Goal: Transaction & Acquisition: Purchase product/service

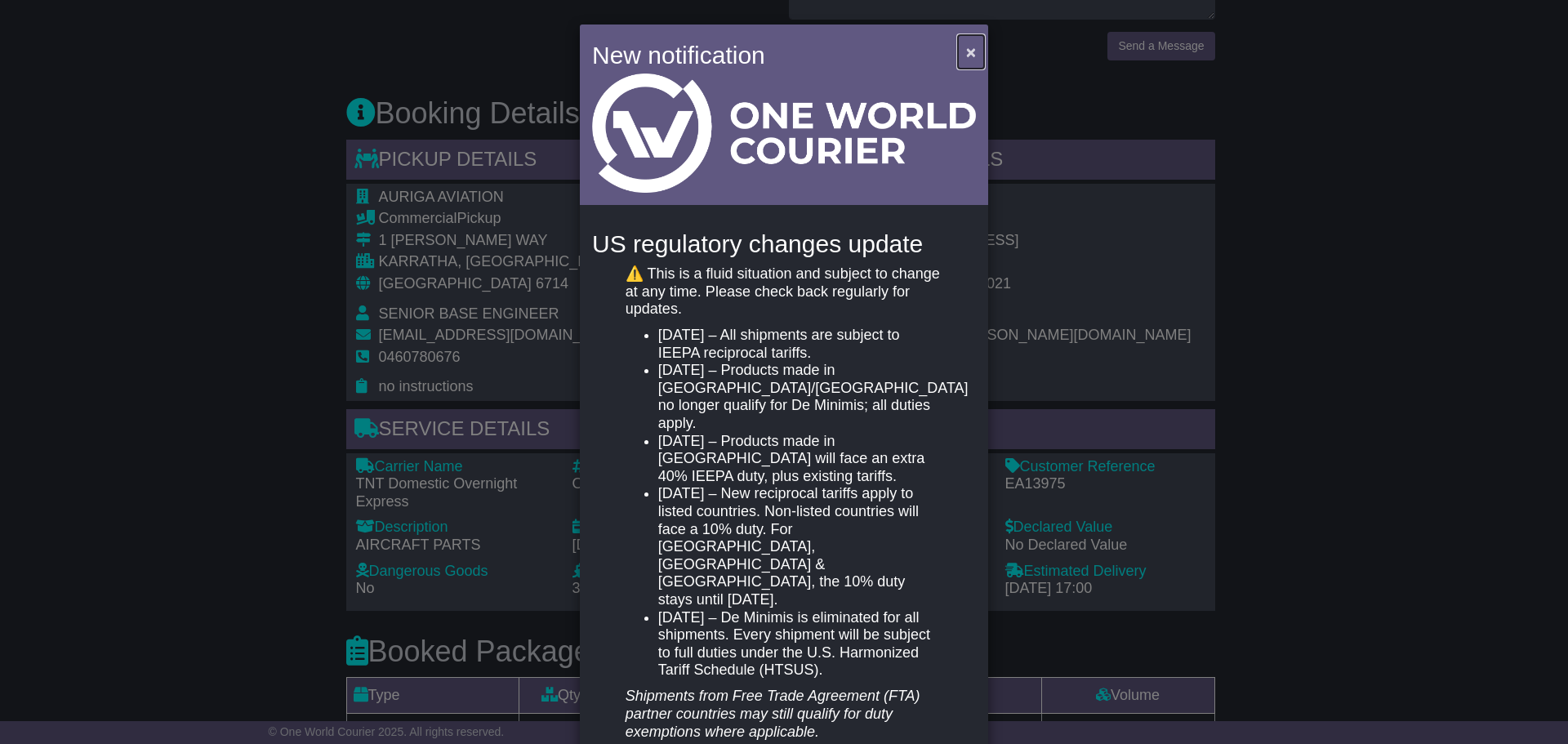
click at [962, 38] on button "×" at bounding box center [971, 52] width 26 height 34
click at [966, 54] on span "×" at bounding box center [971, 52] width 10 height 19
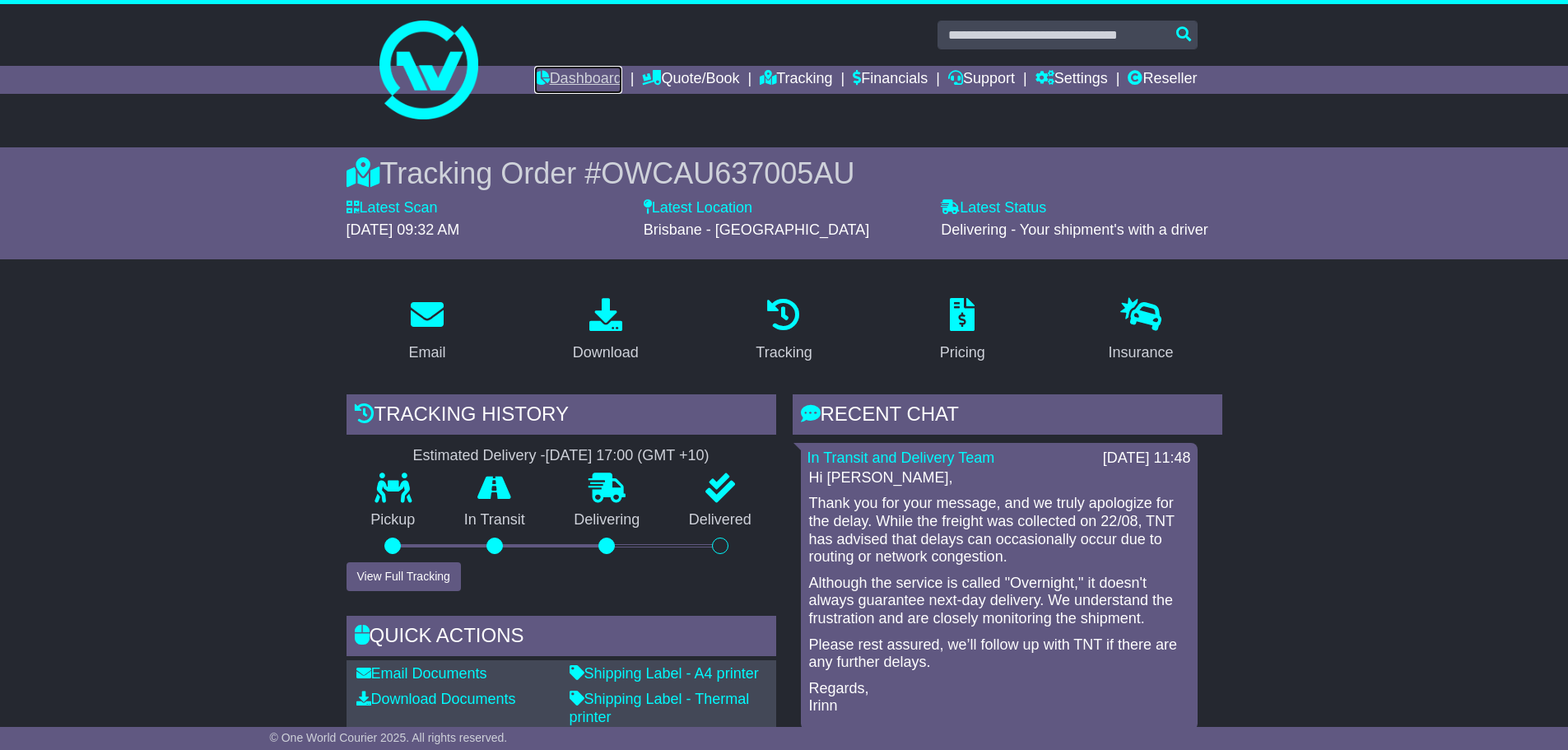
click at [552, 83] on link "Dashboard" at bounding box center [578, 80] width 88 height 28
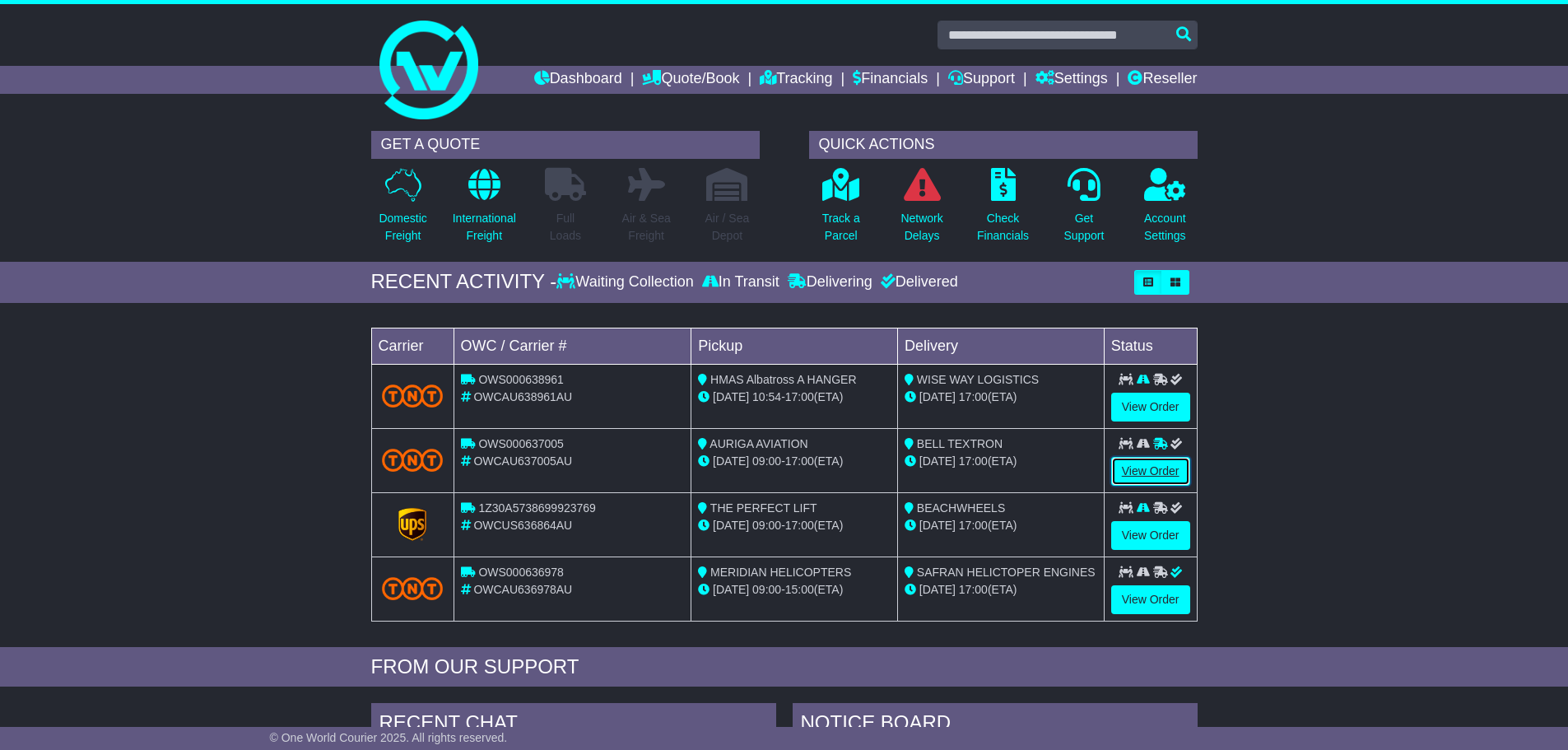
click at [1148, 474] on link "View Order" at bounding box center [1150, 471] width 79 height 29
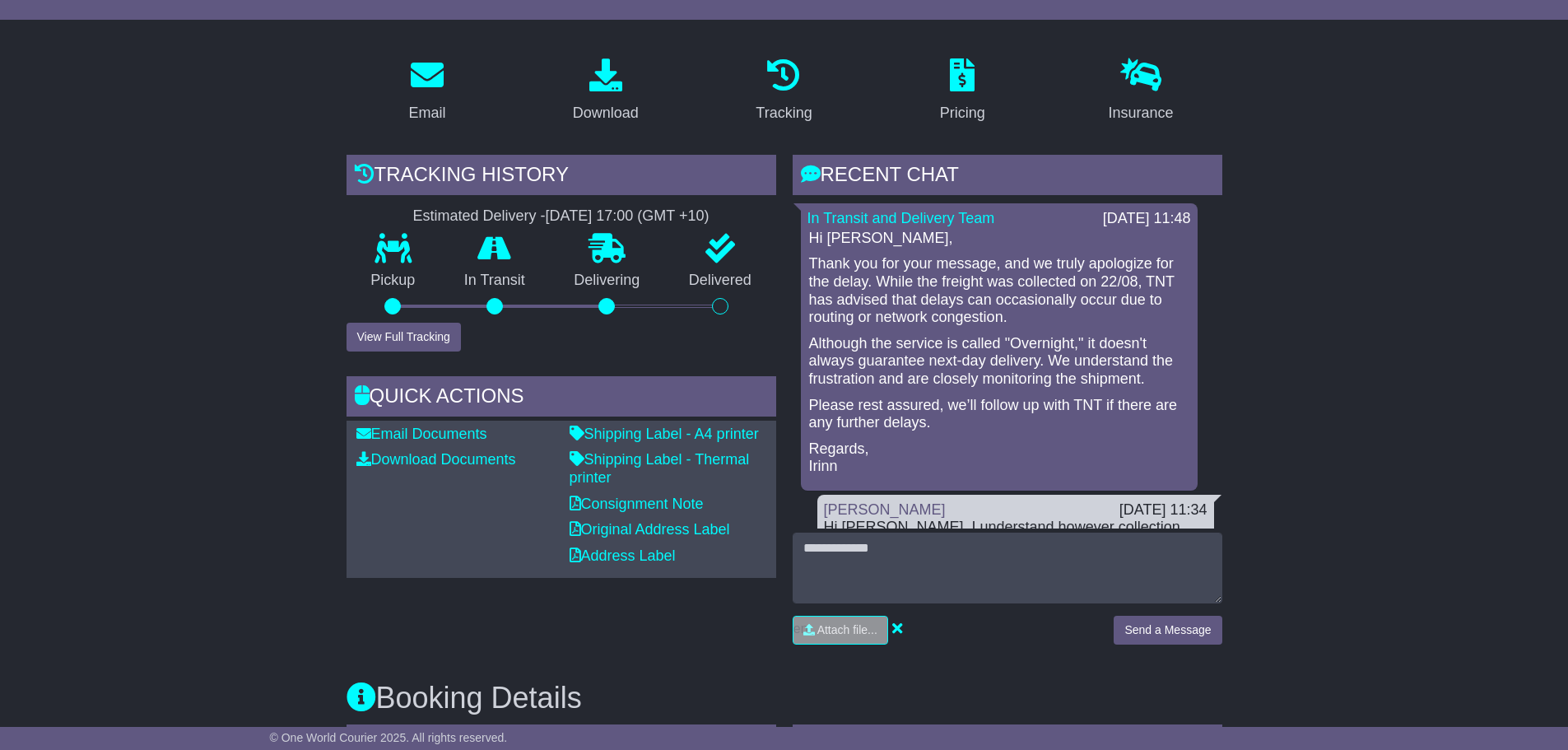
scroll to position [247, 0]
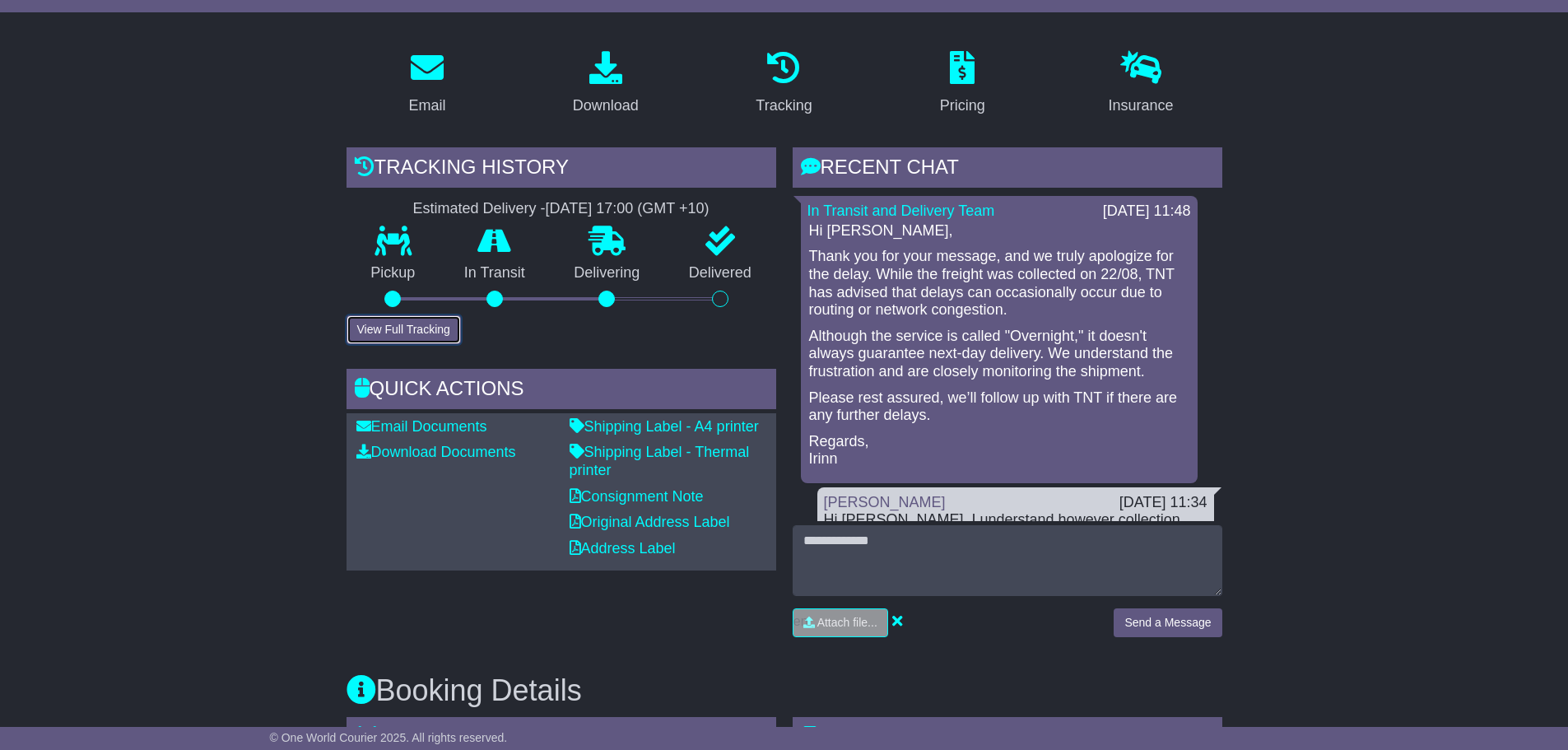
click at [436, 326] on button "View Full Tracking" at bounding box center [404, 329] width 114 height 29
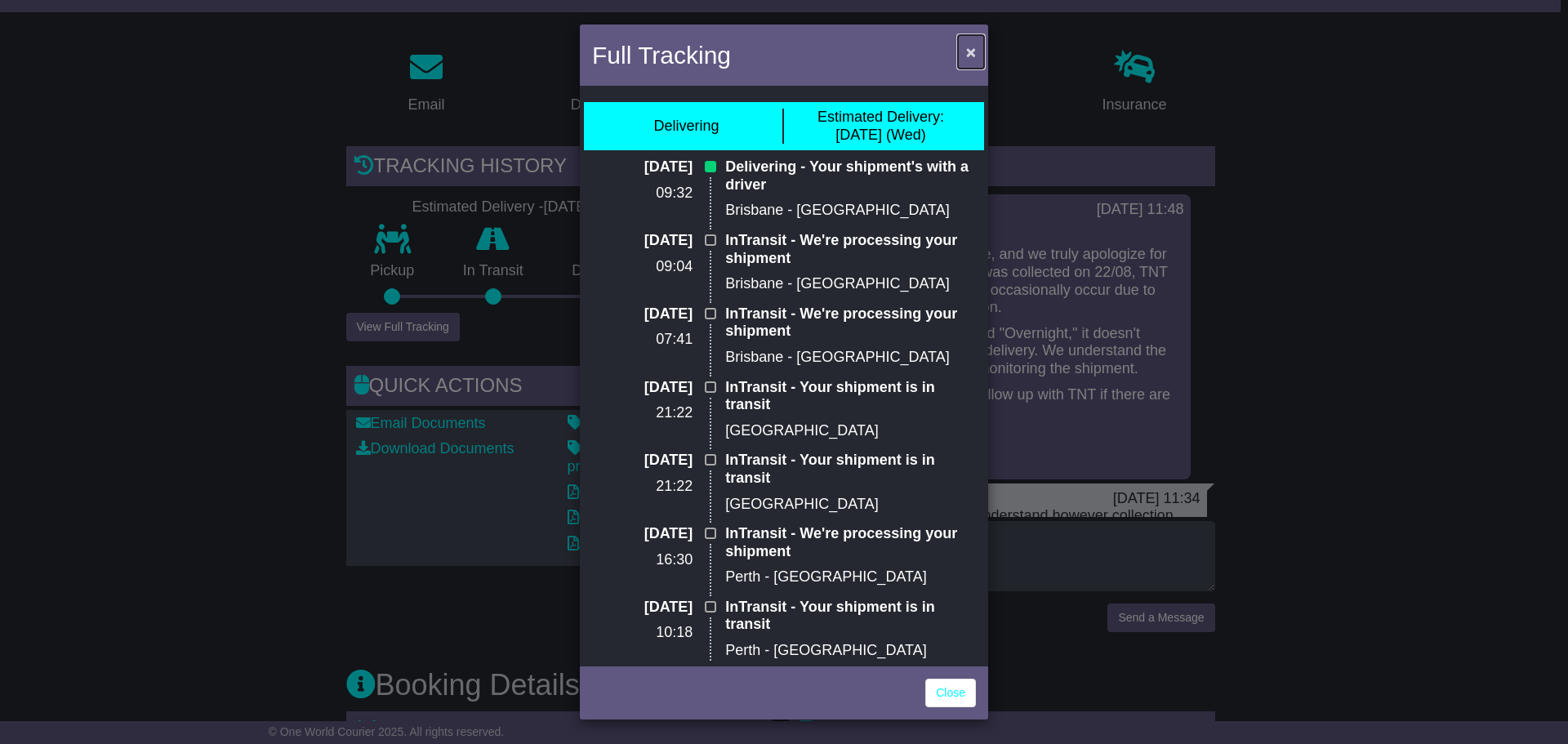
click at [971, 51] on span "×" at bounding box center [971, 52] width 10 height 19
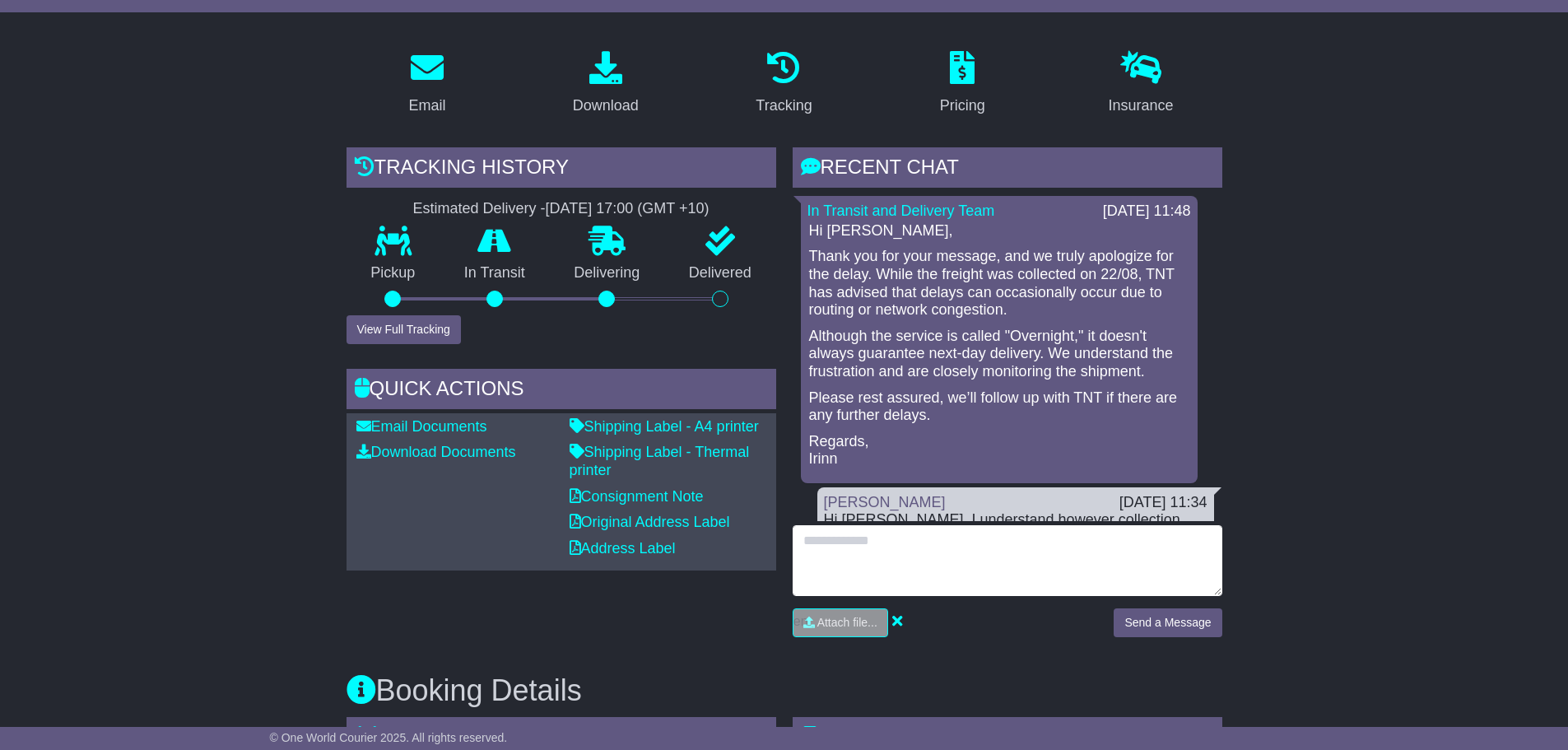
click at [1050, 543] on textarea at bounding box center [1007, 561] width 429 height 71
type textarea "**********"
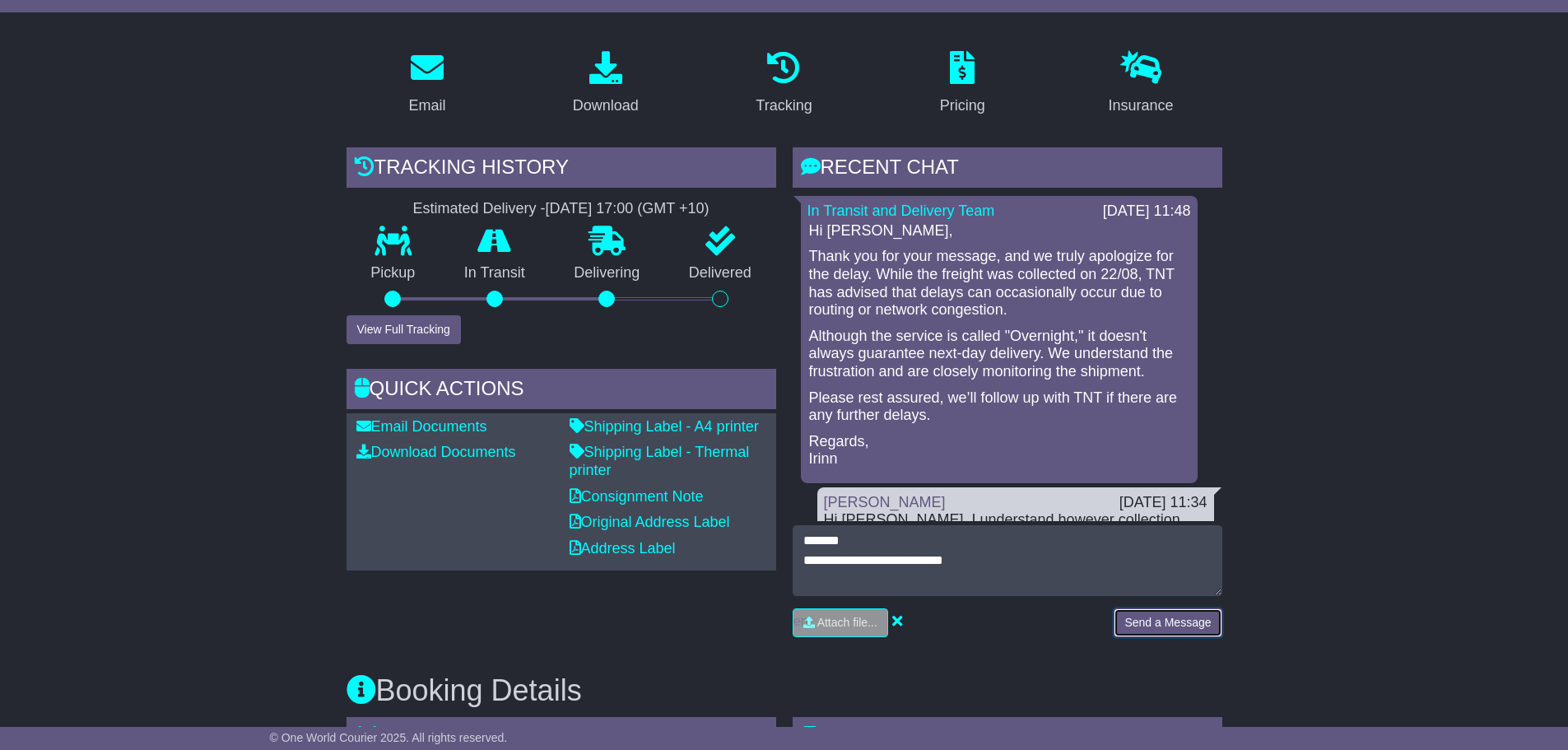
click at [1198, 614] on button "Send a Message" at bounding box center [1168, 623] width 108 height 29
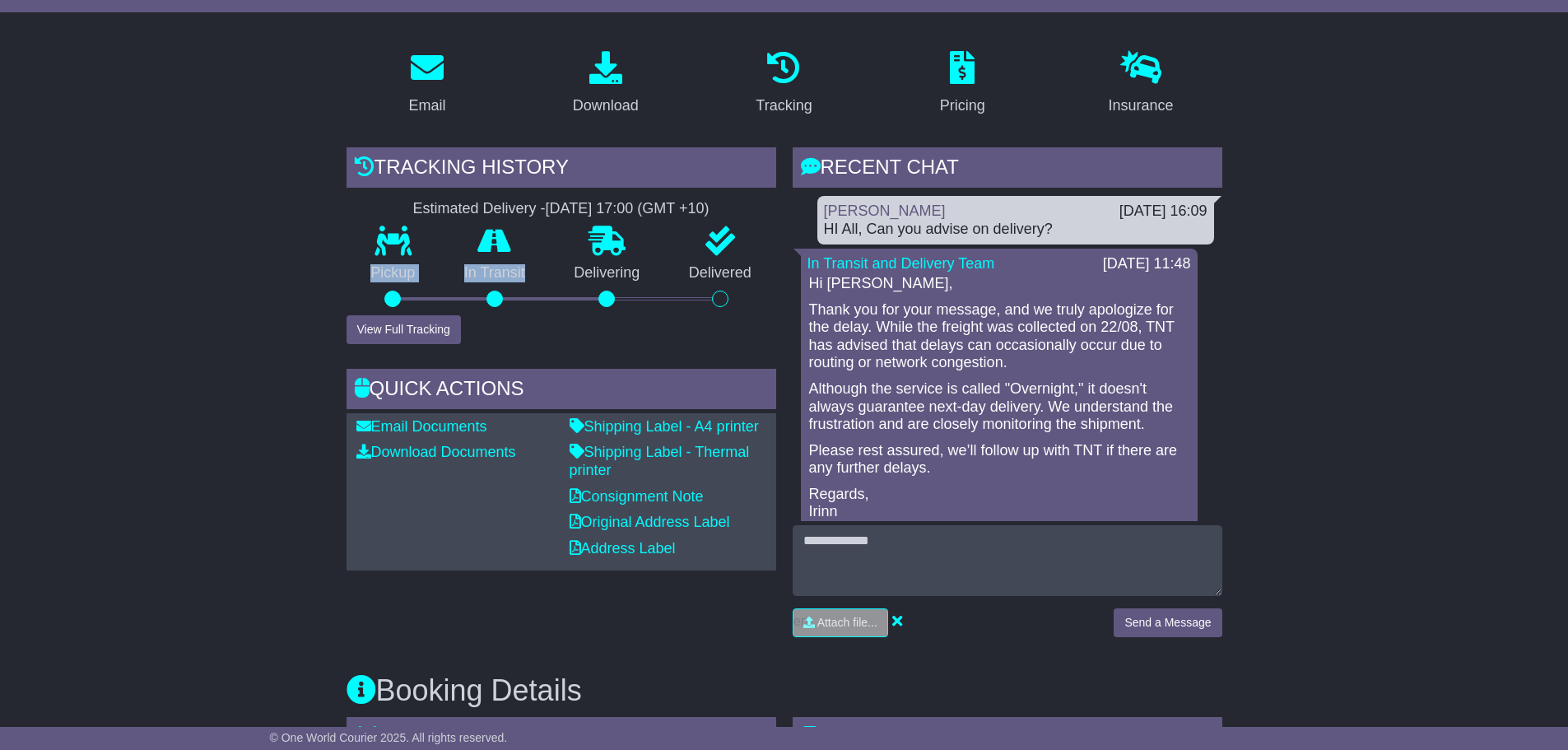
drag, startPoint x: 527, startPoint y: 276, endPoint x: 355, endPoint y: 267, distance: 172.2
click at [356, 267] on div "Pickup In Transit Problem Unknown Delivering Delivered" at bounding box center [561, 271] width 429 height 89
click at [603, 289] on div "Delivering" at bounding box center [607, 271] width 115 height 89
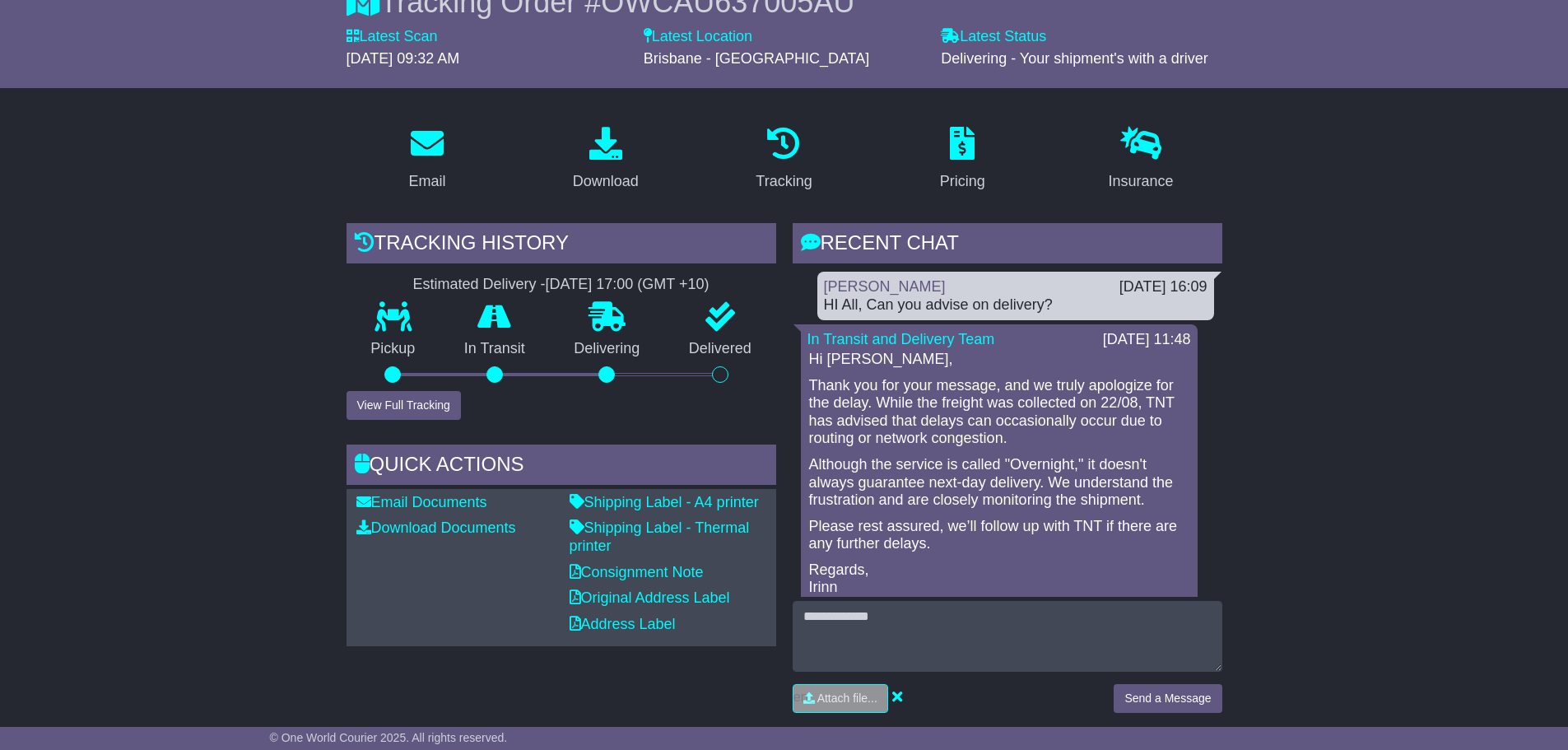
scroll to position [41, 0]
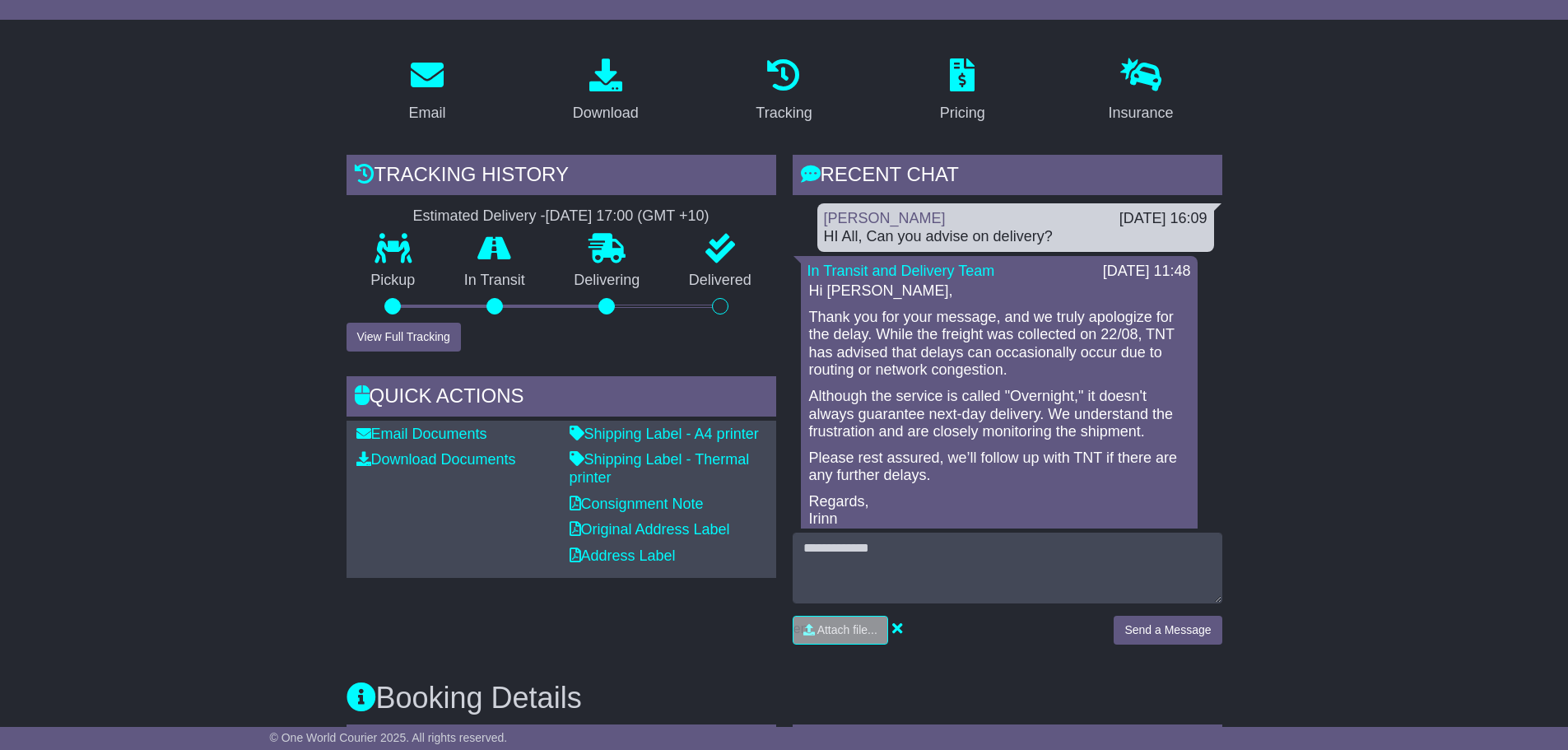
scroll to position [288, 0]
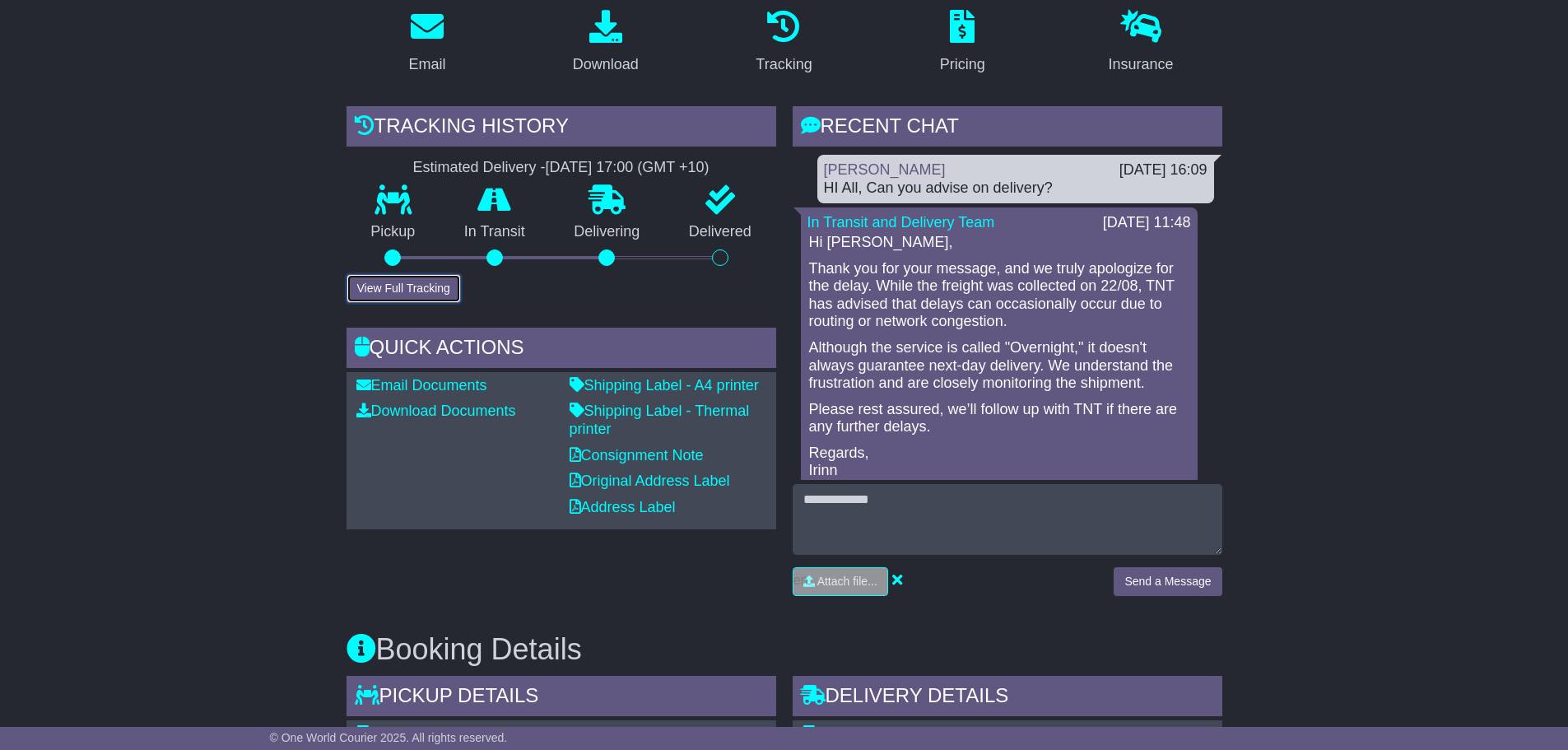
click at [430, 286] on button "View Full Tracking" at bounding box center [404, 288] width 114 height 29
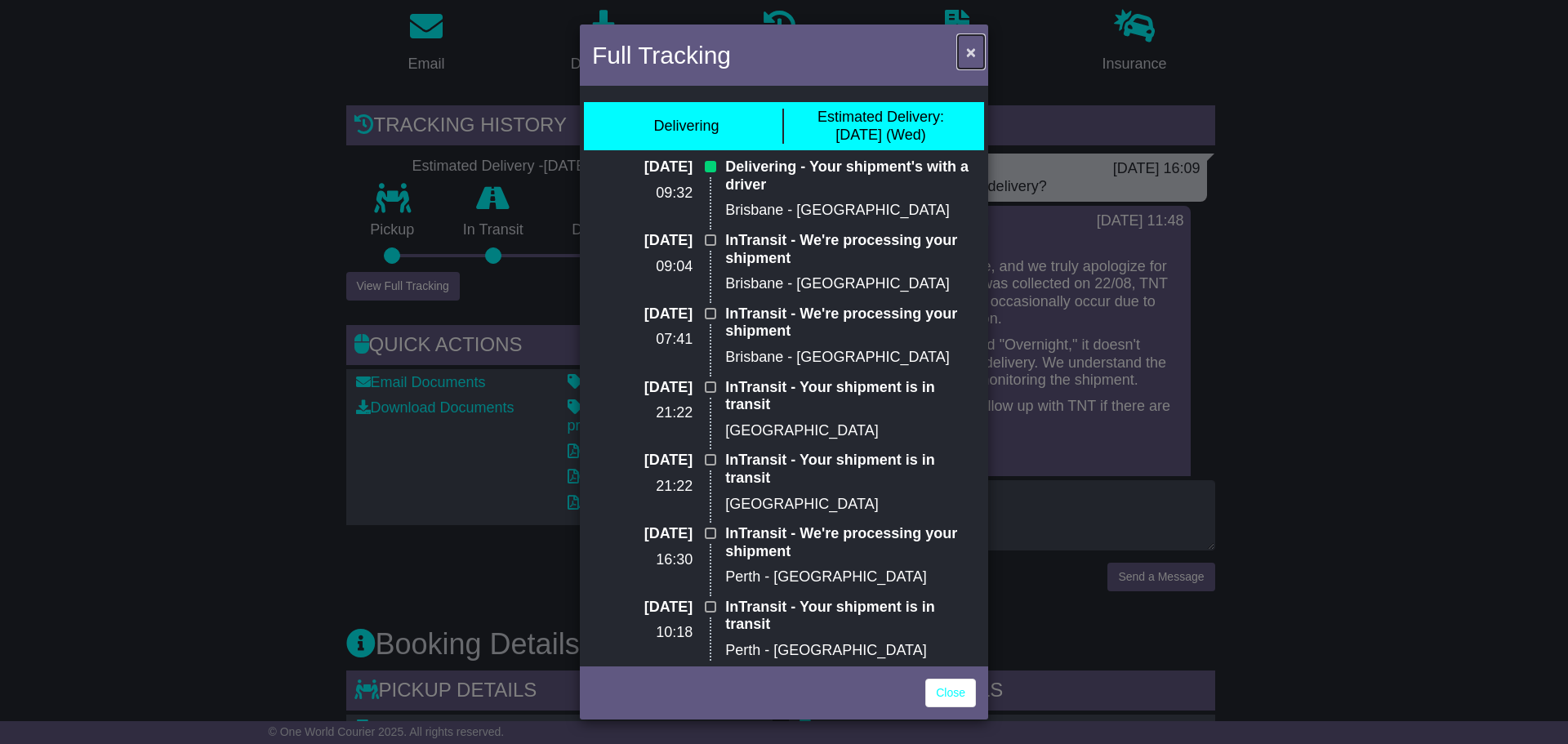
click at [971, 61] on span "×" at bounding box center [971, 52] width 10 height 19
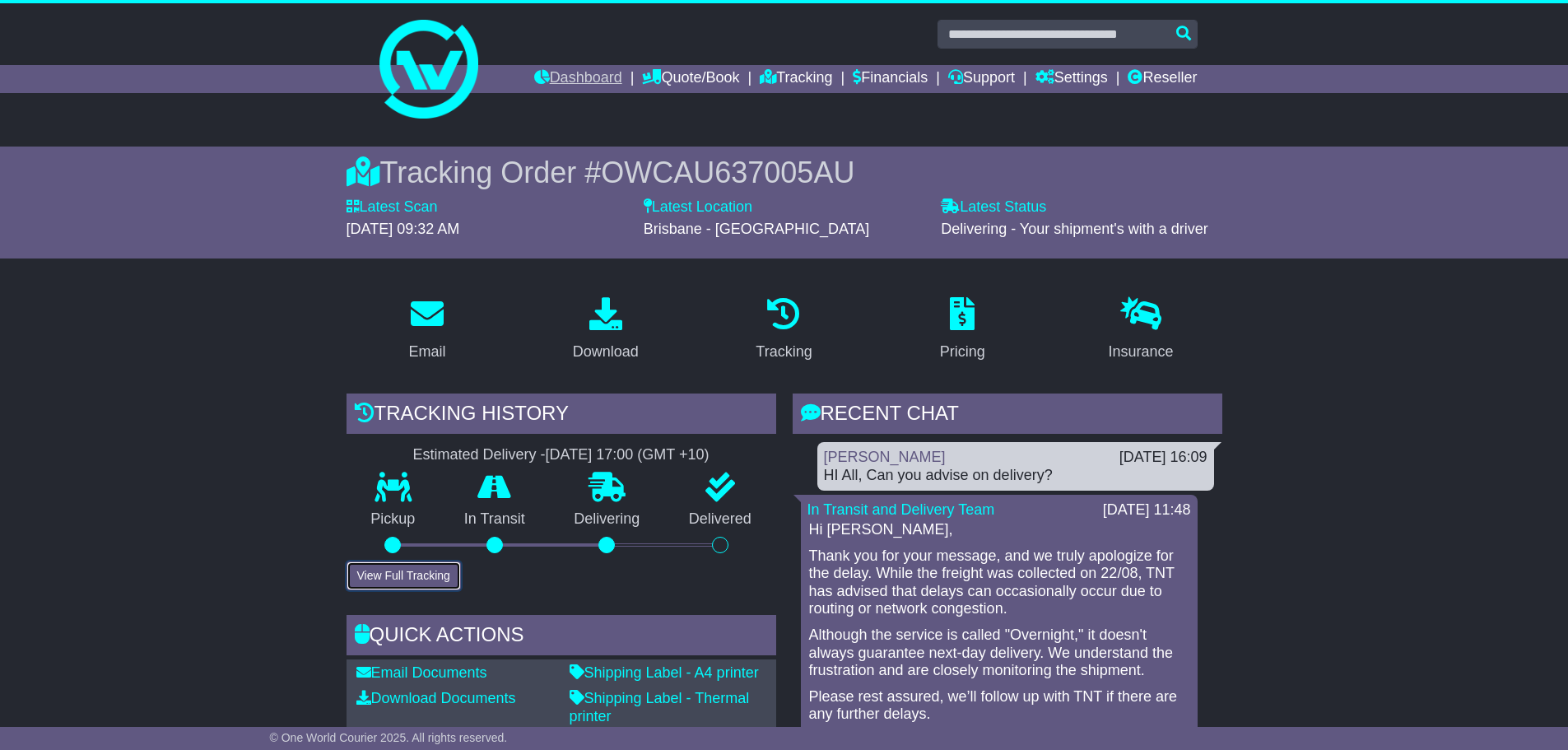
scroll to position [0, 0]
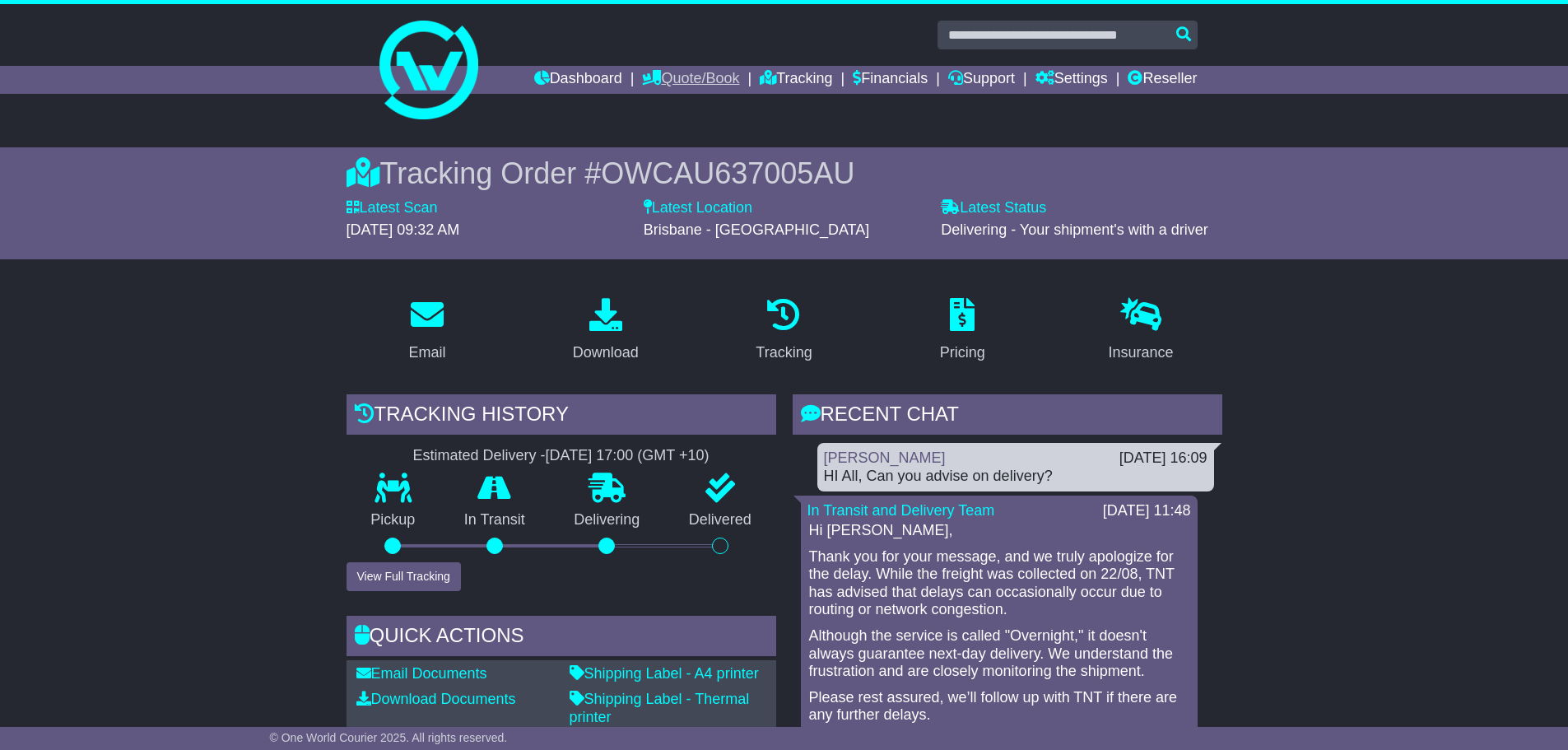
click at [685, 83] on link "Quote/Book" at bounding box center [690, 80] width 97 height 28
click at [697, 115] on link "Domestic" at bounding box center [707, 108] width 130 height 18
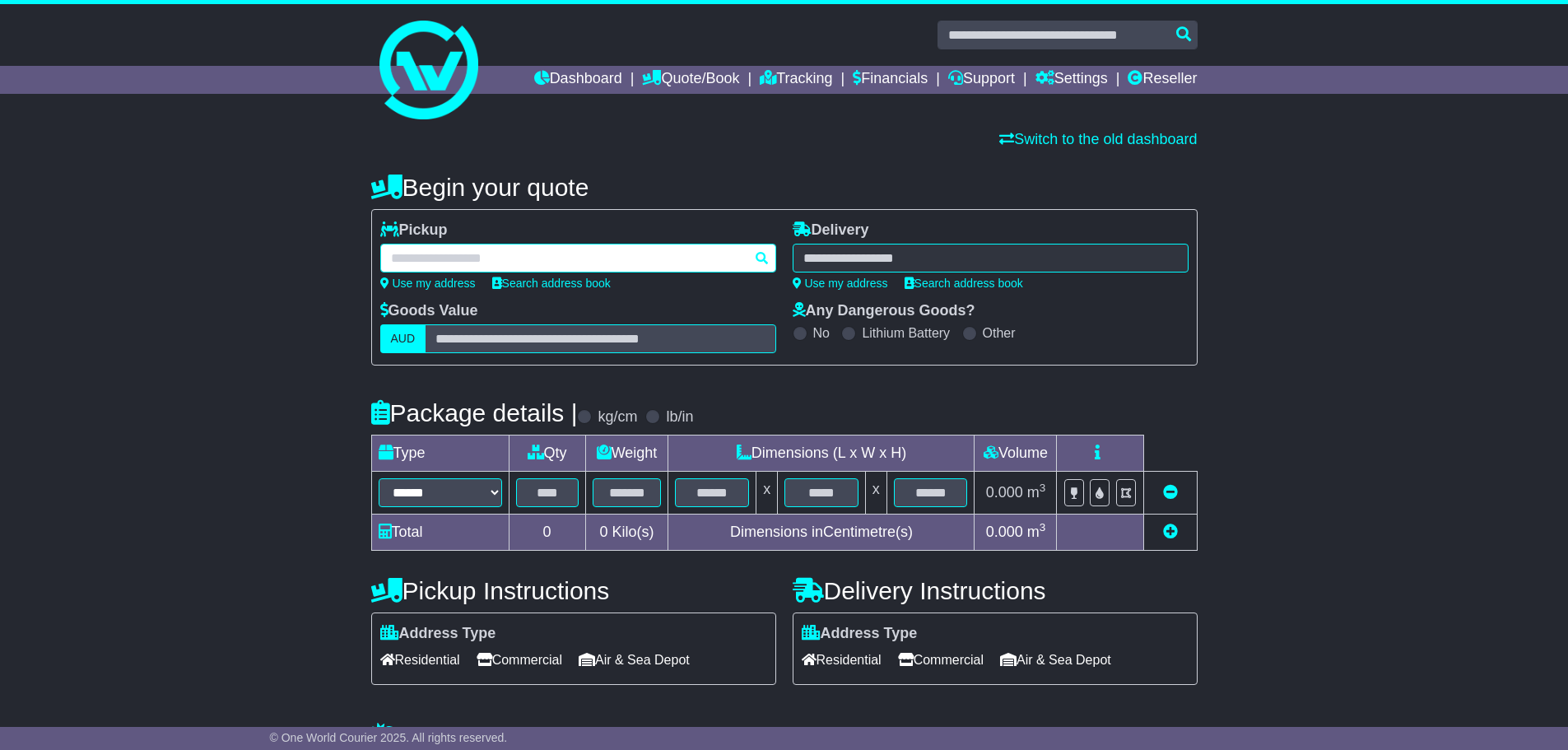
click at [531, 253] on div at bounding box center [578, 257] width 396 height 29
click at [444, 258] on input "text" at bounding box center [578, 257] width 396 height 29
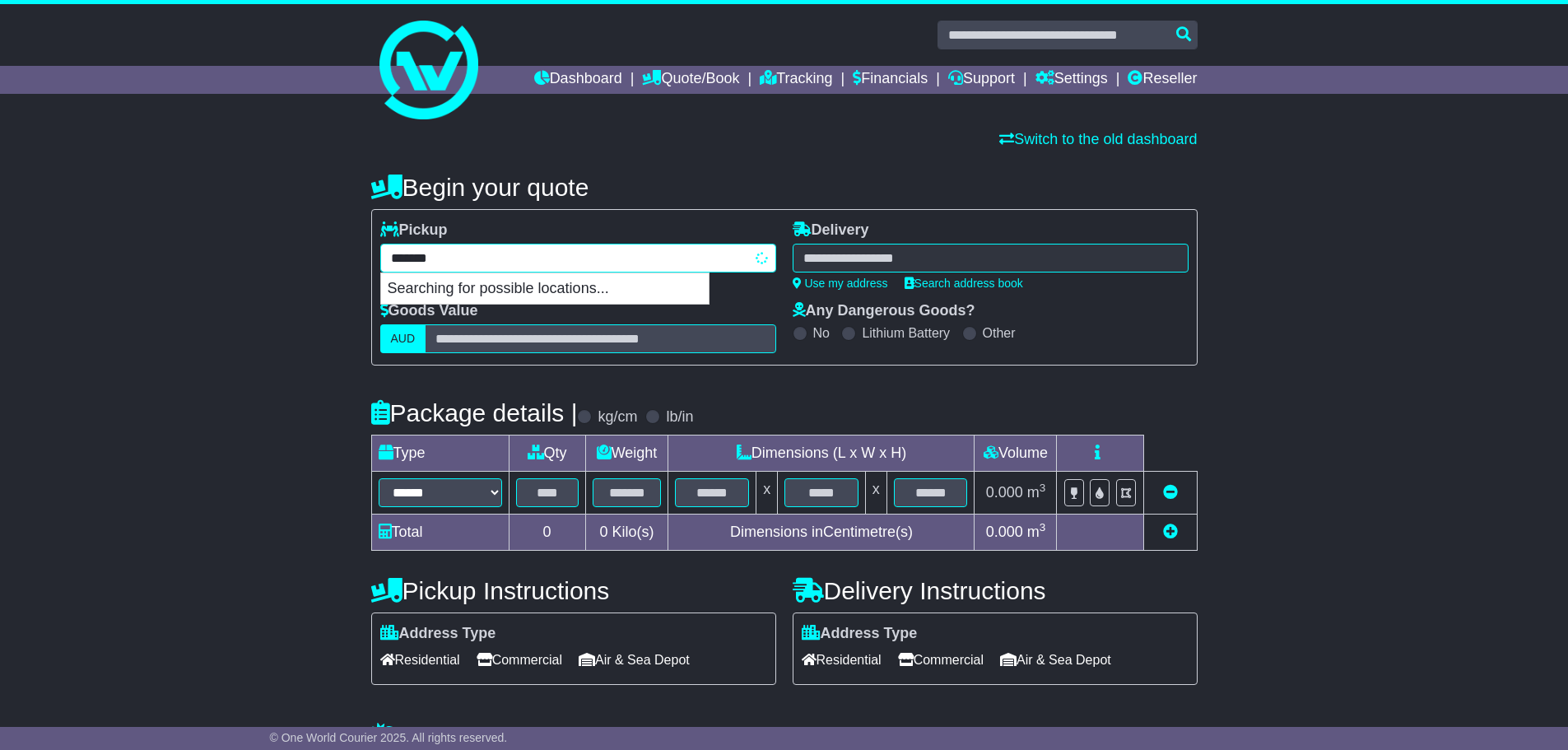
type input "********"
click at [506, 262] on input "********" at bounding box center [578, 257] width 396 height 29
drag, startPoint x: 510, startPoint y: 281, endPoint x: 544, endPoint y: 286, distance: 34.4
click at [511, 282] on div "LUSCOMBE 4207" at bounding box center [545, 289] width 328 height 31
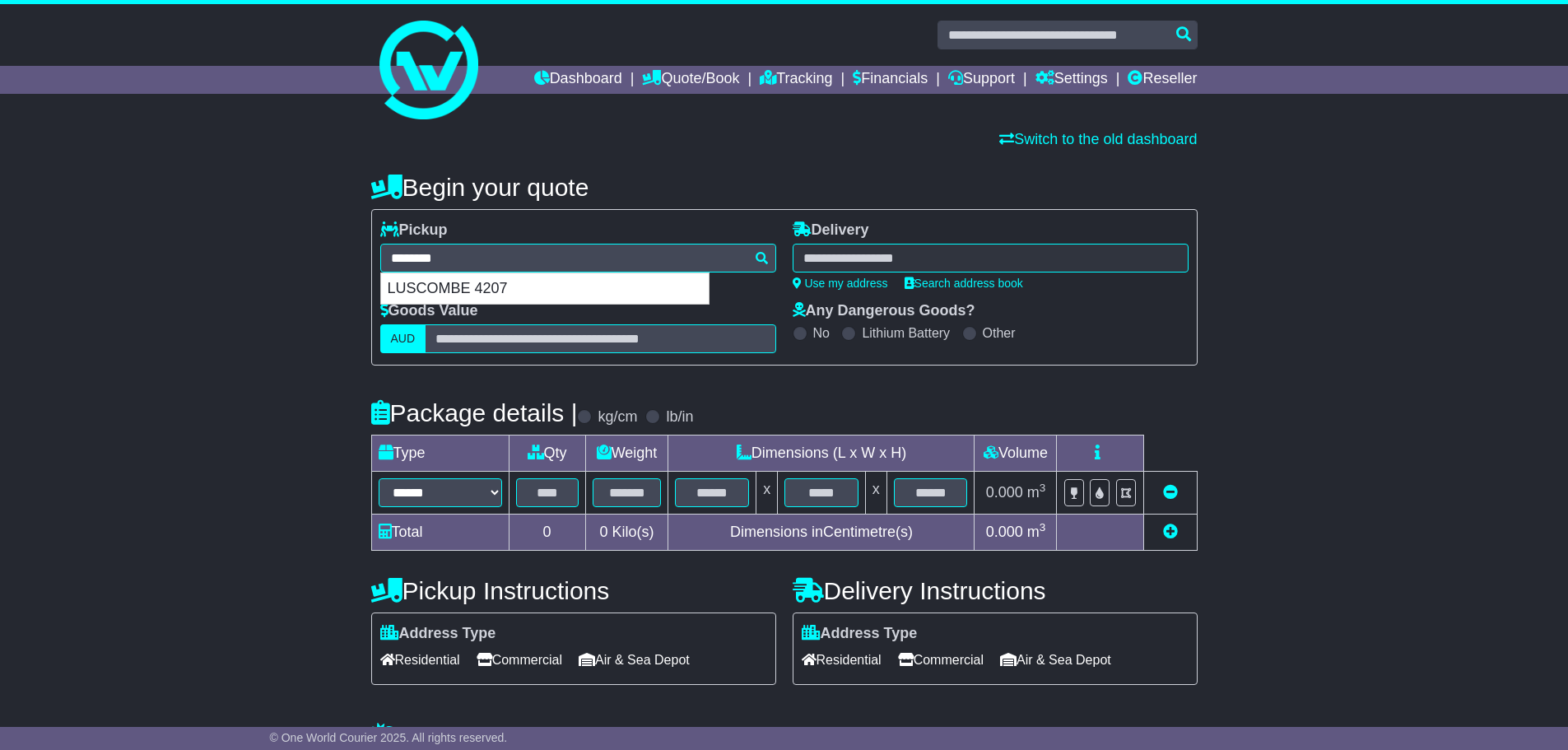
type input "**********"
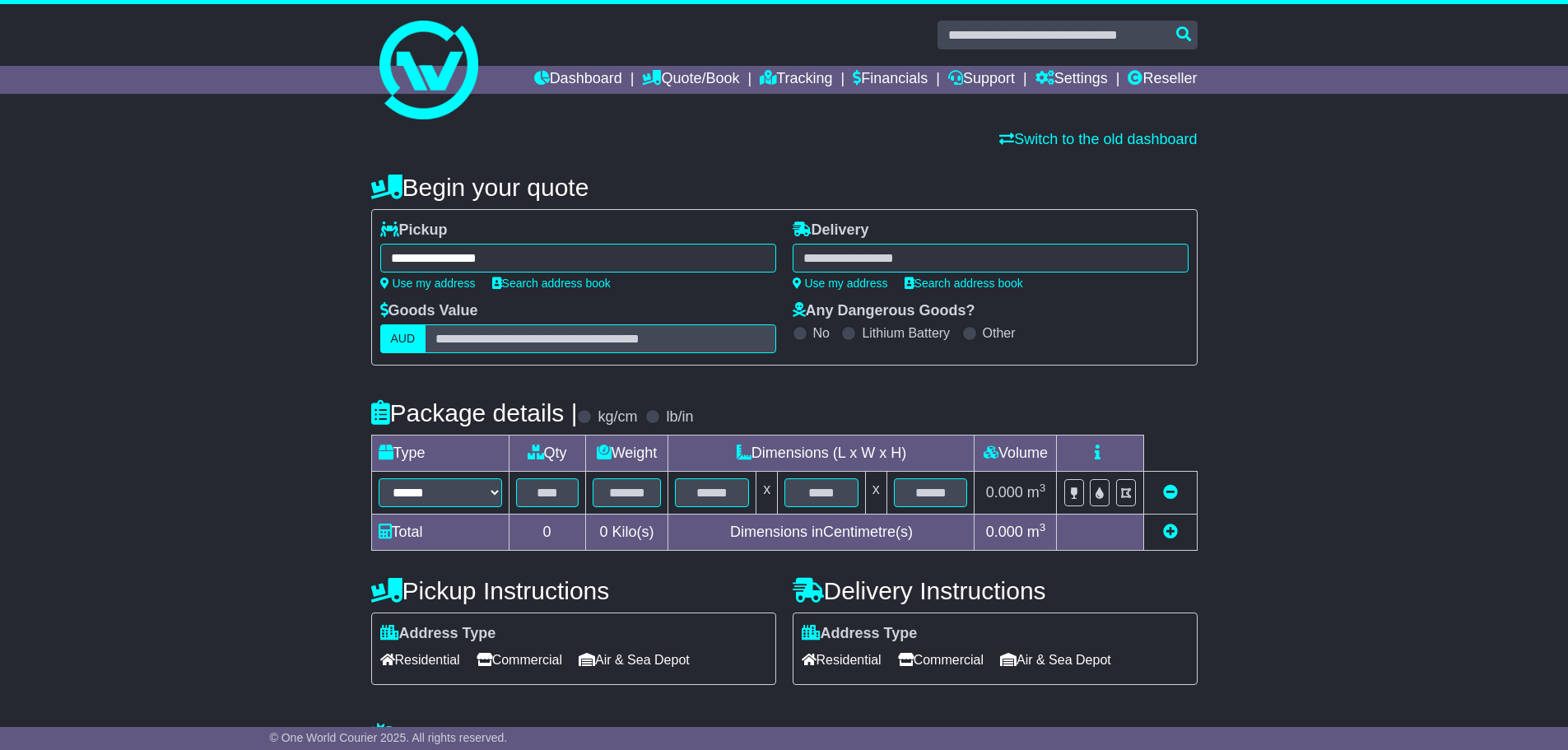
click at [883, 256] on div at bounding box center [990, 257] width 396 height 29
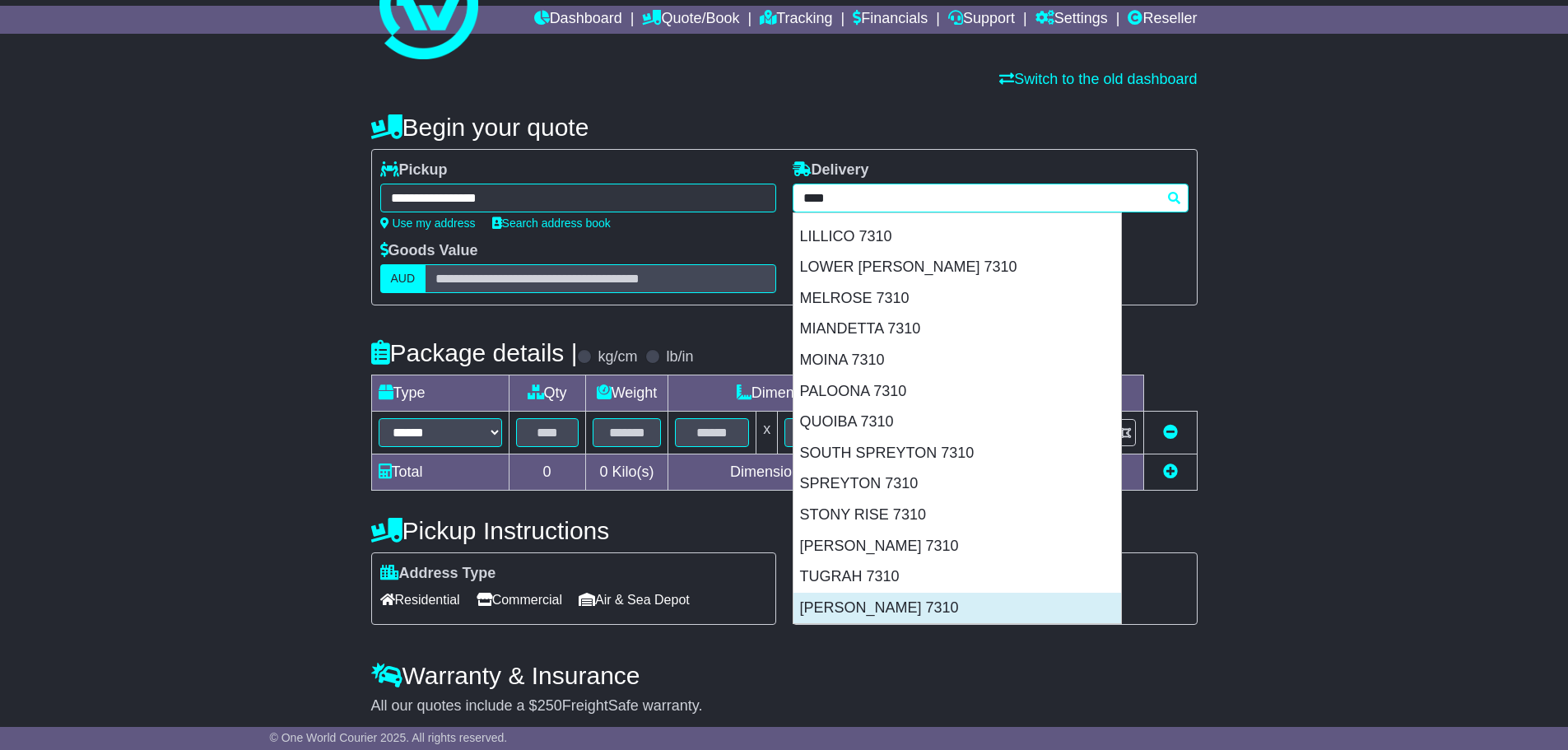
scroll to position [120, 0]
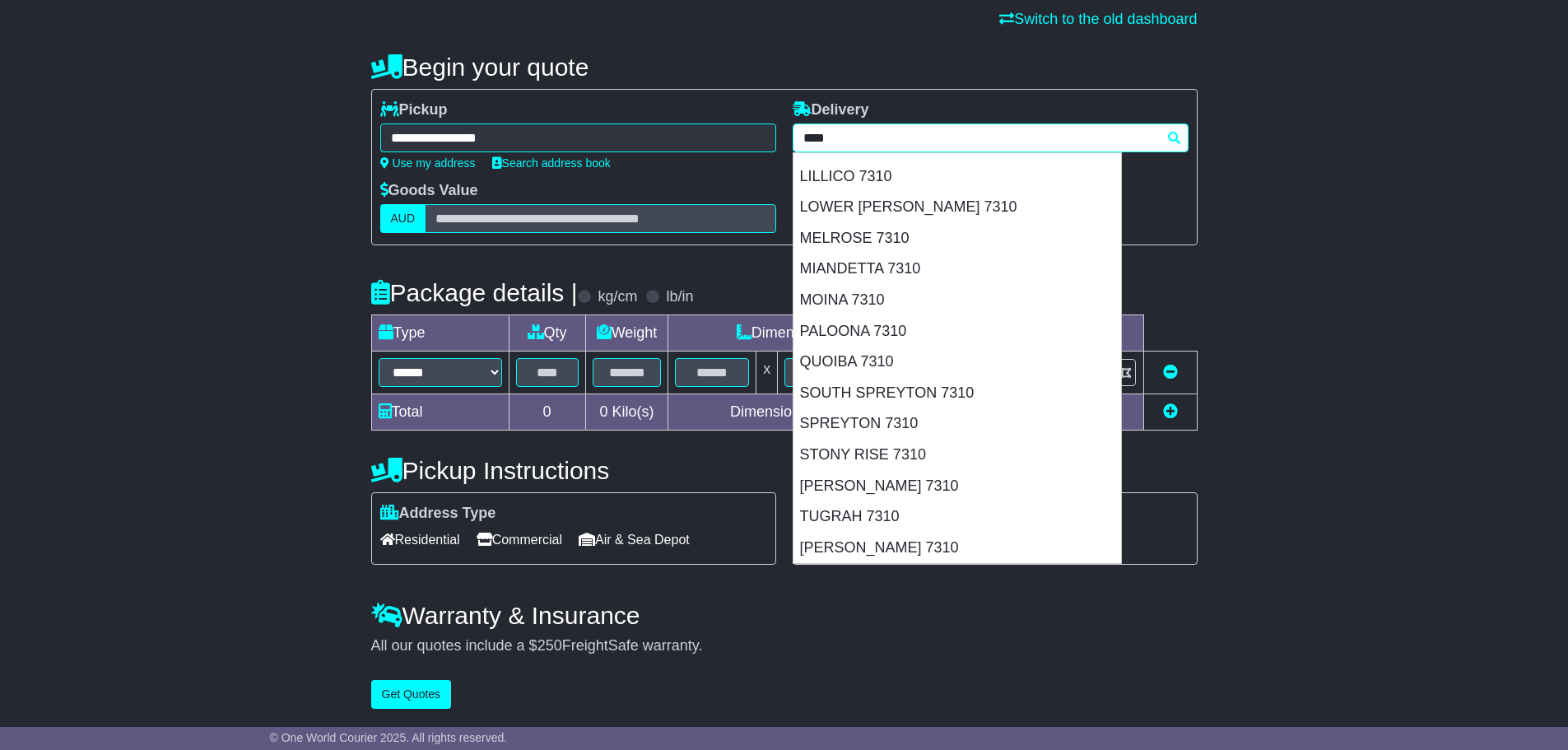
drag, startPoint x: 887, startPoint y: 130, endPoint x: 645, endPoint y: 135, distance: 242.1
click at [647, 134] on div "**********" at bounding box center [784, 166] width 825 height 132
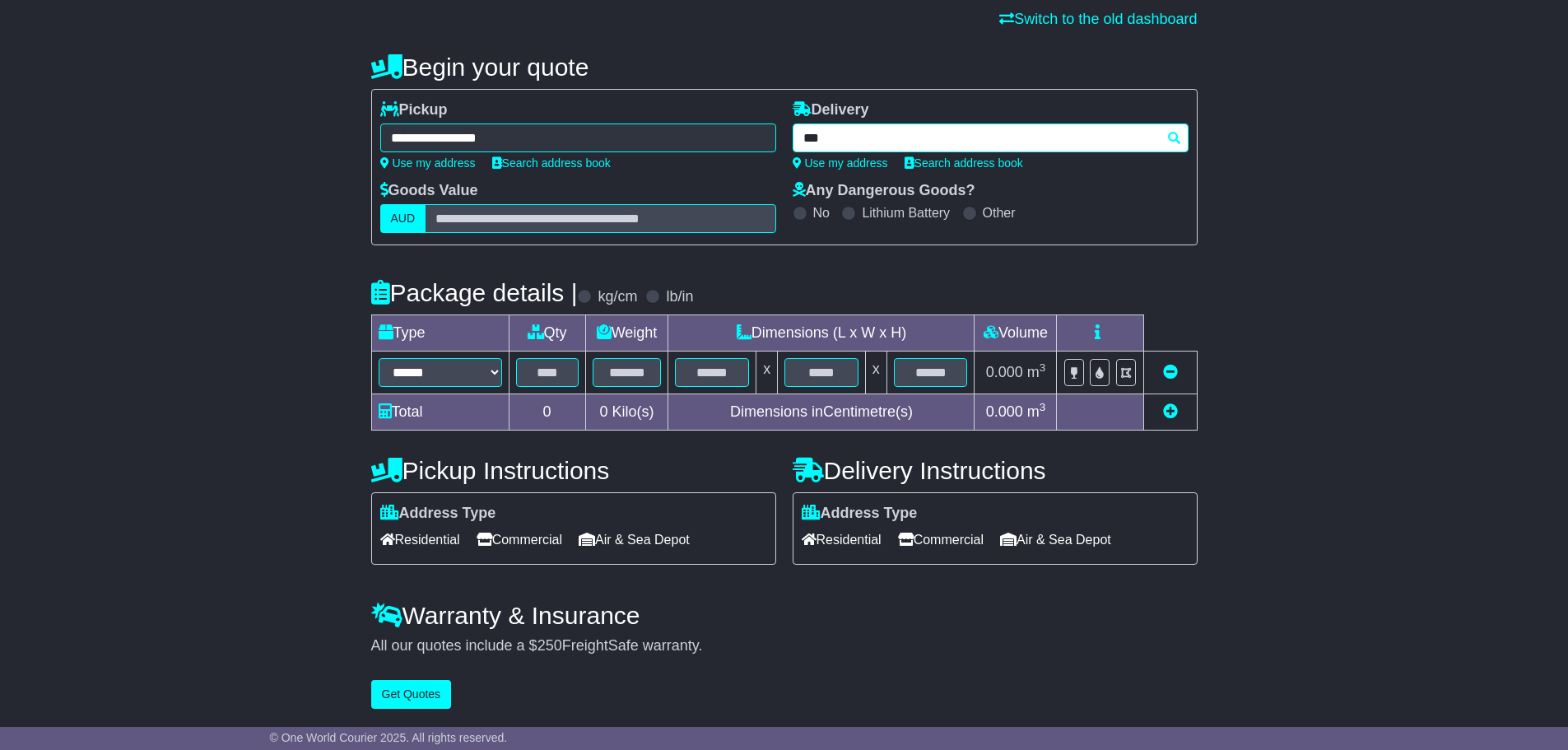
scroll to position [0, 0]
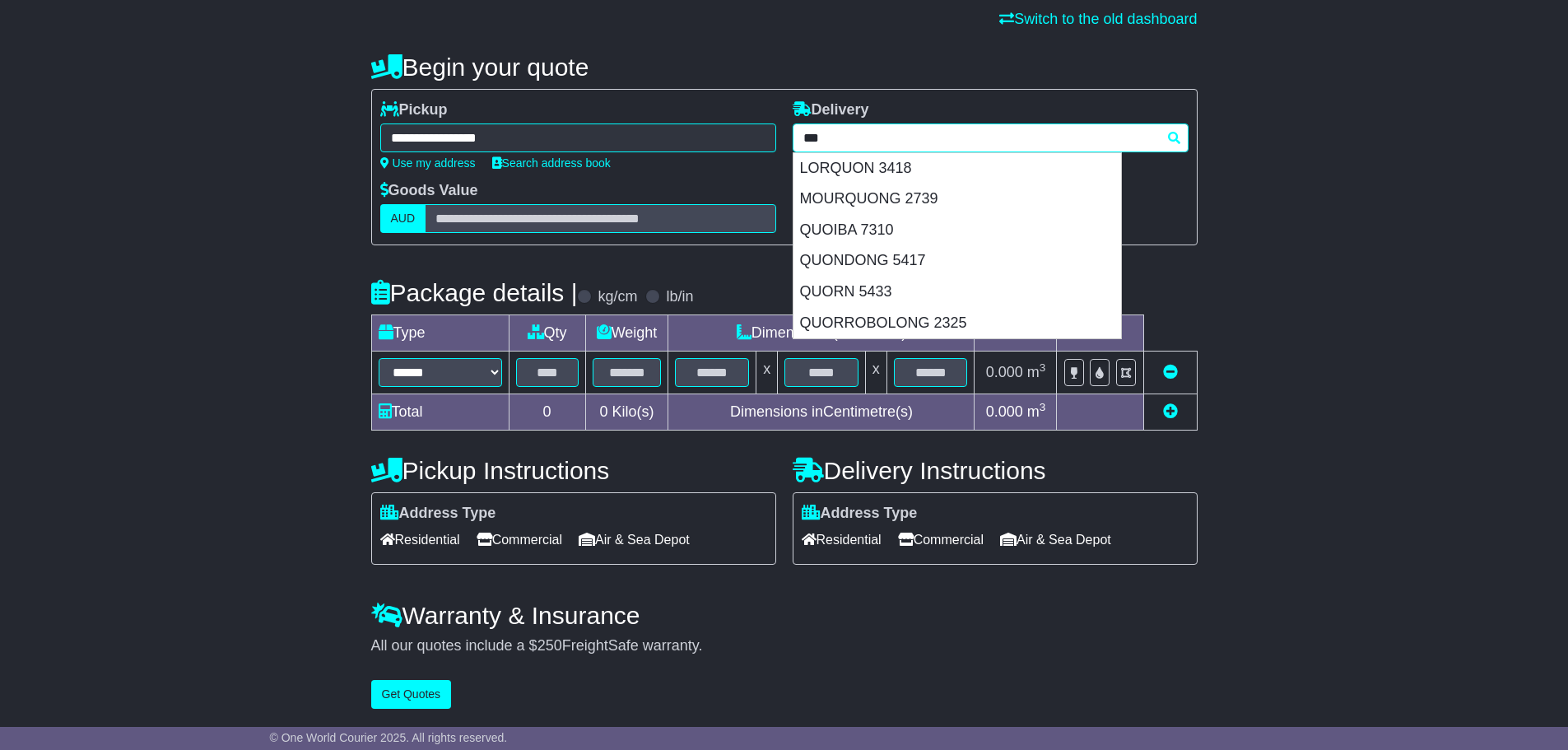
type input "****"
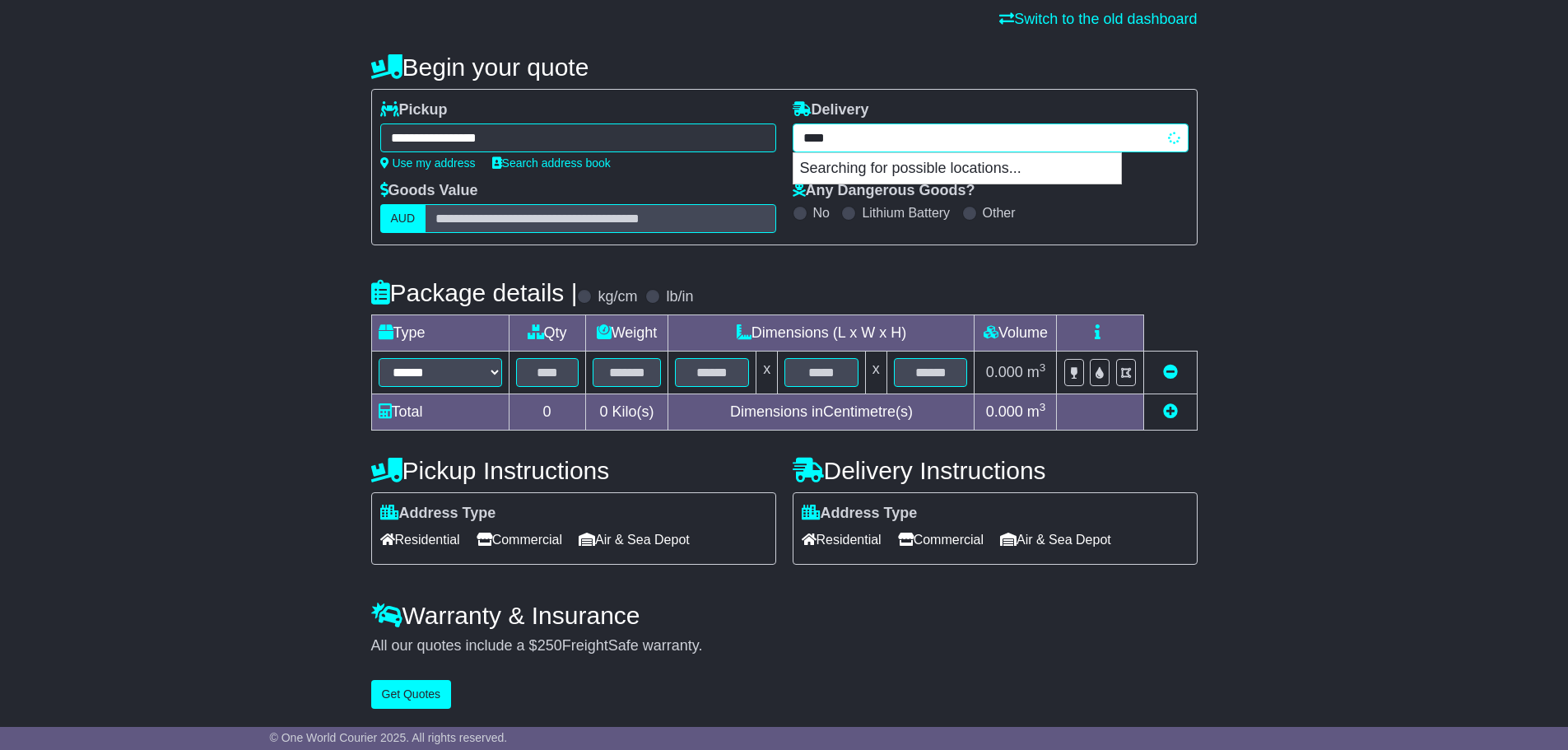
type input "******"
drag, startPoint x: 886, startPoint y: 168, endPoint x: 741, endPoint y: 191, distance: 146.8
click at [886, 168] on div "QUOIBA 7310" at bounding box center [957, 169] width 328 height 31
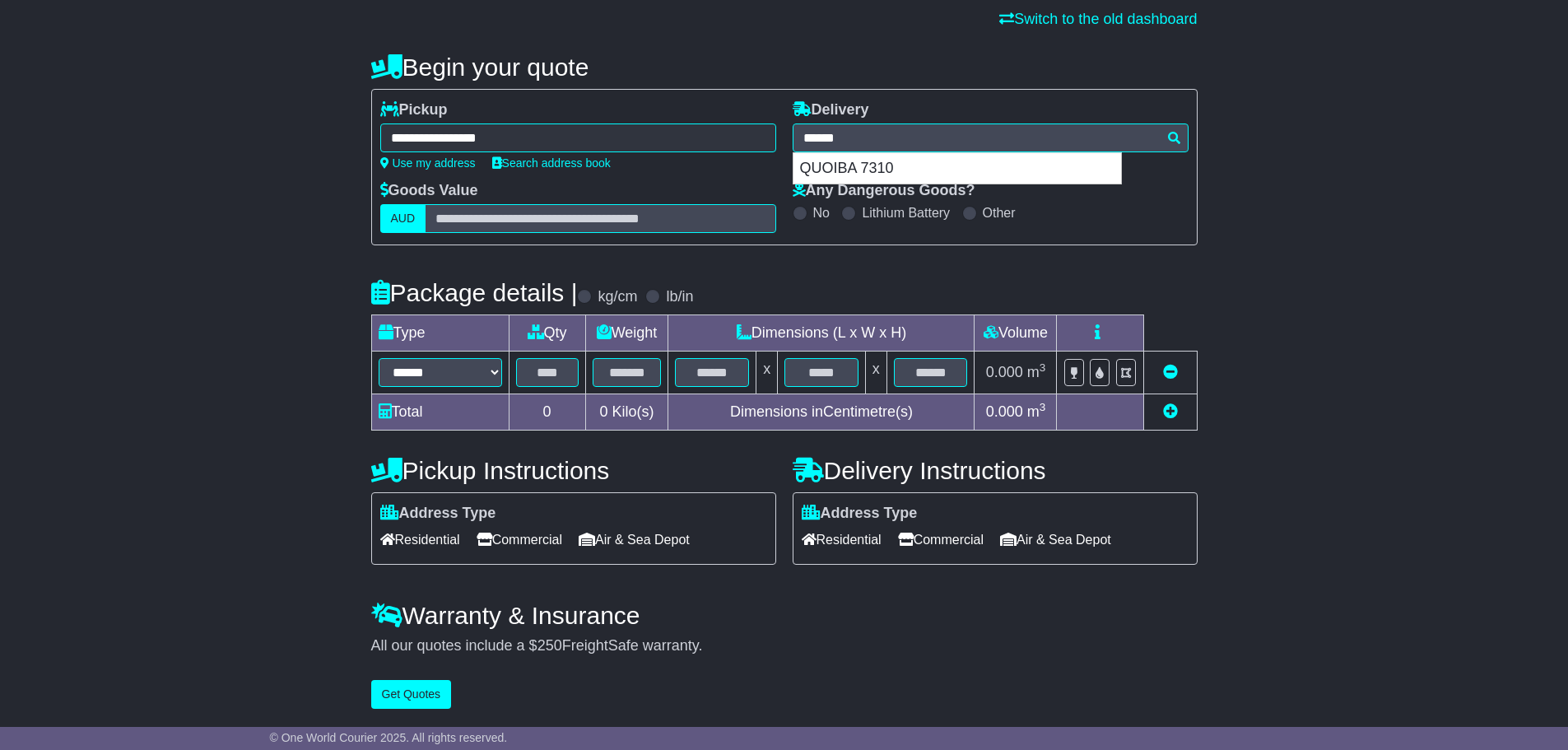
type input "**********"
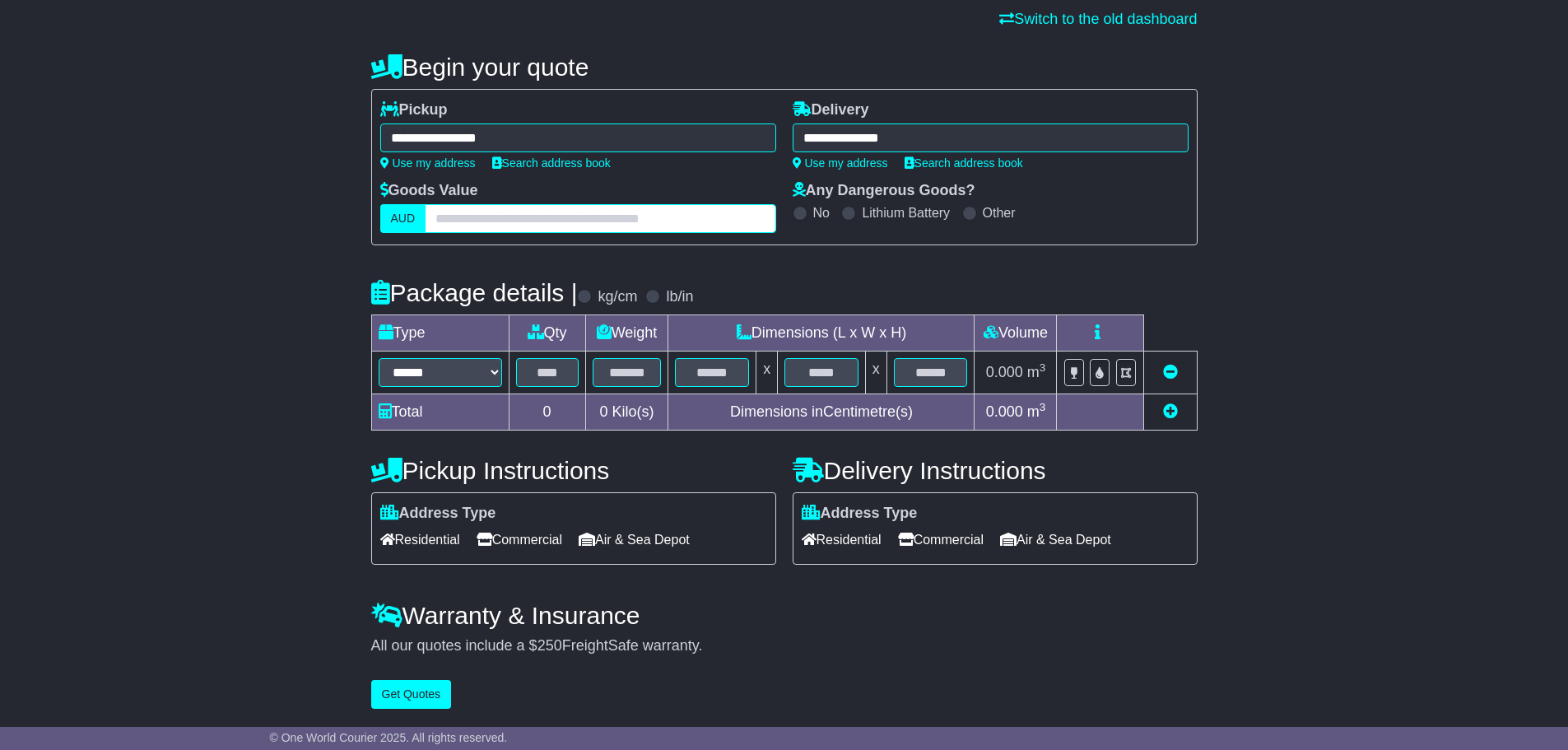
click at [644, 231] on input "text" at bounding box center [600, 219] width 351 height 29
type input "**"
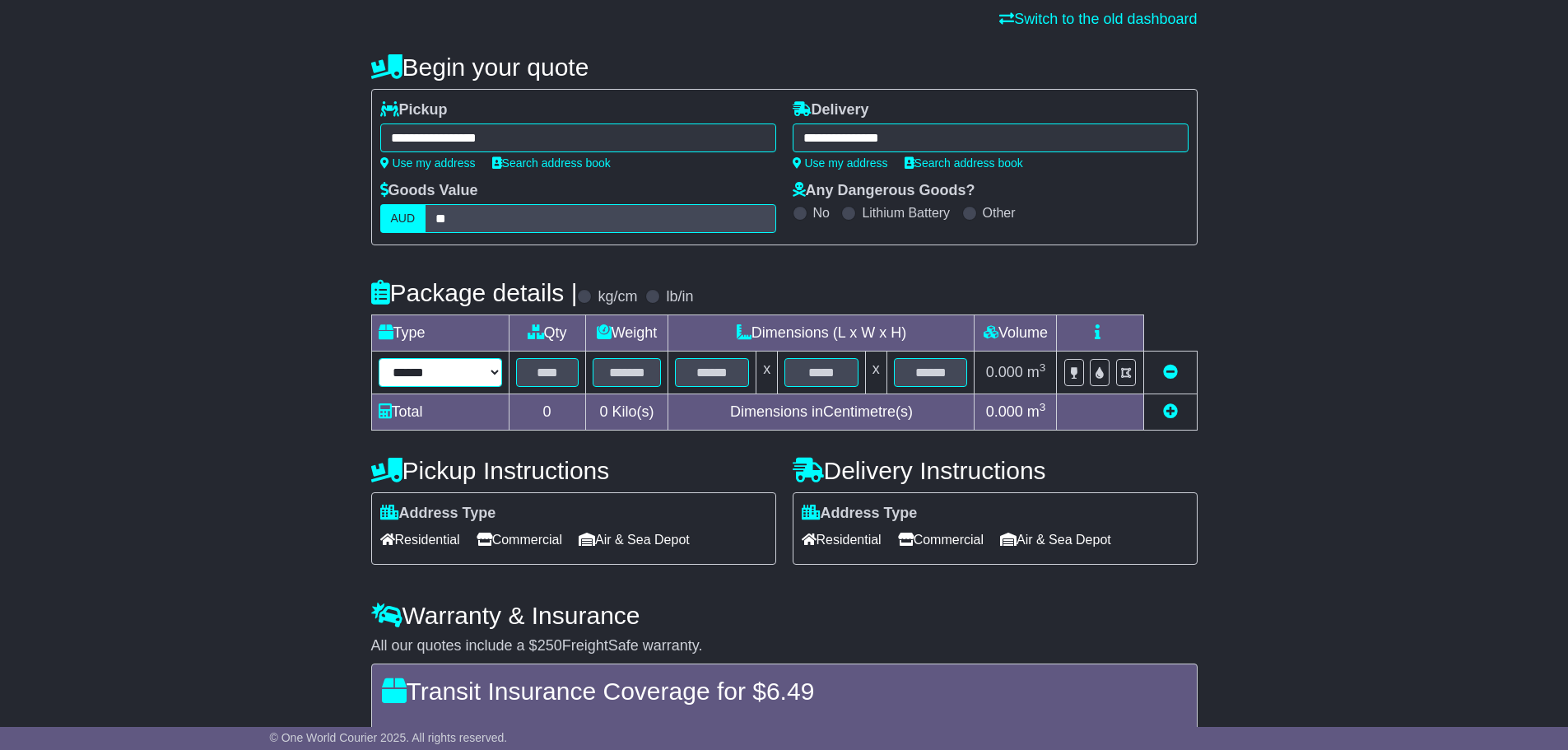
click at [450, 372] on select "****** *** ****** ***** ****** *** ******** **** **** *******" at bounding box center [440, 373] width 123 height 29
select select "***"
click at [379, 358] on select "****** *** ****** ***** ****** *** ******** **** **** *******" at bounding box center [440, 373] width 123 height 29
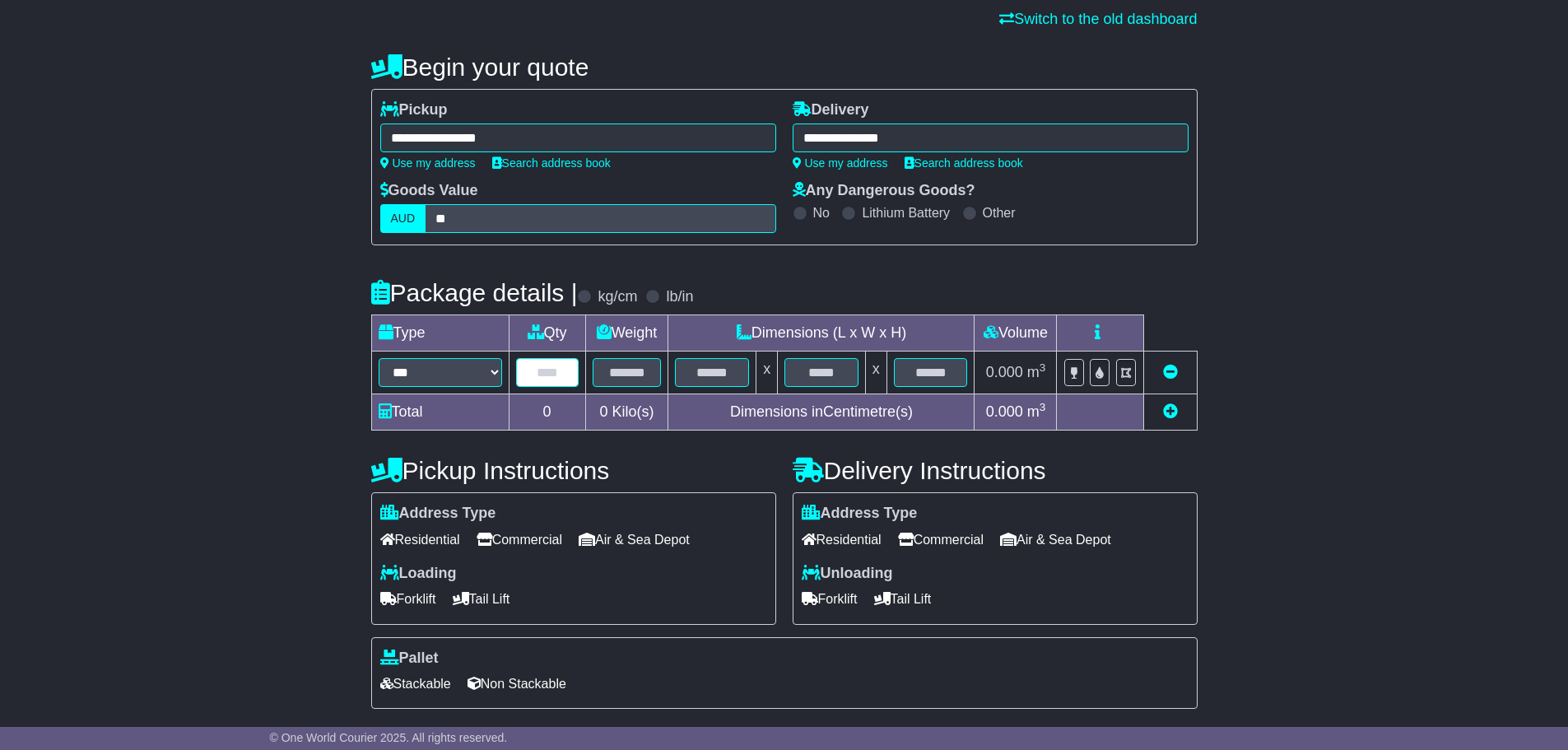
click at [562, 367] on input "text" at bounding box center [548, 373] width 63 height 29
type input "*"
type input "**"
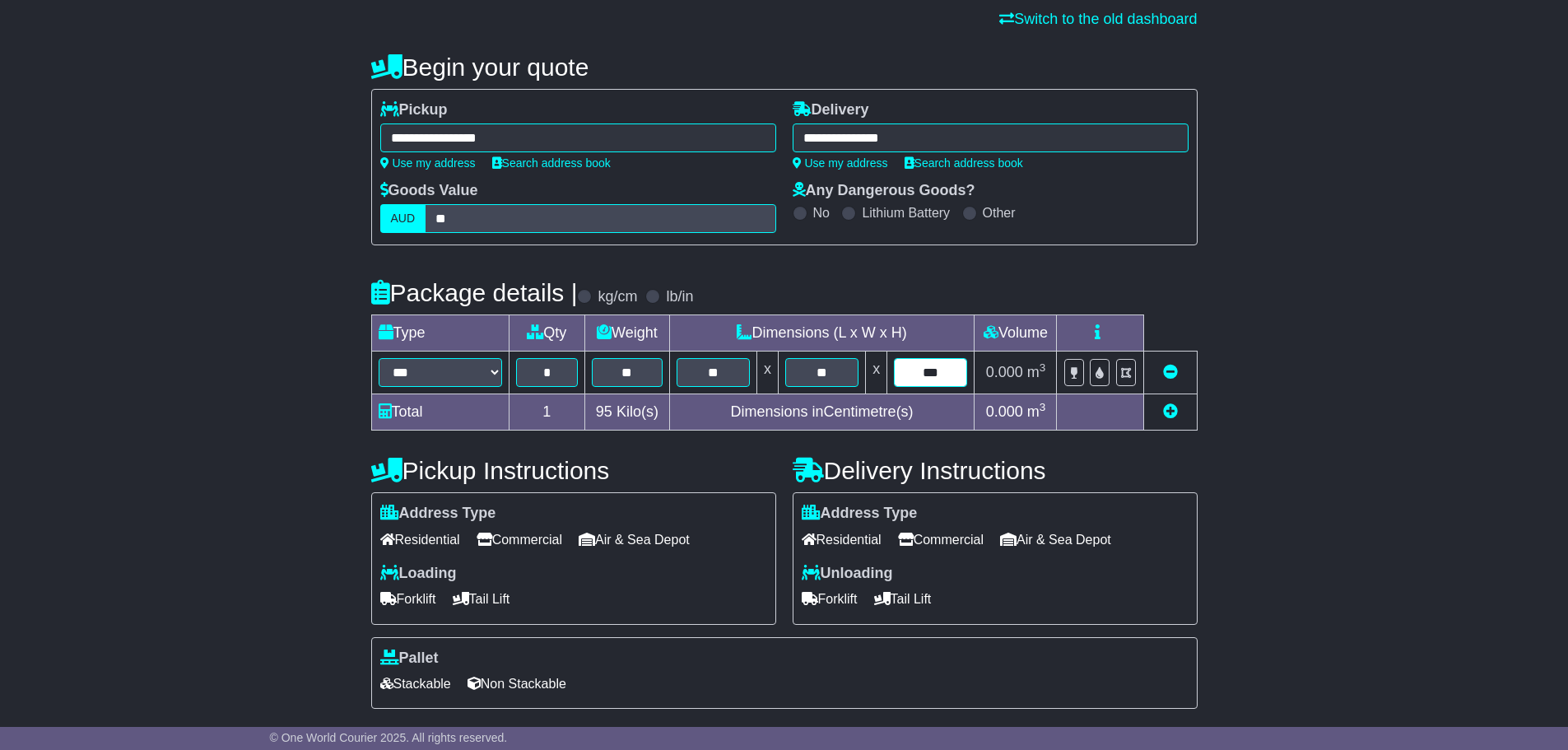
type input "***"
click at [536, 536] on span "Commercial" at bounding box center [519, 540] width 85 height 26
click at [979, 551] on span "Commercial" at bounding box center [940, 540] width 85 height 26
click at [846, 603] on span "Forklift" at bounding box center [830, 599] width 56 height 26
click at [409, 612] on span "Forklift" at bounding box center [409, 599] width 56 height 26
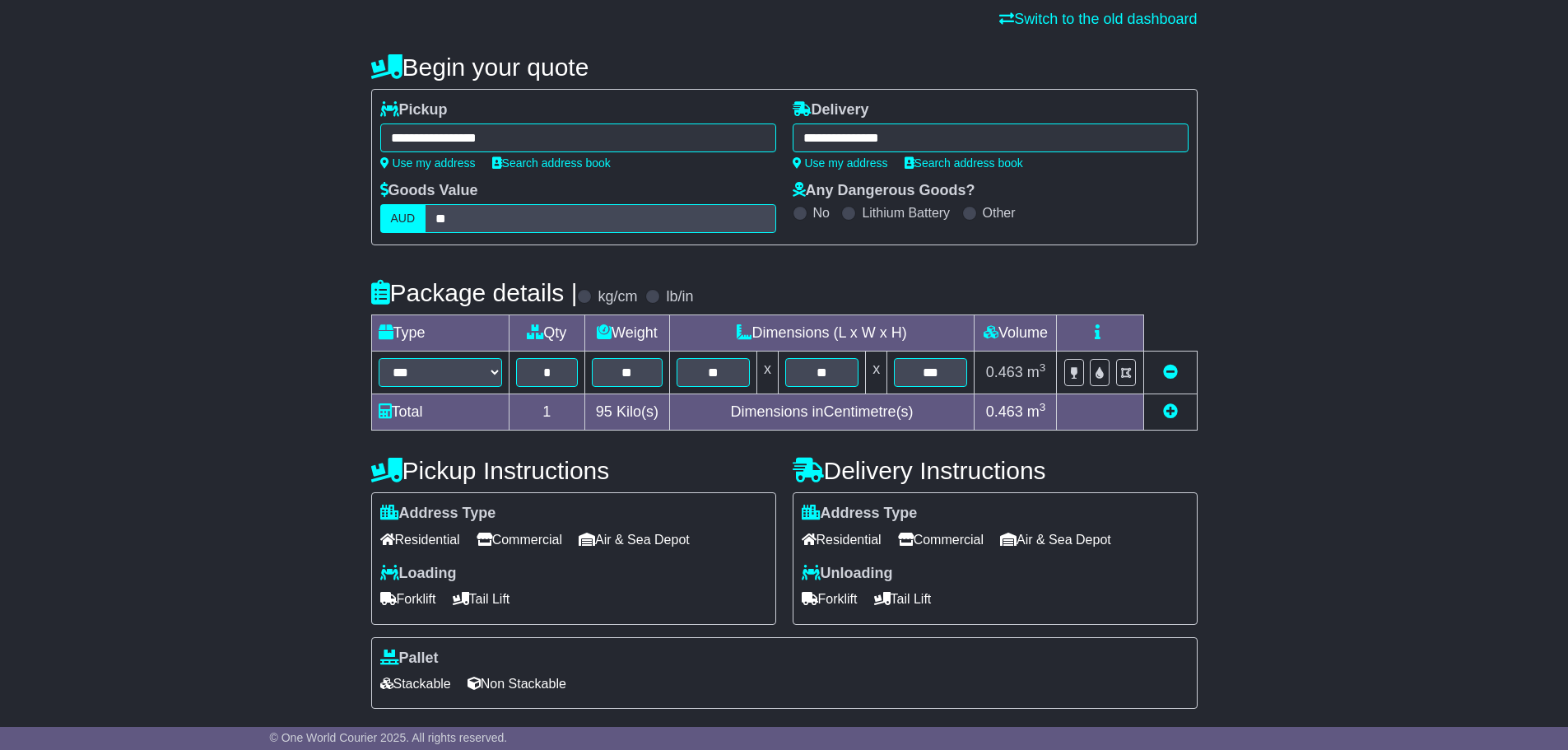
click at [516, 681] on span "Non Stackable" at bounding box center [516, 684] width 98 height 26
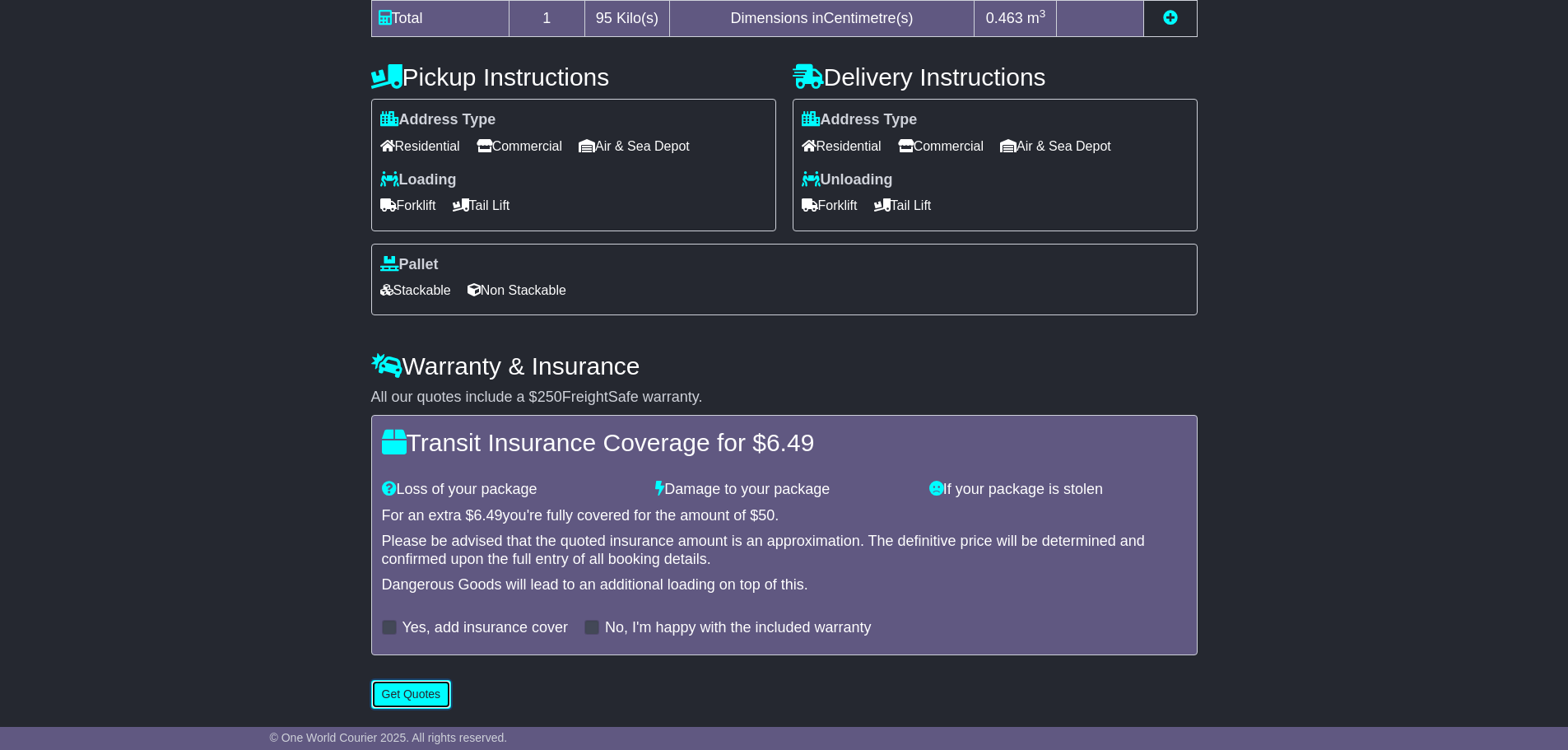
click at [429, 699] on button "Get Quotes" at bounding box center [411, 695] width 80 height 29
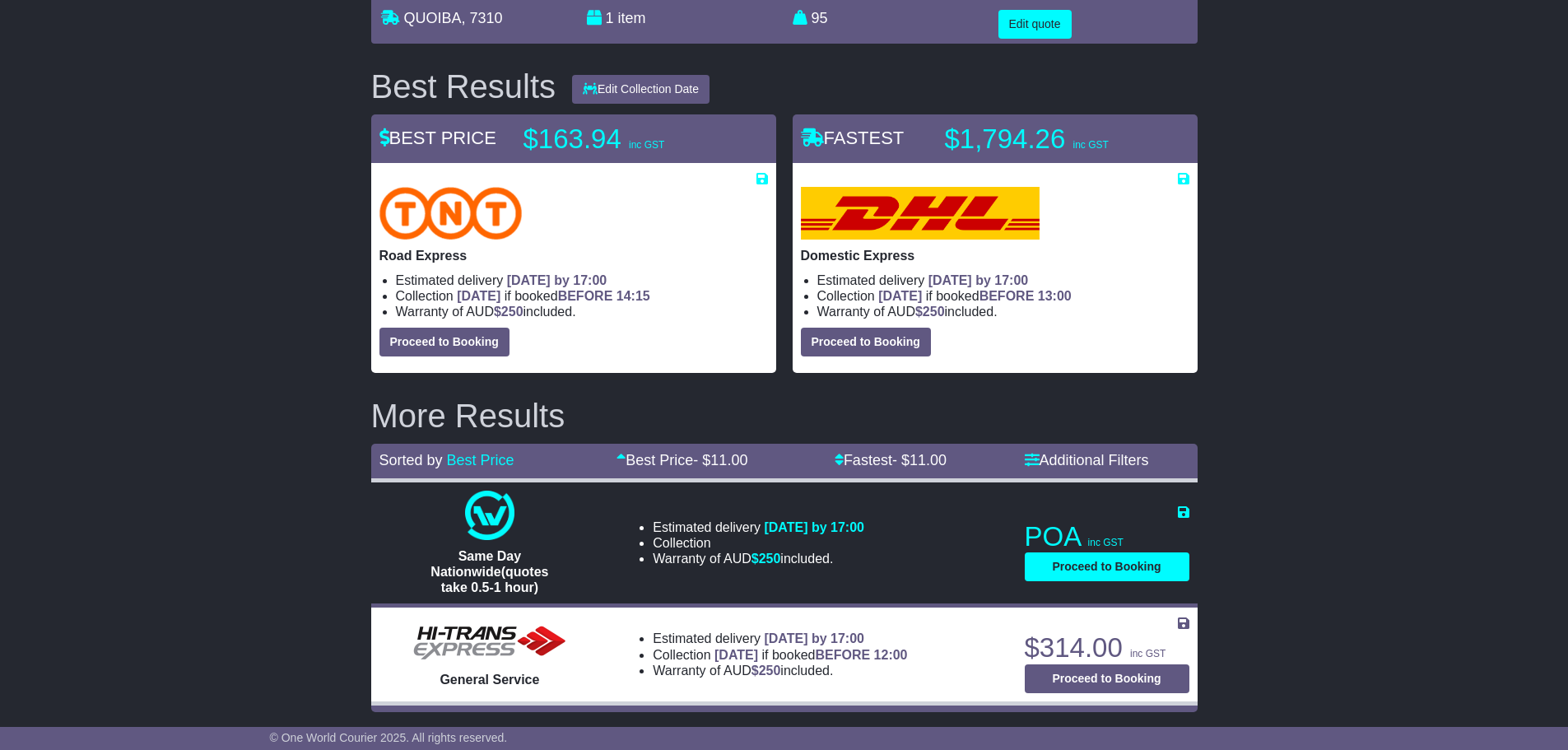
scroll to position [156, 0]
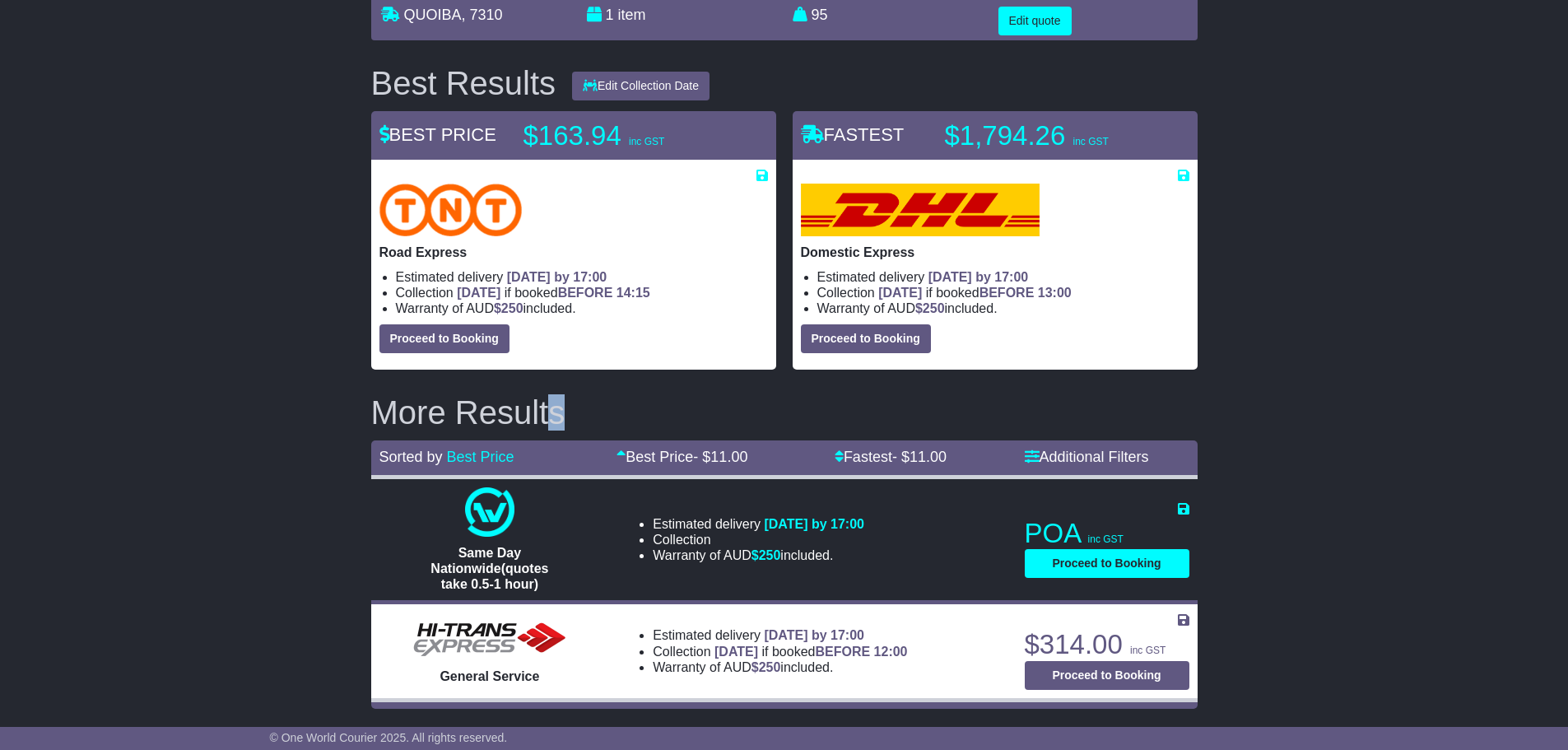
drag, startPoint x: 570, startPoint y: 407, endPoint x: 558, endPoint y: 405, distance: 12.2
click at [554, 404] on h2 "More Results" at bounding box center [784, 412] width 827 height 36
click at [564, 406] on h2 "More Results" at bounding box center [784, 412] width 827 height 36
click at [1335, 393] on div "LUSCOMBE , 4207 QUOIBA , 7310 1 item 0.46305 m 3 in 3 95" at bounding box center [784, 342] width 1568 height 750
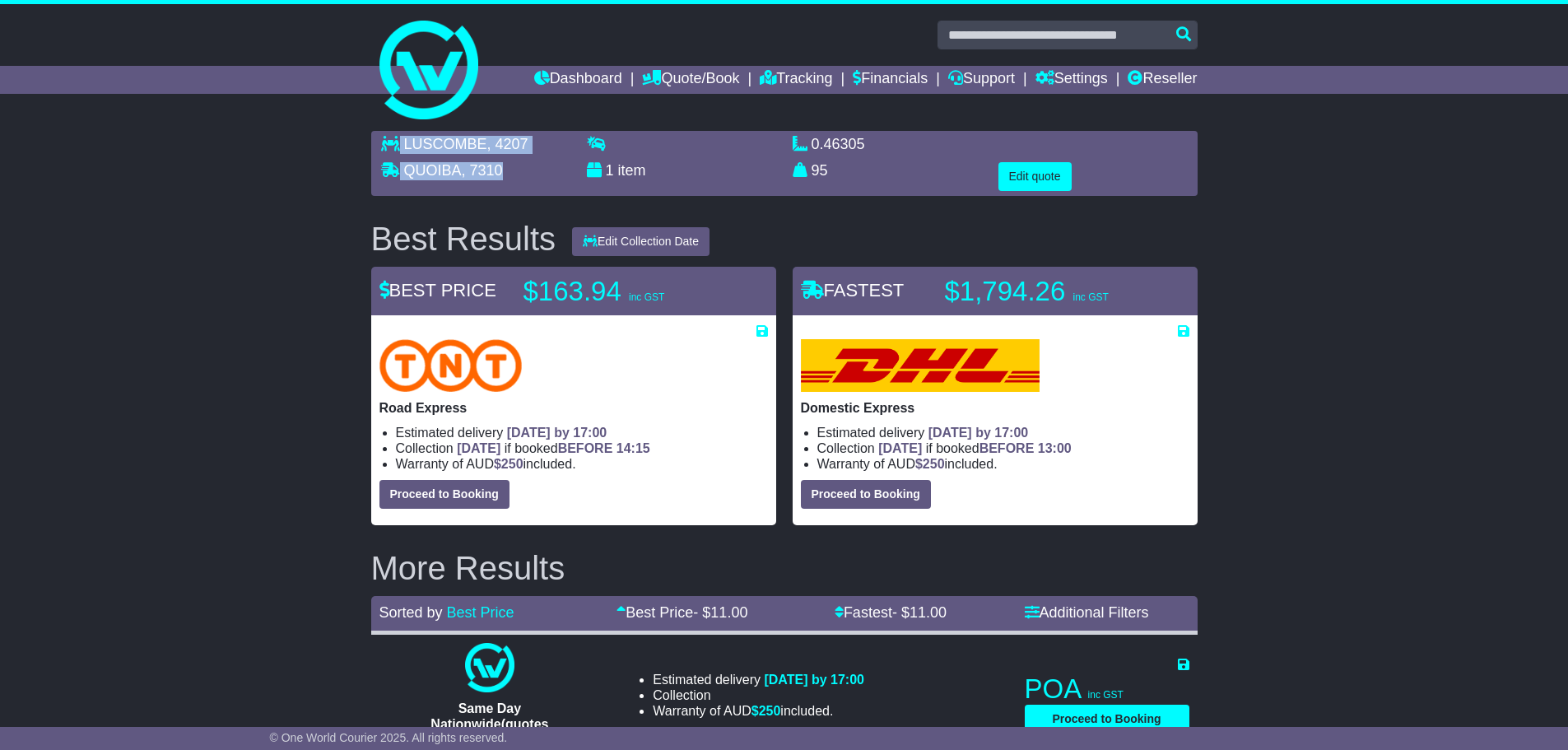
drag, startPoint x: 510, startPoint y: 166, endPoint x: 382, endPoint y: 142, distance: 130.2
click at [382, 142] on div "LUSCOMBE , 4207 QUOIBA , 7310 1 item 0.46305 m 3 in 3 95 kg(s) lb(s)" at bounding box center [784, 163] width 823 height 55
click at [1044, 174] on button "Edit quote" at bounding box center [1035, 176] width 74 height 29
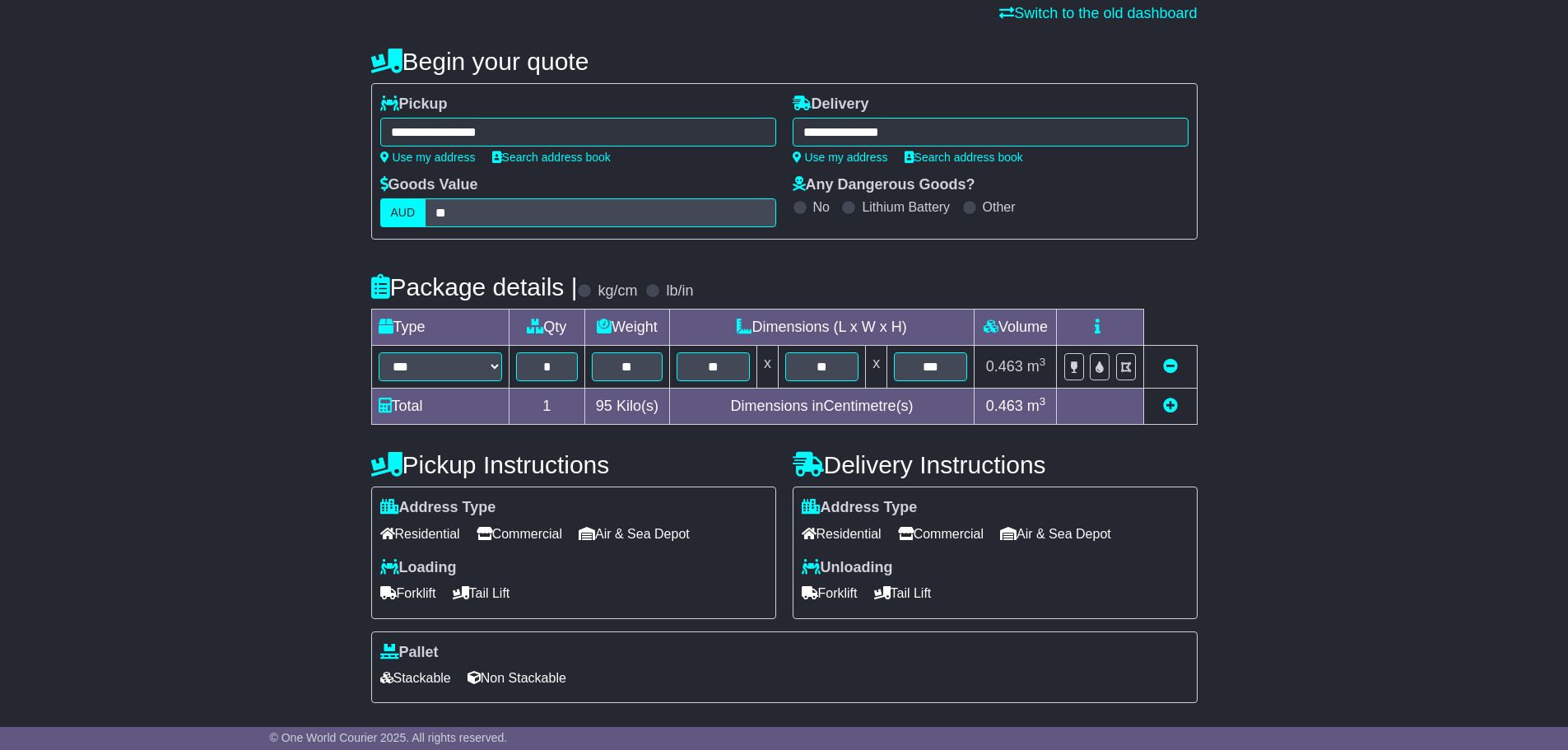
scroll to position [165, 0]
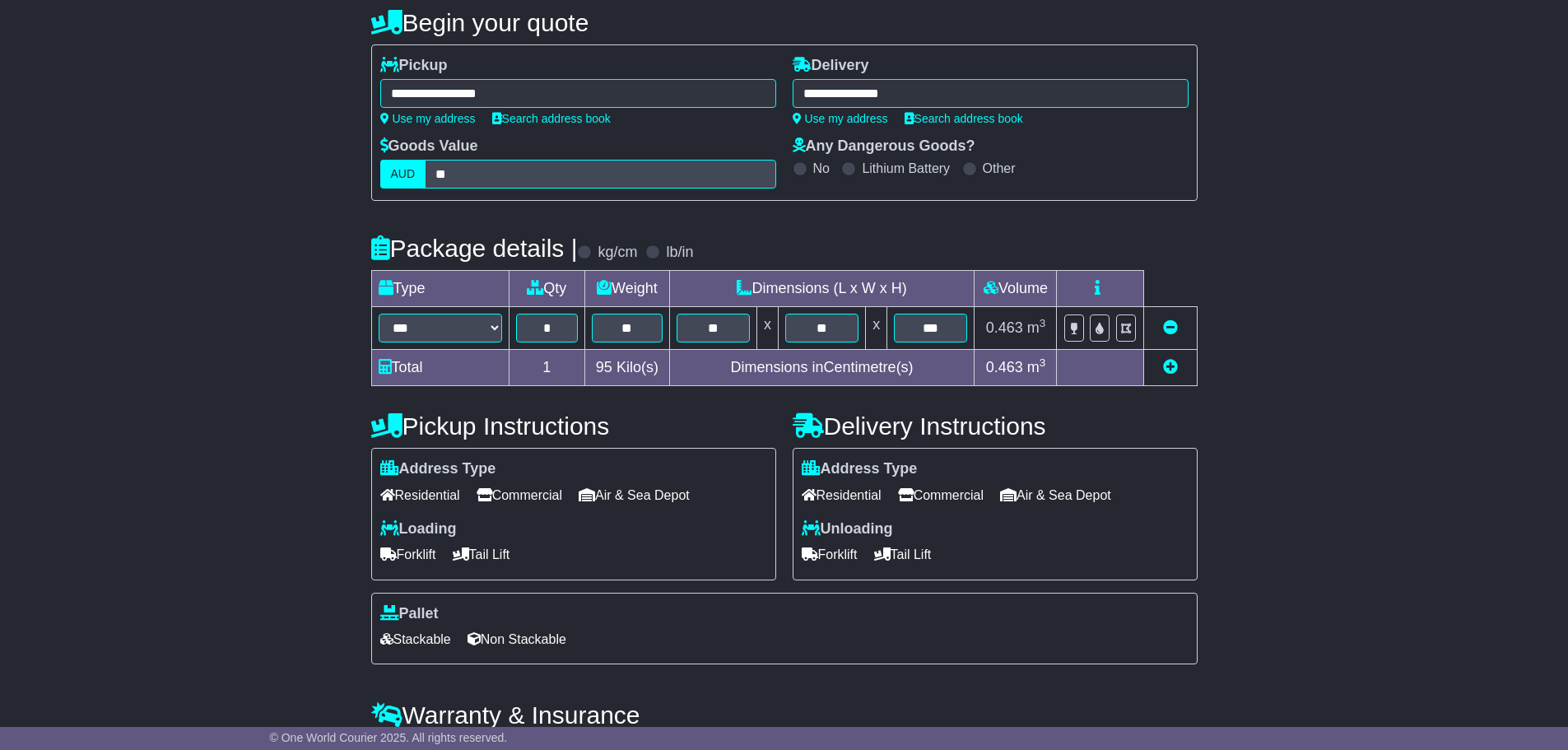
click at [425, 640] on span "Stackable" at bounding box center [416, 639] width 71 height 26
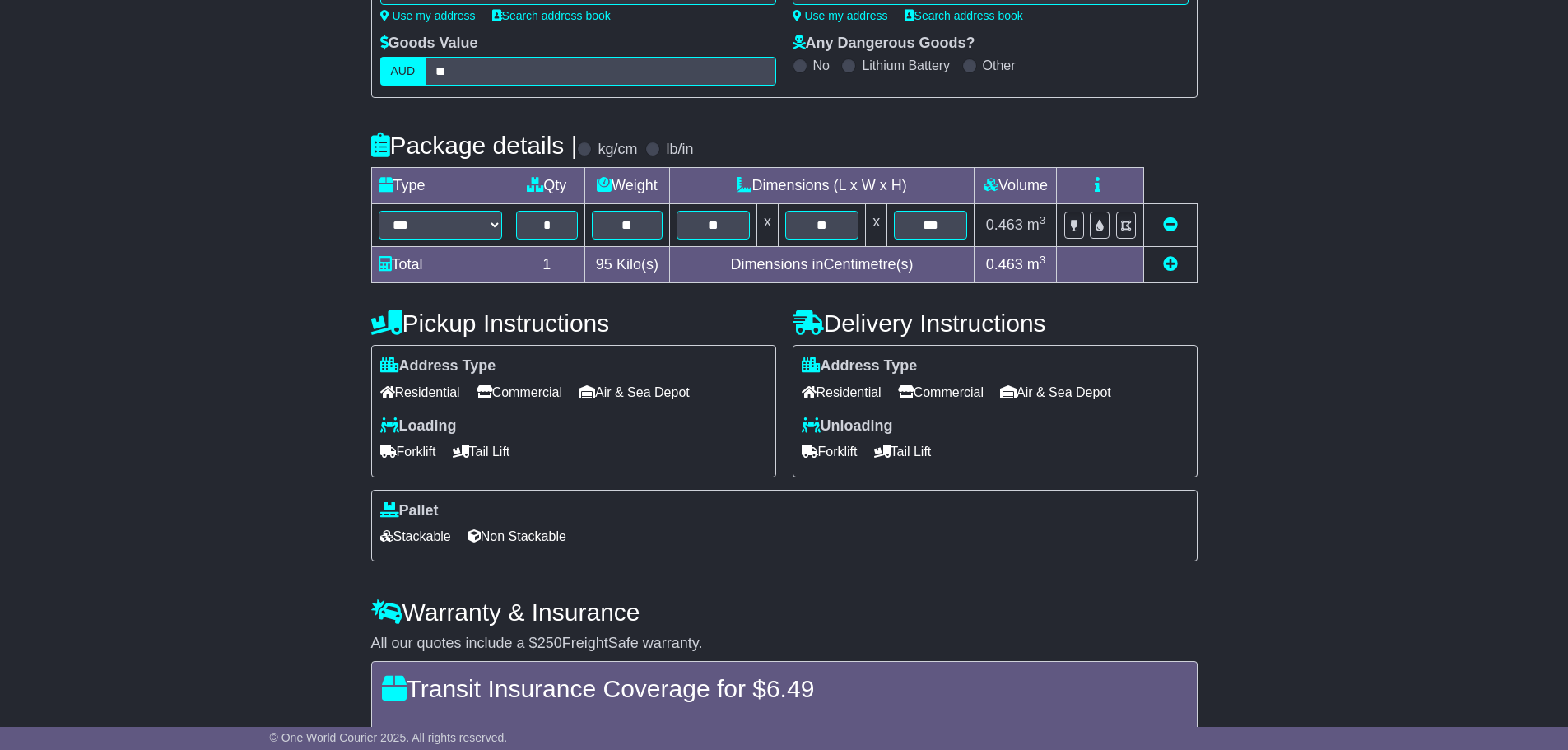
scroll to position [519, 0]
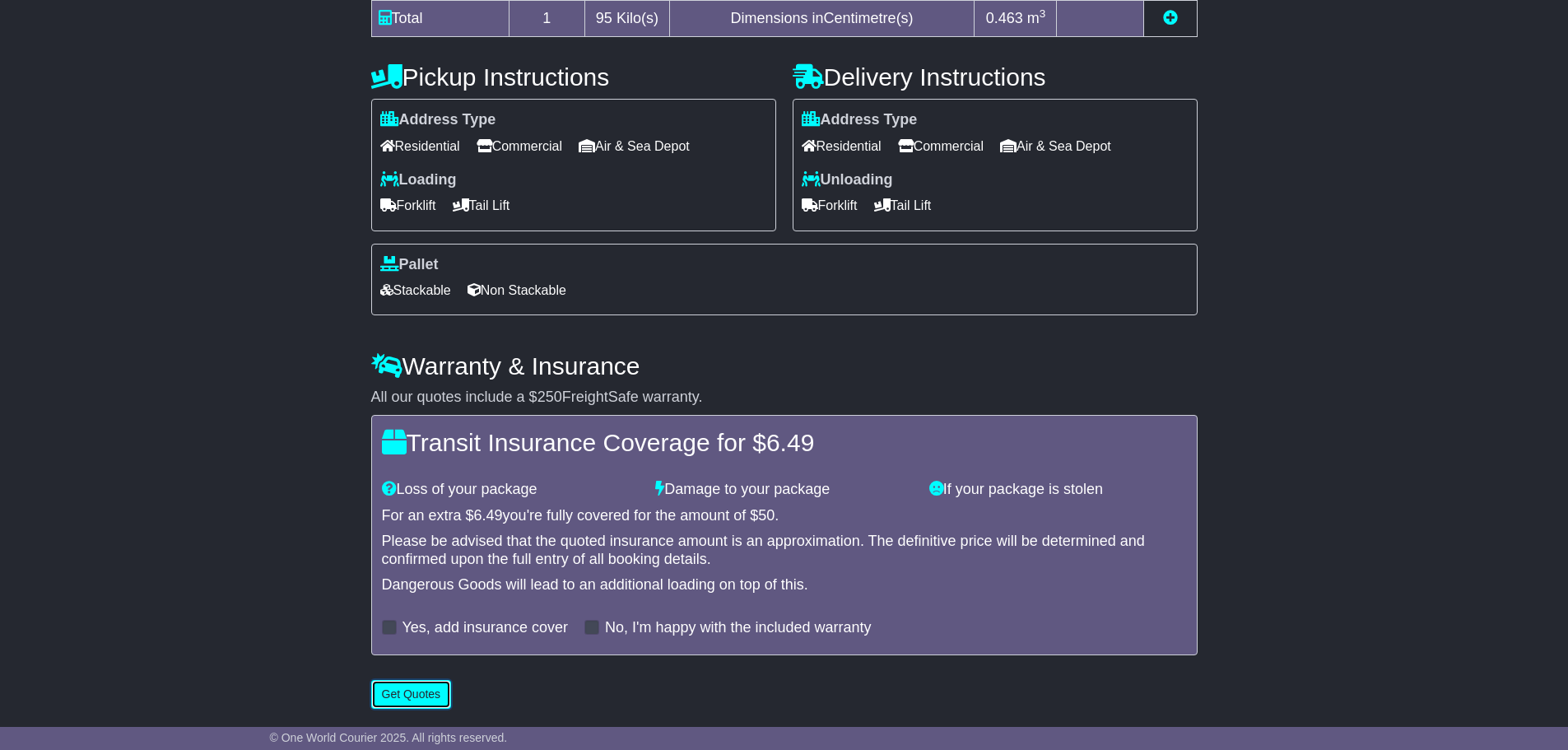
click at [425, 684] on button "Get Quotes" at bounding box center [411, 695] width 80 height 29
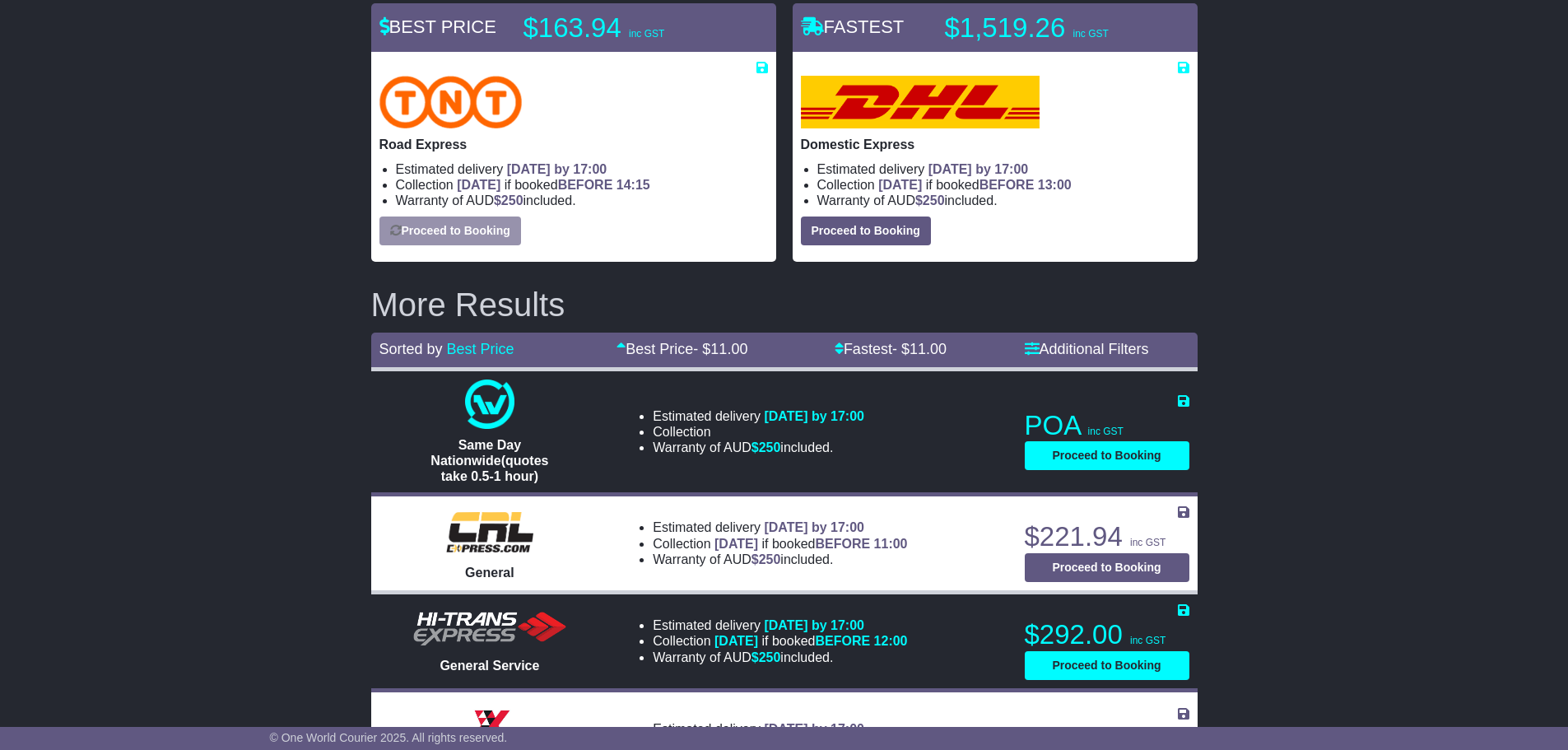
scroll to position [50, 0]
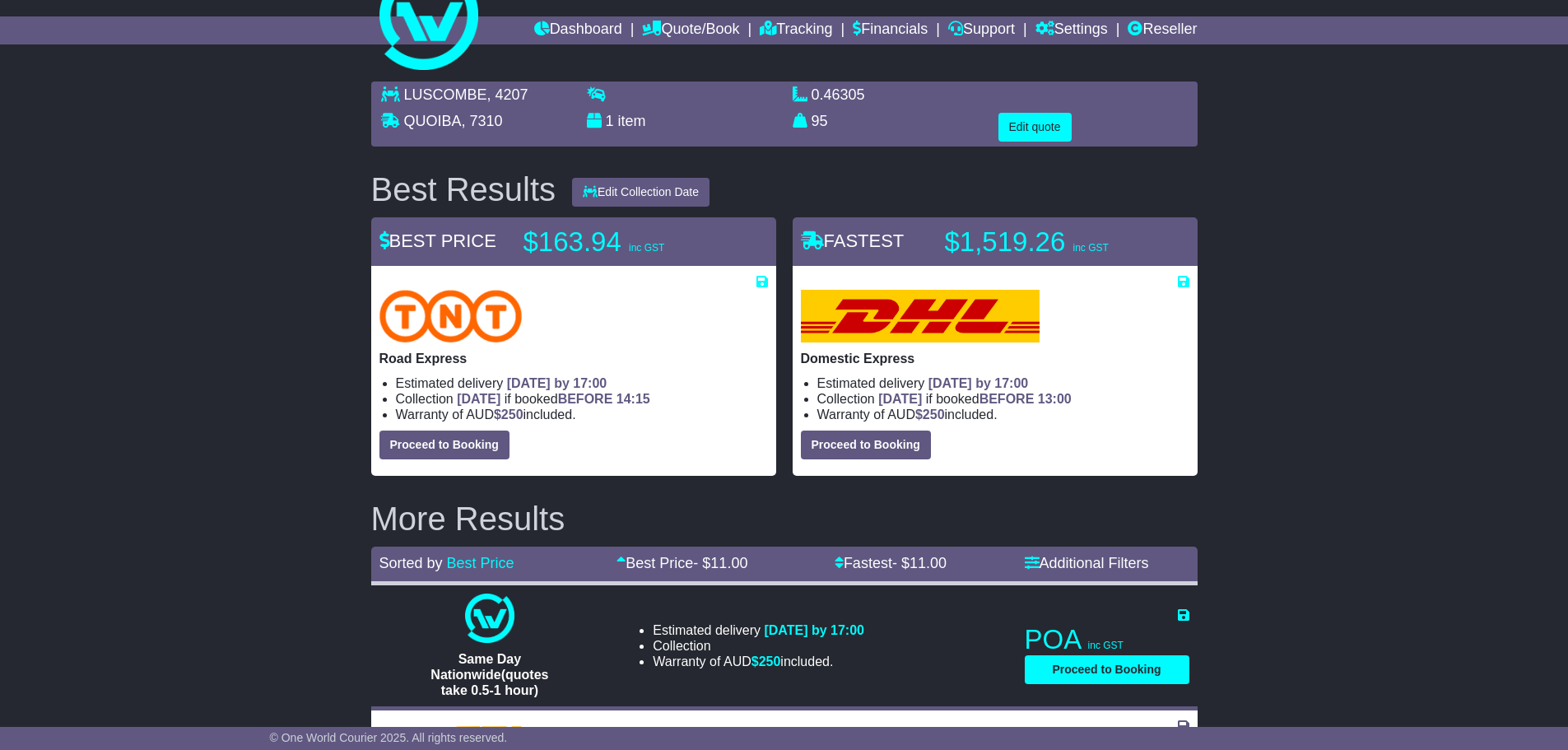
drag, startPoint x: 1089, startPoint y: 255, endPoint x: 1125, endPoint y: 248, distance: 36.7
click at [1091, 255] on p "$1,519.26 inc GST" at bounding box center [1048, 243] width 206 height 33
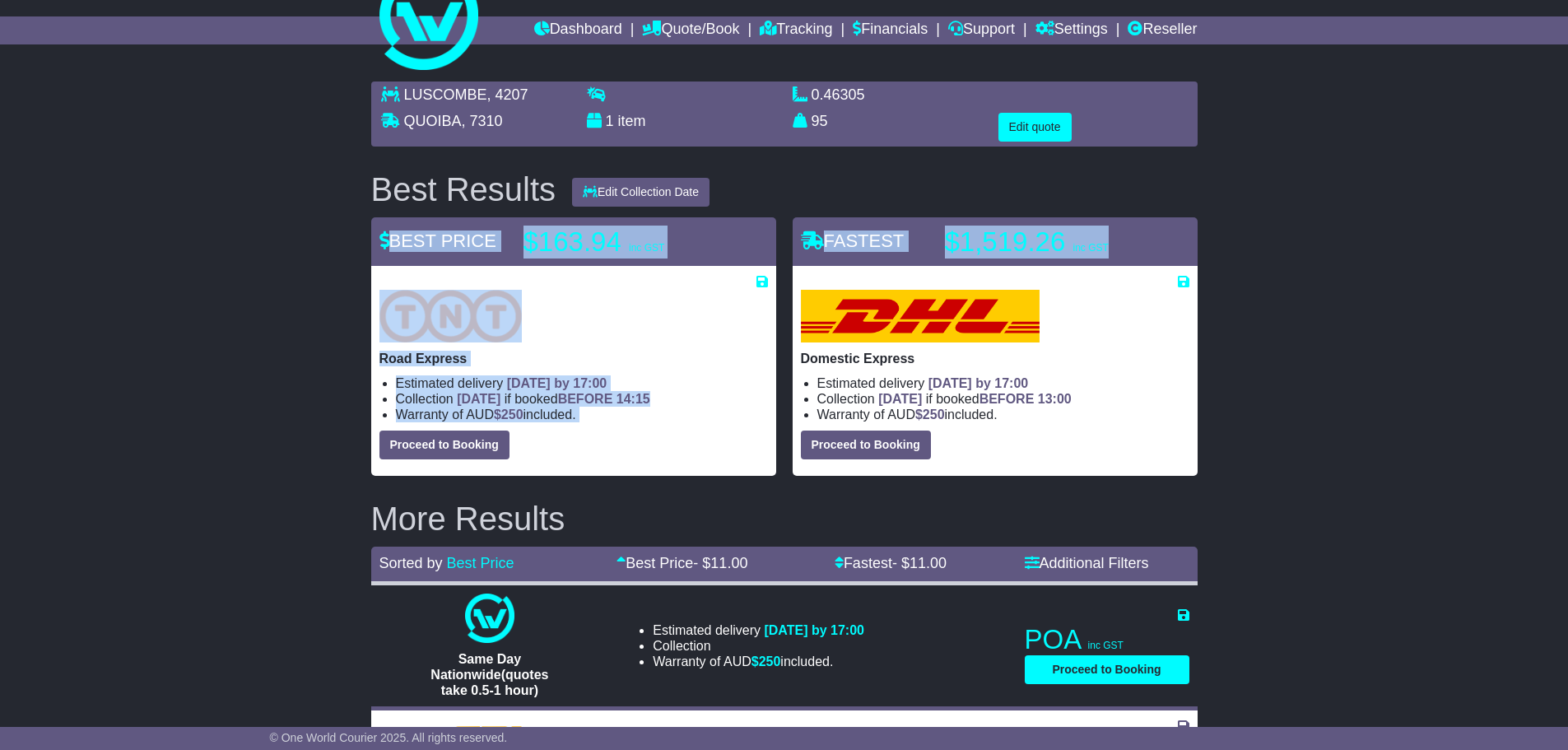
drag, startPoint x: 1125, startPoint y: 248, endPoint x: 225, endPoint y: 240, distance: 900.0
click at [271, 241] on div "LUSCOMBE , 4207 QUOIBA , 7310 1 item 0.46305 m 3 in 3 95" at bounding box center [784, 601] width 1568 height 1055
click at [186, 240] on div "LUSCOMBE , 4207 QUOIBA , 7310 1 item 0.46305 m 3 in 3 95" at bounding box center [784, 601] width 1568 height 1055
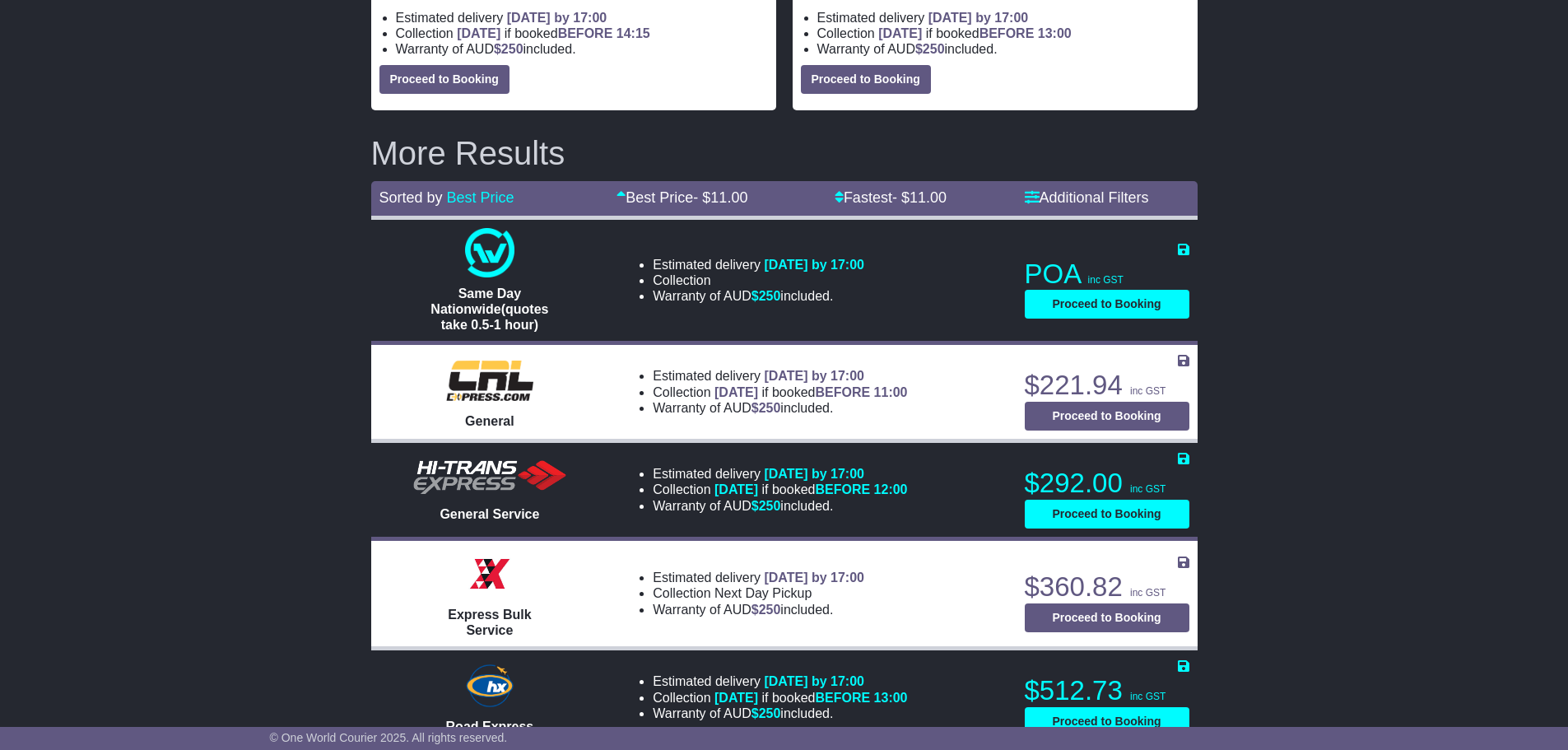
scroll to position [461, 0]
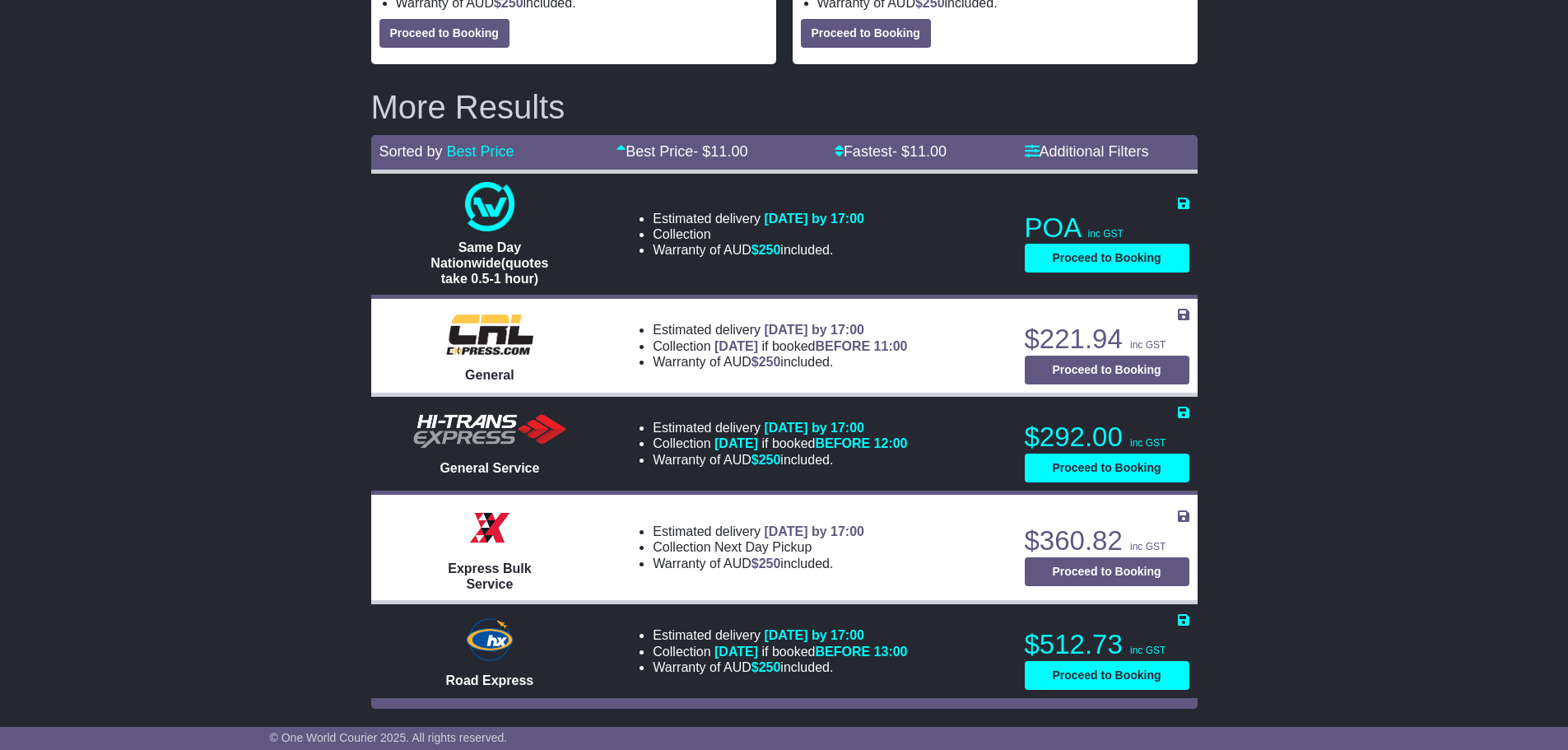
drag, startPoint x: 894, startPoint y: 562, endPoint x: 583, endPoint y: 509, distance: 315.5
click at [583, 509] on tr "Express Bulk Service Estimated delivery 5th Sep 2025 by 17:00 Collection Next D…" at bounding box center [784, 547] width 827 height 109
click at [847, 578] on td "Estimated delivery 5th Sep 2025 by 17:00 Collection Next Day Pickup Warranty of…" at bounding box center [812, 547] width 407 height 109
click at [827, 573] on div "Estimated delivery 5th Sep 2025 by 17:00 Collection Next Day Pickup Warranty of…" at bounding box center [812, 548] width 391 height 55
click at [821, 567] on li "Warranty of AUD $ 250 included." at bounding box center [759, 563] width 212 height 16
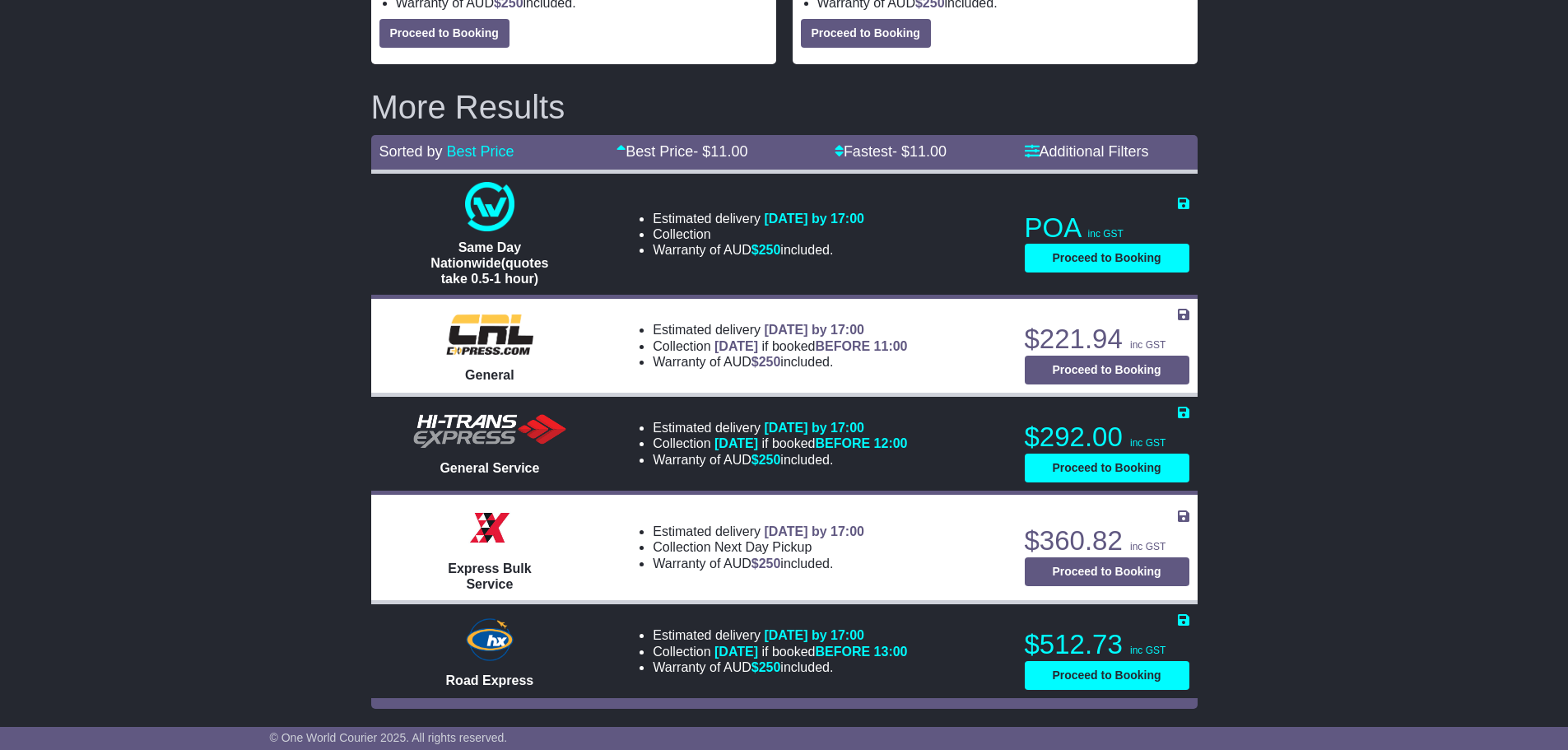
drag, startPoint x: 802, startPoint y: 562, endPoint x: 828, endPoint y: 575, distance: 29.1
click at [828, 575] on td "Estimated delivery 5th Sep 2025 by 17:00 Collection Next Day Pickup Warranty of…" at bounding box center [812, 547] width 407 height 109
click at [828, 570] on li "Warranty of AUD $ 250 included." at bounding box center [759, 563] width 212 height 16
drag, startPoint x: 828, startPoint y: 568, endPoint x: 842, endPoint y: 570, distance: 14.1
click at [842, 570] on li "Warranty of AUD $ 250 included." at bounding box center [759, 563] width 212 height 16
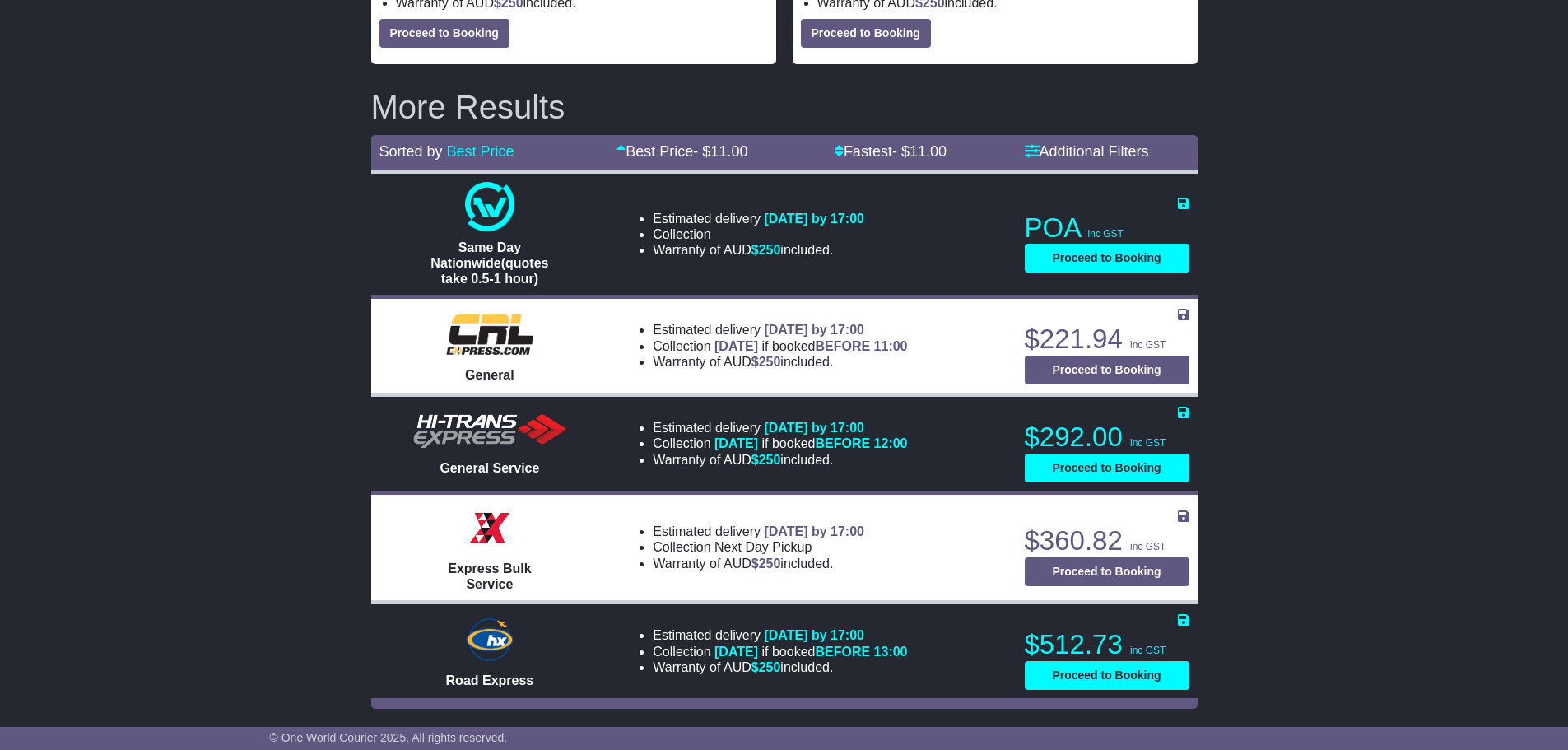
click at [653, 552] on li "Collection Next Day Pickup" at bounding box center [759, 547] width 212 height 16
click at [695, 560] on li "Warranty of AUD $ 250 included." at bounding box center [759, 563] width 212 height 16
click at [669, 567] on li "Warranty of AUD $ 250 included." at bounding box center [759, 563] width 212 height 16
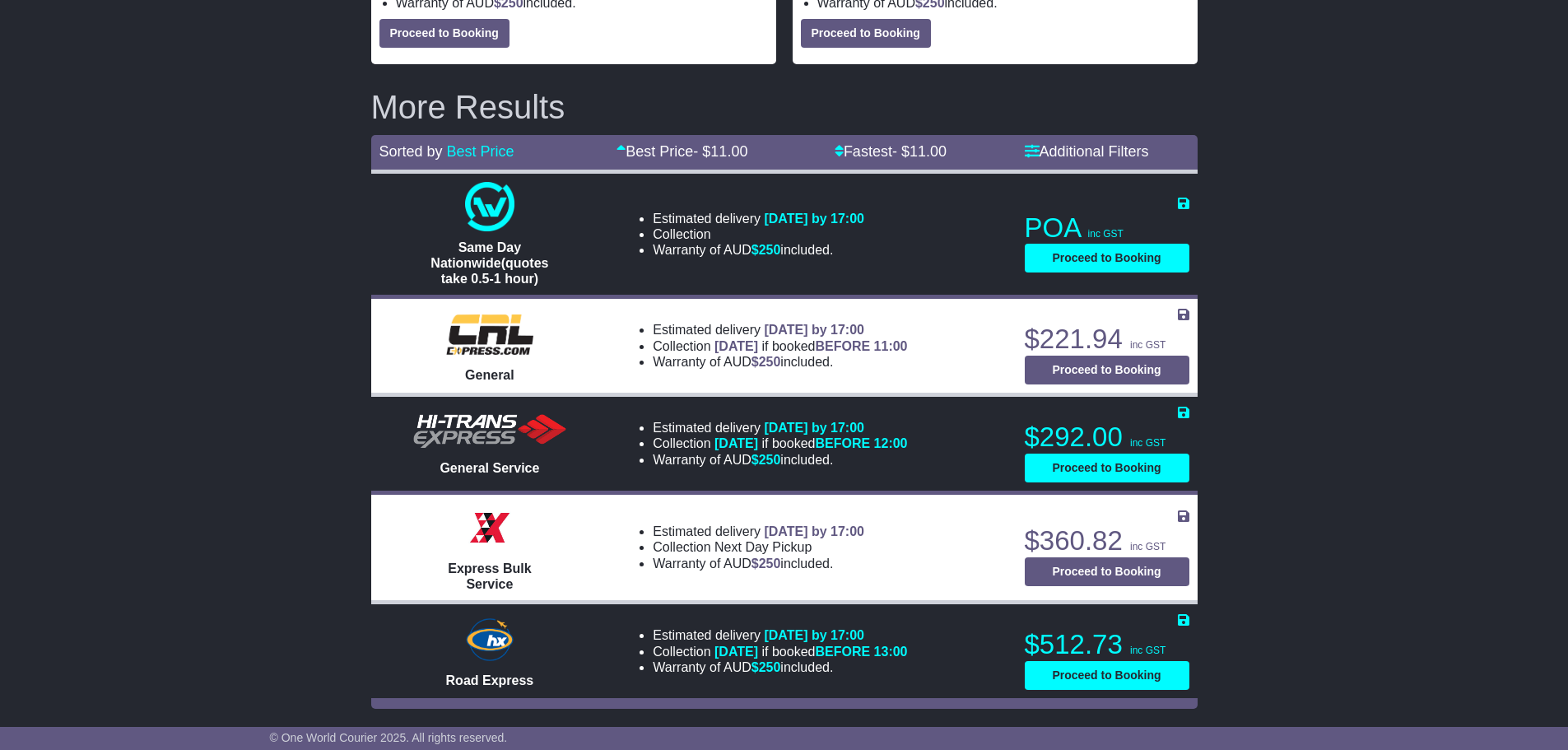
click at [669, 567] on li "Warranty of AUD $ 250 included." at bounding box center [759, 563] width 212 height 16
click at [664, 552] on li "Collection Next Day Pickup" at bounding box center [759, 547] width 212 height 16
click at [654, 538] on li "Estimated delivery 5th Sep 2025 by 17:00" at bounding box center [759, 531] width 212 height 16
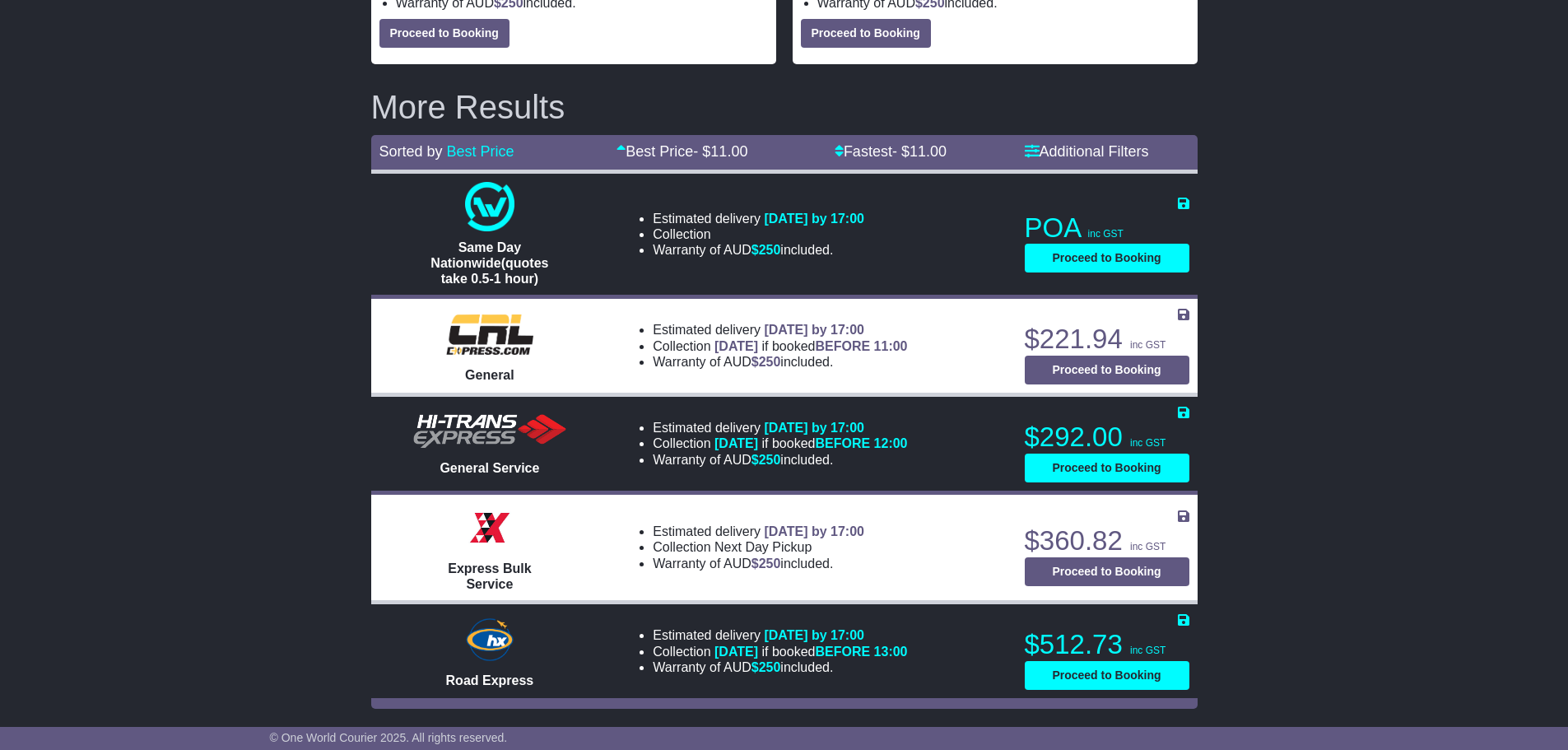
click at [722, 536] on li "Estimated delivery 5th Sep 2025 by 17:00" at bounding box center [759, 531] width 212 height 16
click at [764, 528] on span "5th Sep 2025 by 17:00" at bounding box center [813, 531] width 100 height 14
click at [780, 529] on span "5th Sep 2025 by 17:00" at bounding box center [813, 531] width 100 height 14
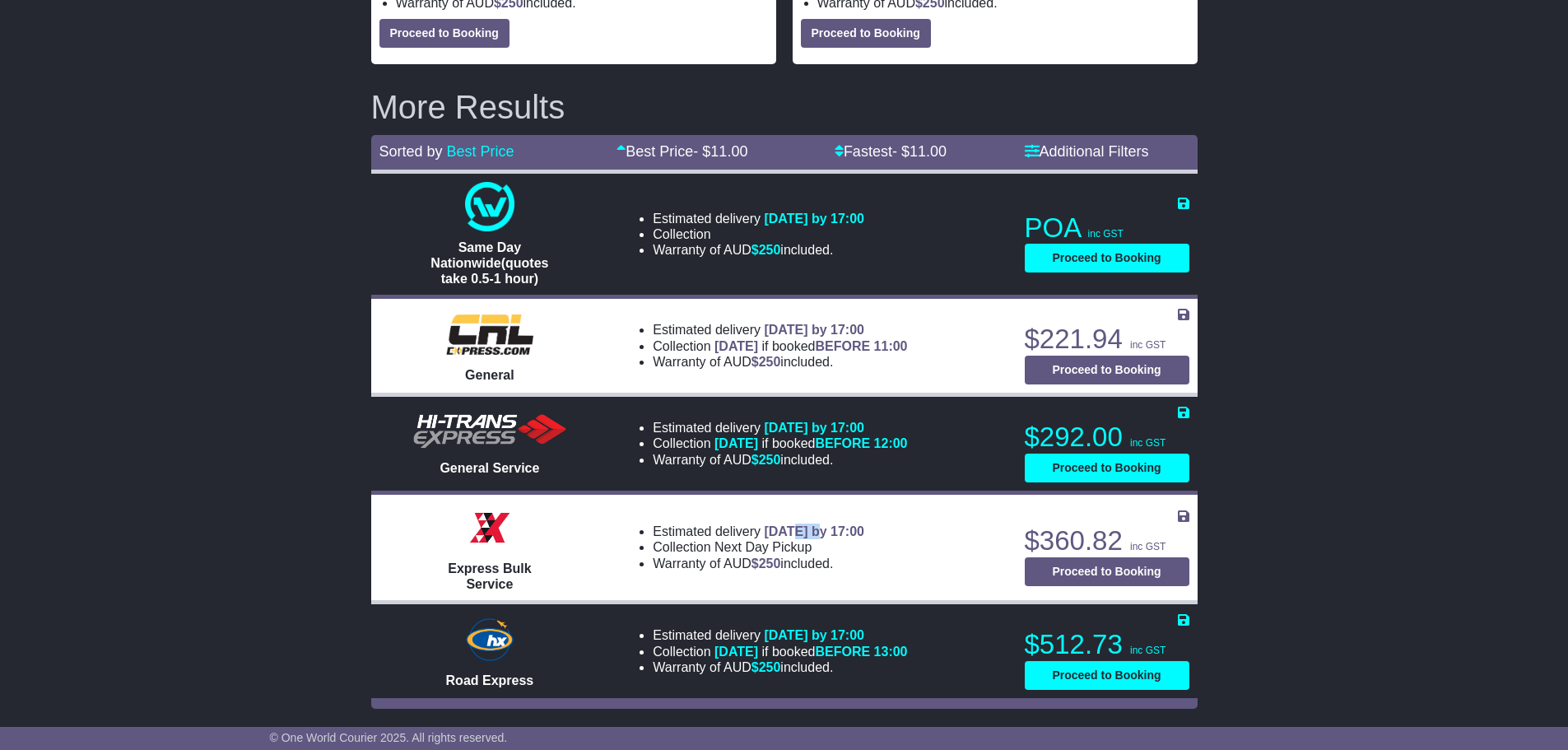
click at [780, 529] on span "5th Sep 2025 by 17:00" at bounding box center [813, 531] width 100 height 14
click at [826, 532] on span "5th Sep 2025 by 17:00" at bounding box center [813, 531] width 100 height 14
click at [865, 536] on span "5th Sep 2025 by 17:00" at bounding box center [813, 531] width 100 height 14
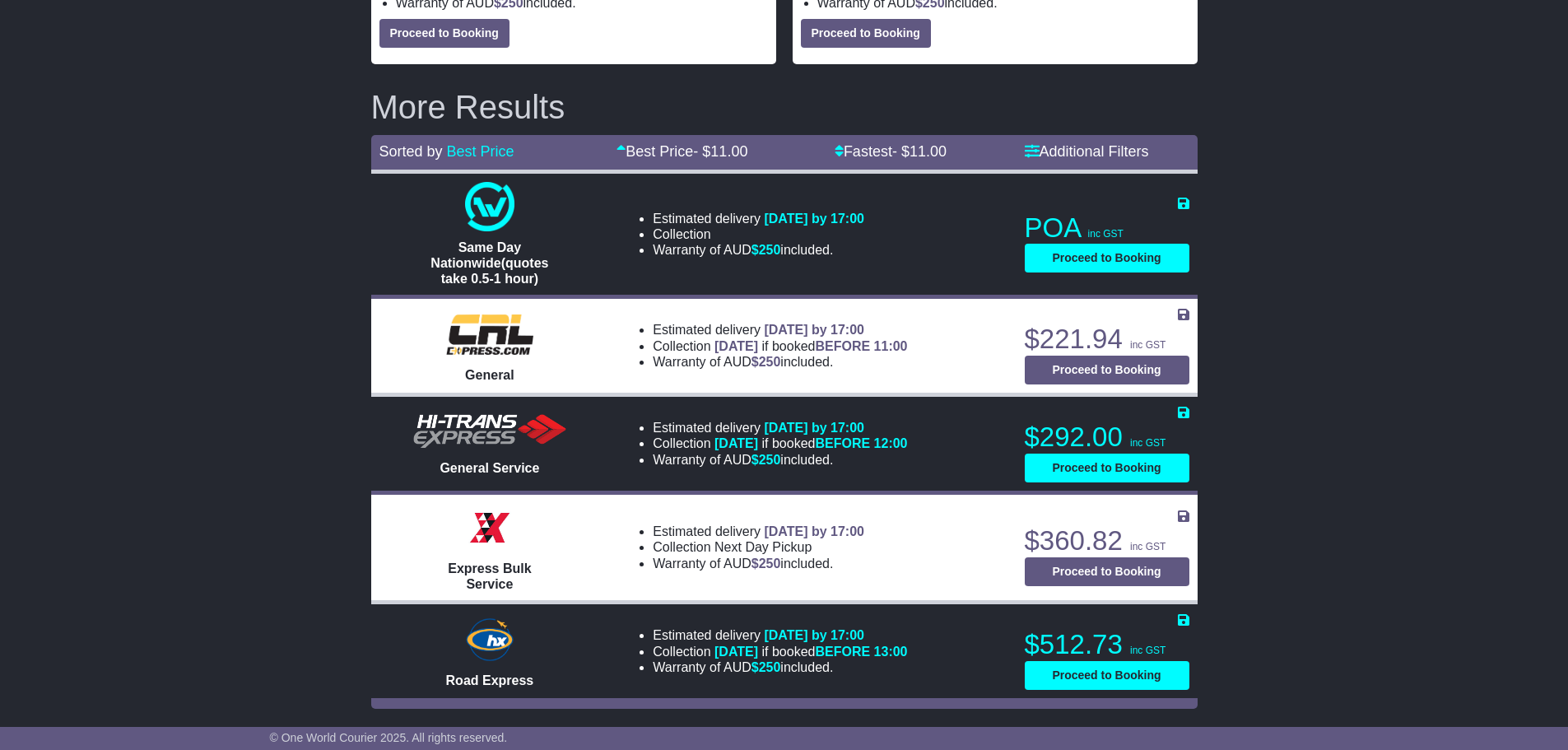
click at [761, 563] on span "250" at bounding box center [770, 563] width 22 height 14
click at [686, 562] on li "Warranty of AUD $ 250 included." at bounding box center [759, 563] width 212 height 16
click at [685, 561] on li "Warranty of AUD $ 250 included." at bounding box center [759, 563] width 212 height 16
click at [655, 555] on li "Warranty of AUD $ 250 included." at bounding box center [759, 563] width 212 height 16
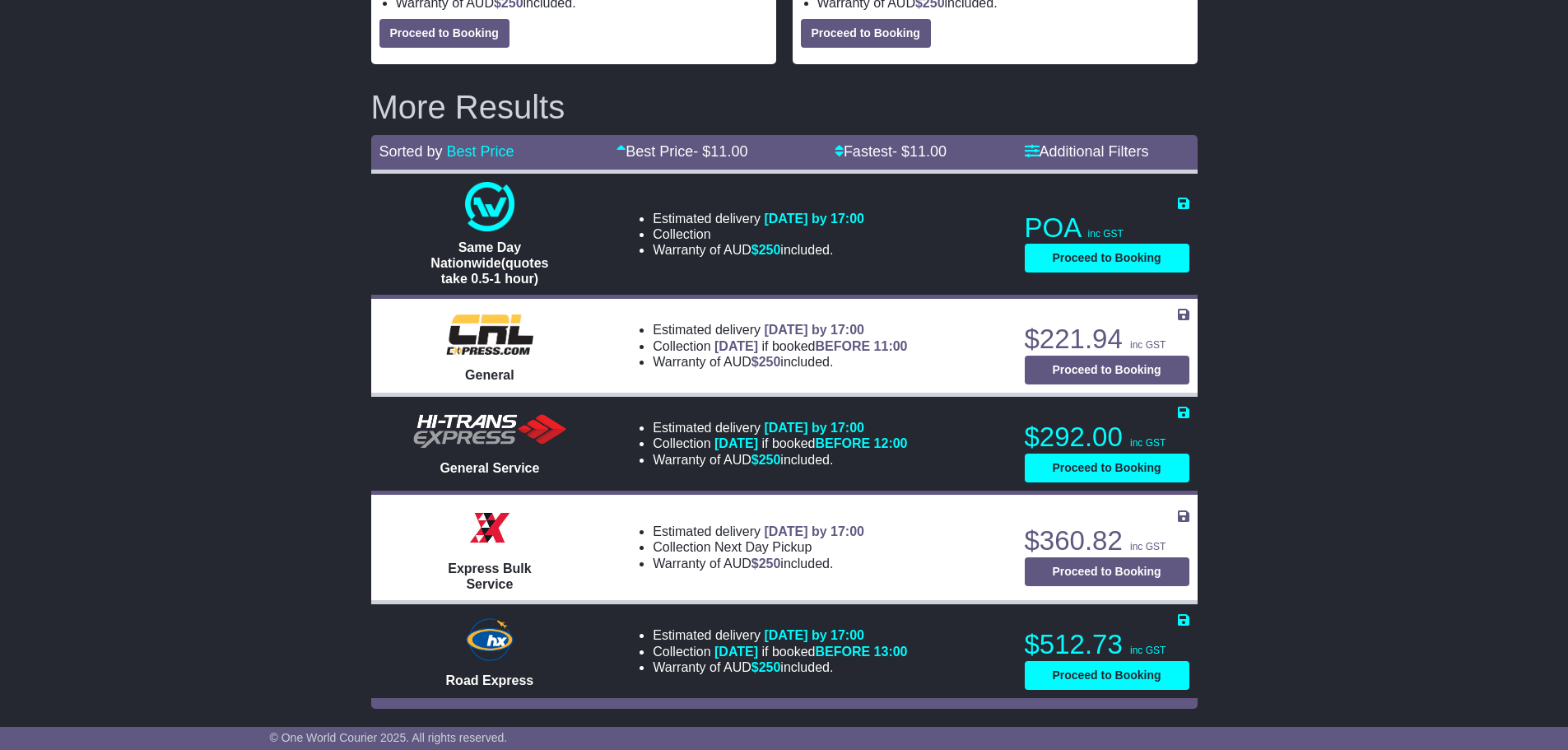
click at [654, 553] on li "Collection Next Day Pickup" at bounding box center [759, 547] width 212 height 16
click at [656, 533] on li "Estimated delivery 5th Sep 2025 by 17:00" at bounding box center [759, 531] width 212 height 16
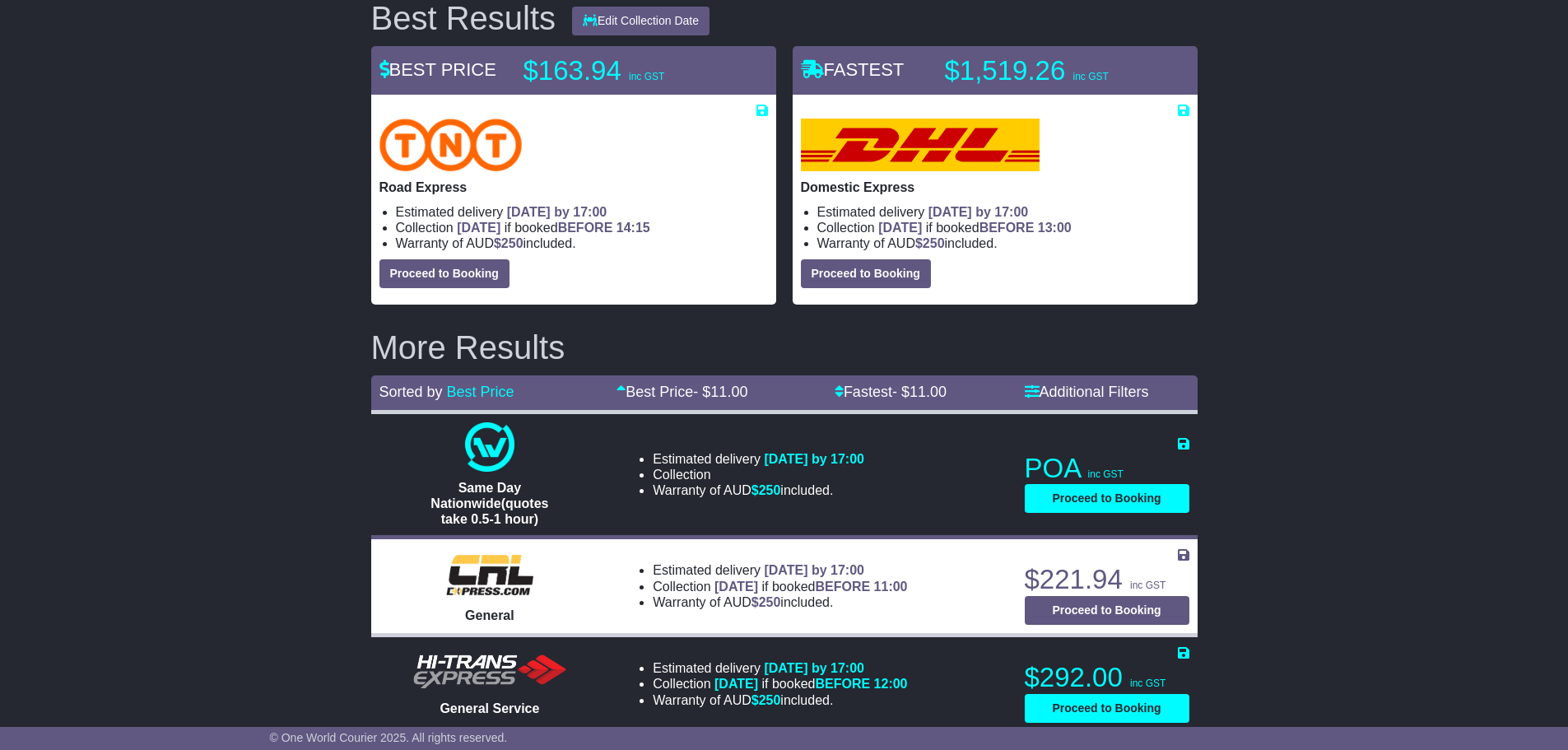
scroll to position [0, 0]
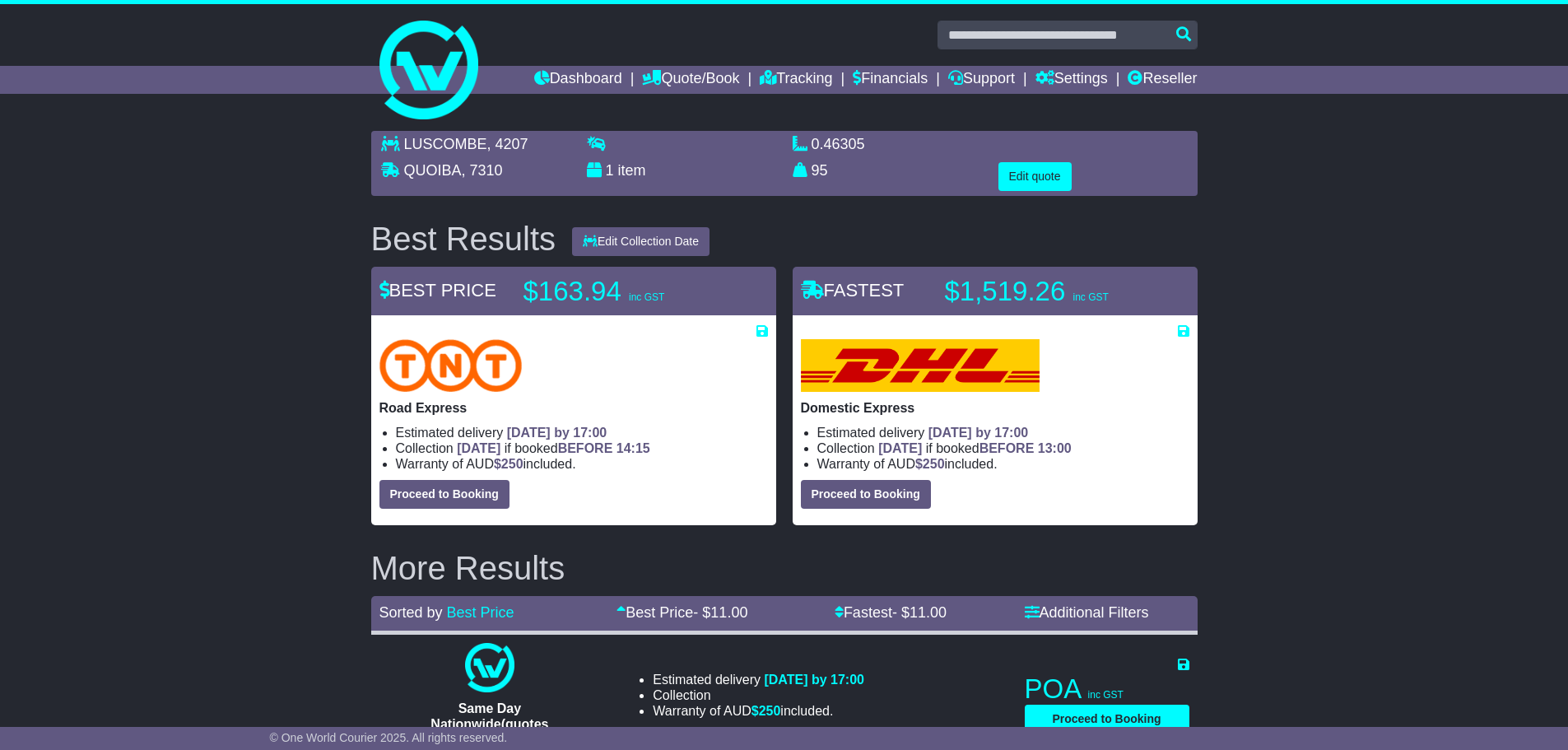
drag, startPoint x: 1072, startPoint y: 459, endPoint x: 1057, endPoint y: 467, distance: 17.0
click at [1057, 467] on li "Warranty of AUD $ 250 included." at bounding box center [1004, 464] width 372 height 16
drag, startPoint x: 1026, startPoint y: 469, endPoint x: 985, endPoint y: 474, distance: 41.3
click at [985, 474] on div "Domestic Express Estimated delivery 3rd Sep 2025 by 17:00 Collection TOMORROW i…" at bounding box center [995, 424] width 389 height 170
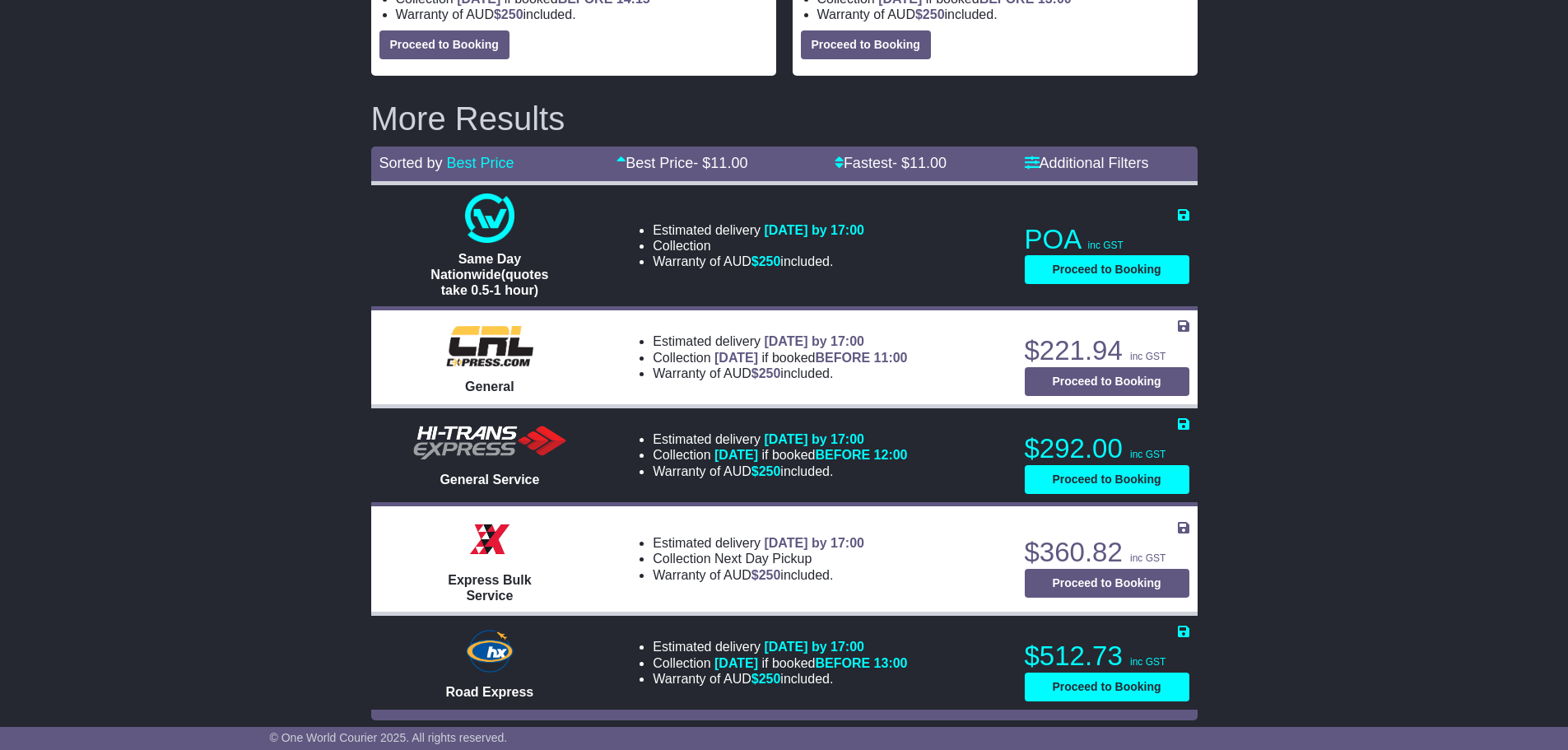
scroll to position [461, 0]
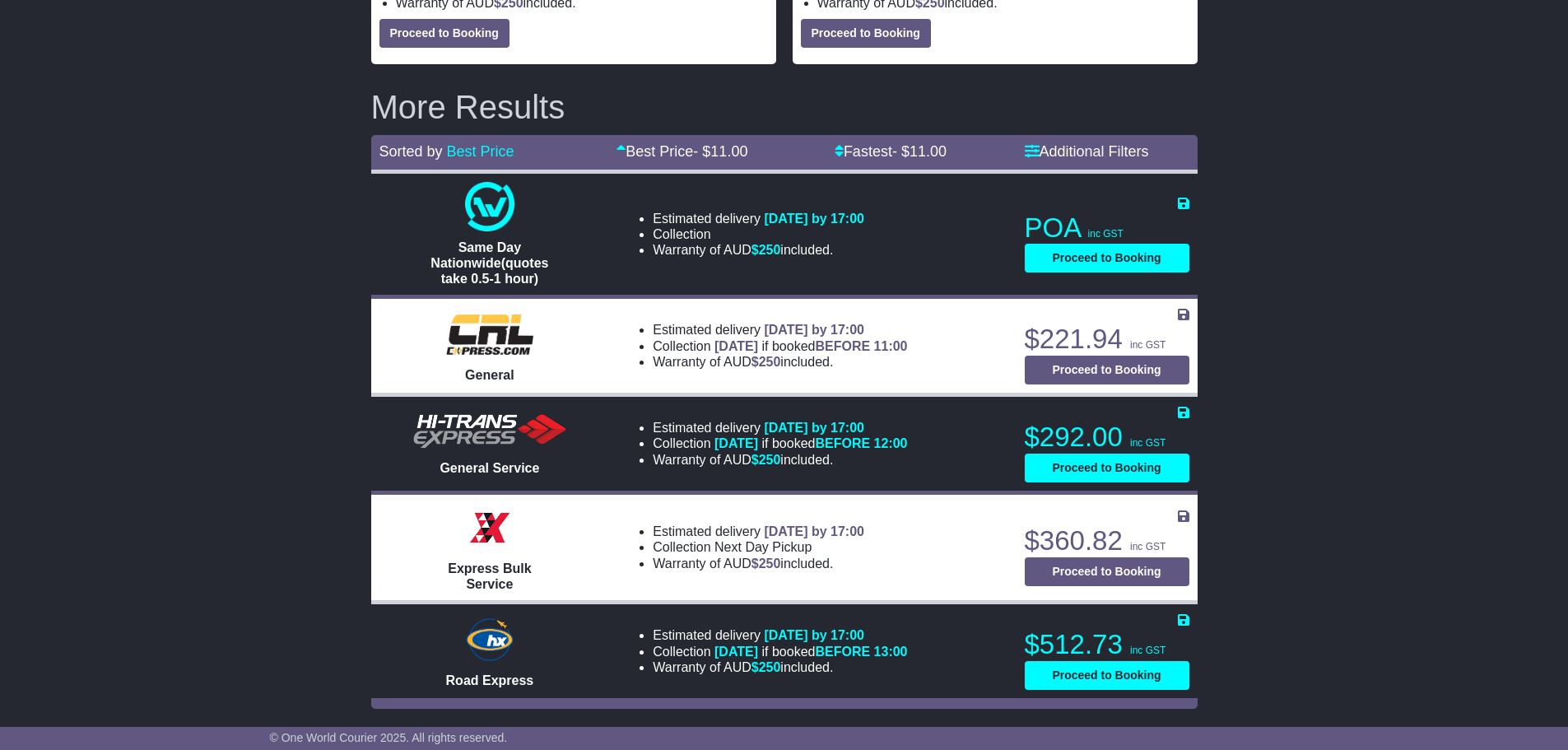
click at [825, 565] on td "Estimated delivery 5th Sep 2025 by 17:00 Collection Next Day Pickup Warranty of…" at bounding box center [812, 547] width 407 height 109
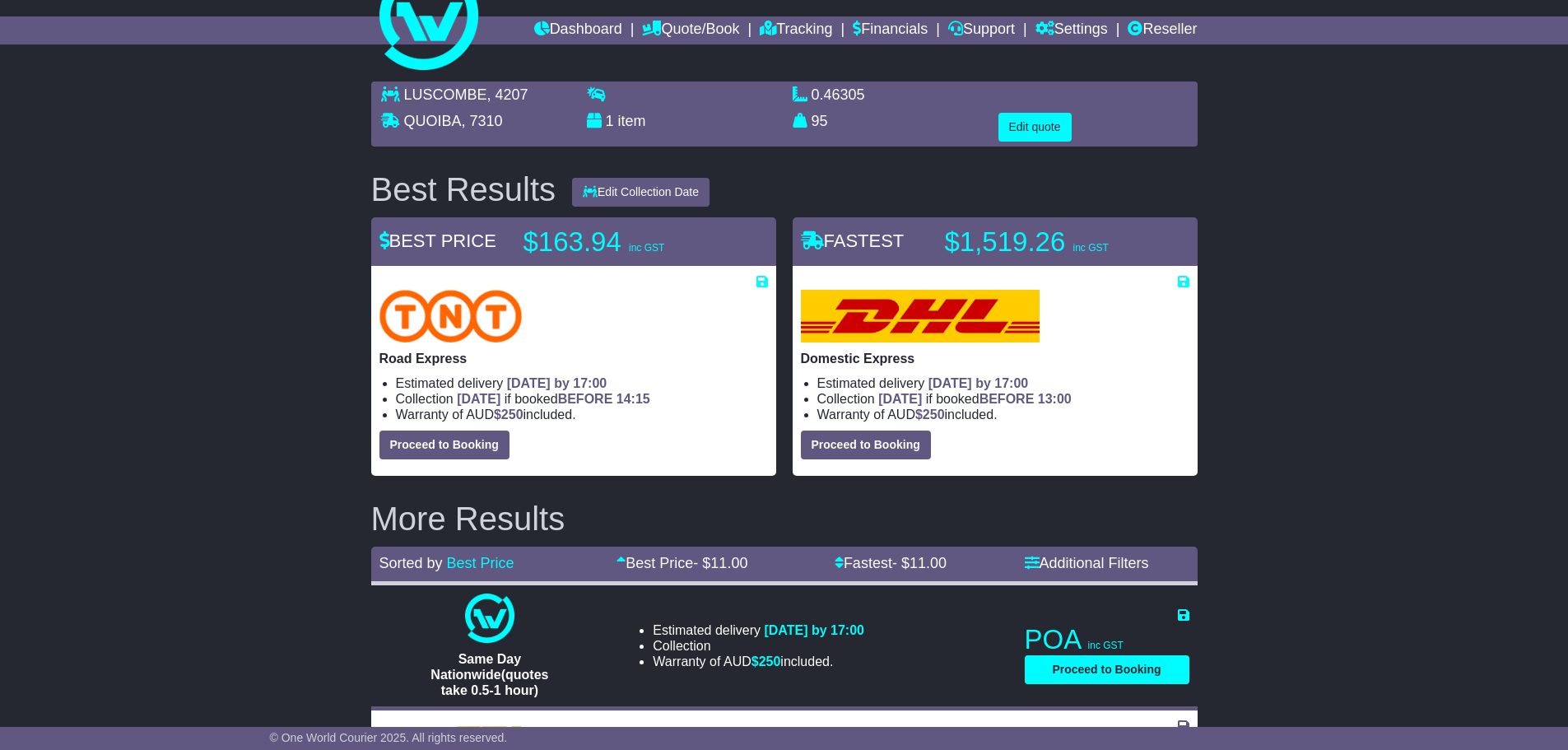
drag, startPoint x: 603, startPoint y: 421, endPoint x: 392, endPoint y: 392, distance: 213.0
click at [392, 392] on ul "Estimated delivery 5th Sep 2025 by 17:00 Collection TOMORROW if booked BEFORE 1…" at bounding box center [574, 400] width 389 height 48
click at [249, 393] on div "LUSCOMBE , 4207 QUOIBA , 7310 1 item 0.46305 m 3 in 3 95" at bounding box center [784, 601] width 1568 height 1055
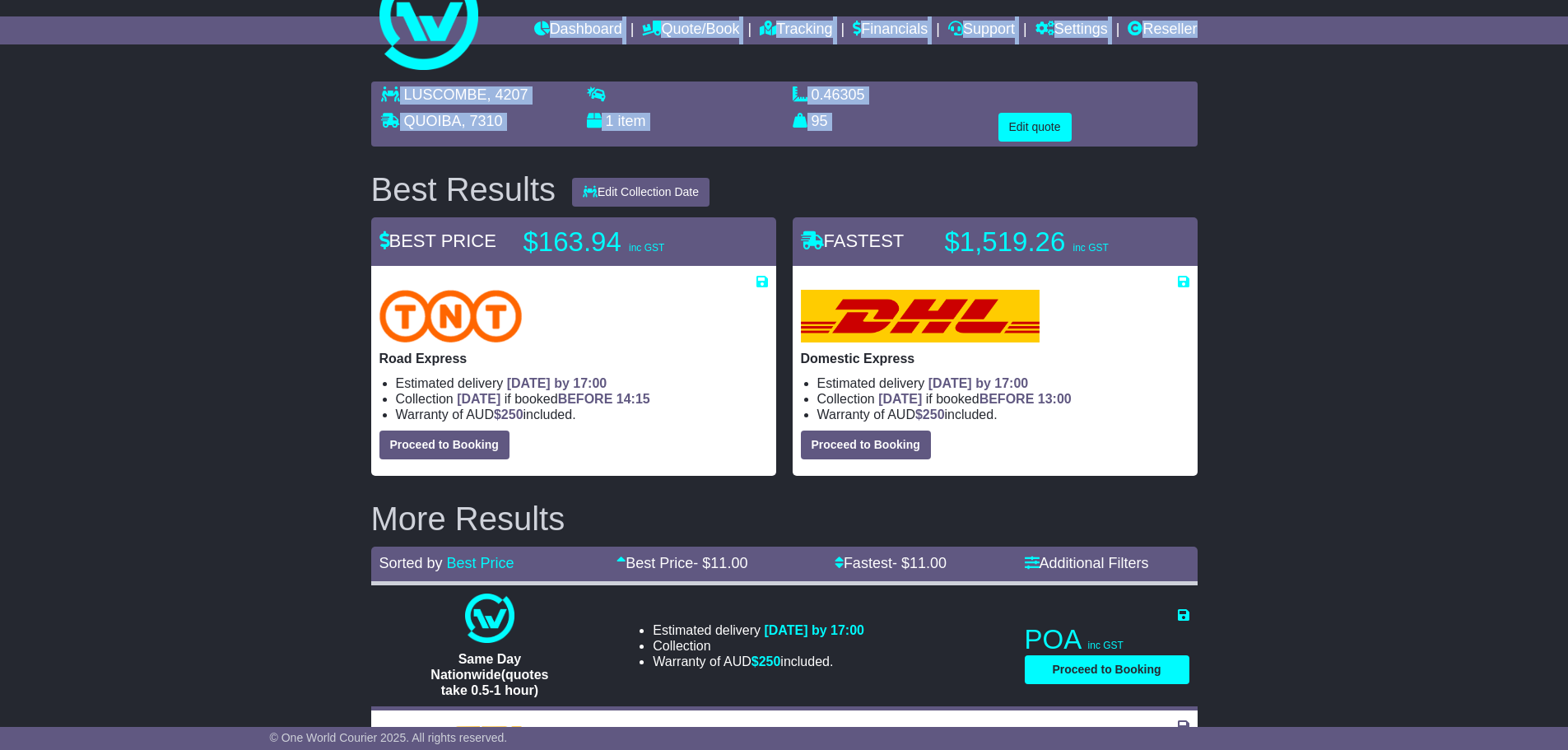
drag, startPoint x: 1146, startPoint y: 91, endPoint x: 1153, endPoint y: 71, distance: 21.2
click at [1153, 71] on div "Dashboard Quote/Book Domestic International Saved Quotes" at bounding box center [784, 558] width 1568 height 1207
click at [1258, 128] on div "LUSCOMBE , 4207 QUOIBA , 7310 1 item 0.46305 m 3 in 3 95" at bounding box center [784, 601] width 1568 height 1055
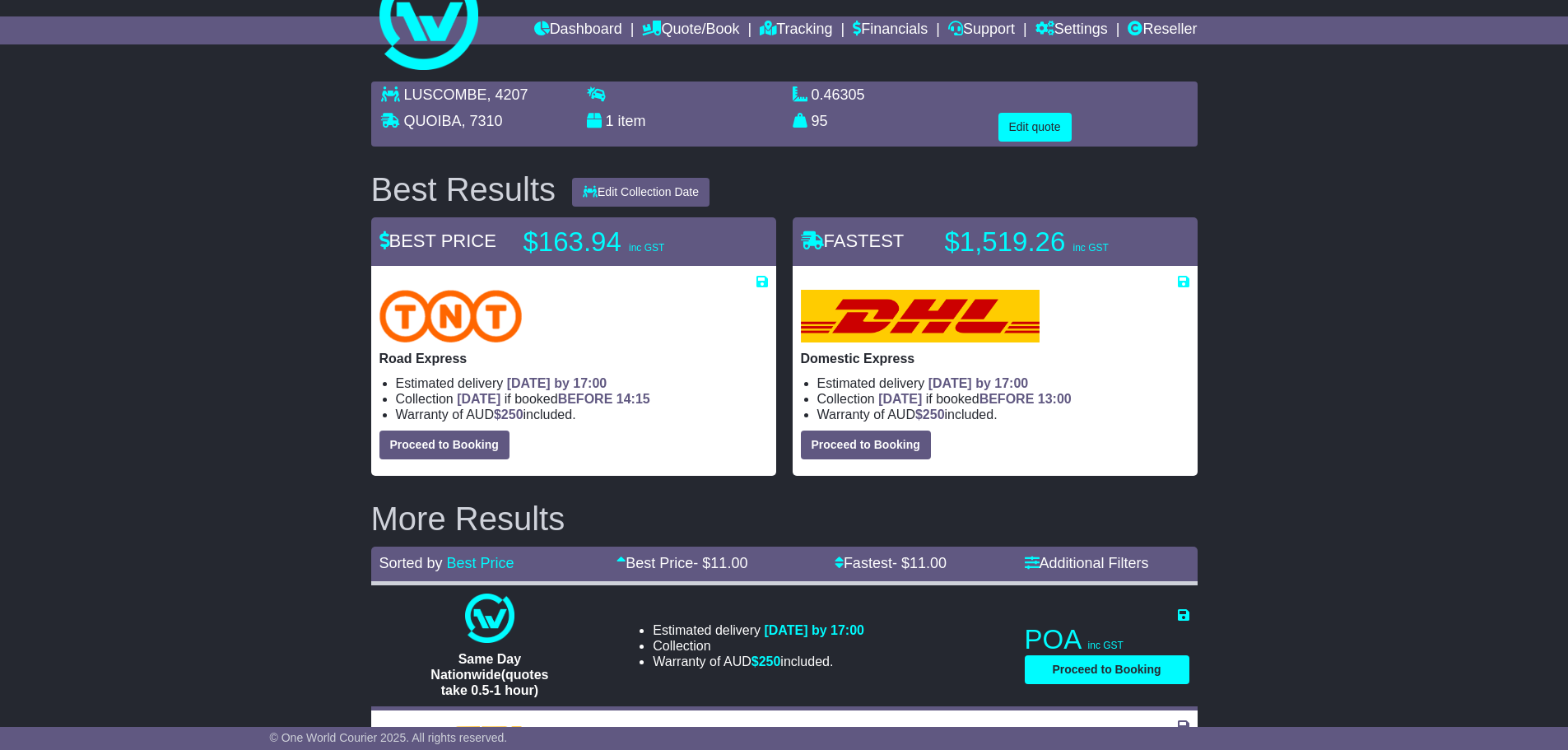
click at [1114, 182] on div "Best Results Edit Collection Date 27 Aug 2025 28 Aug 2025 29 Aug 2025 01 Sep 20…" at bounding box center [784, 190] width 843 height 36
drag, startPoint x: 861, startPoint y: 132, endPoint x: 384, endPoint y: 92, distance: 478.7
click at [384, 92] on div "LUSCOMBE , 4207 QUOIBA , 7310 1 item 0.46305 m 3 in 3 95 kg(s) lb(s)" at bounding box center [784, 113] width 823 height 55
click at [216, 151] on div "LUSCOMBE , 4207 QUOIBA , 7310 1 item 0.46305 m 3 in 3 95" at bounding box center [784, 601] width 1568 height 1055
drag, startPoint x: 866, startPoint y: 129, endPoint x: 382, endPoint y: 111, distance: 484.3
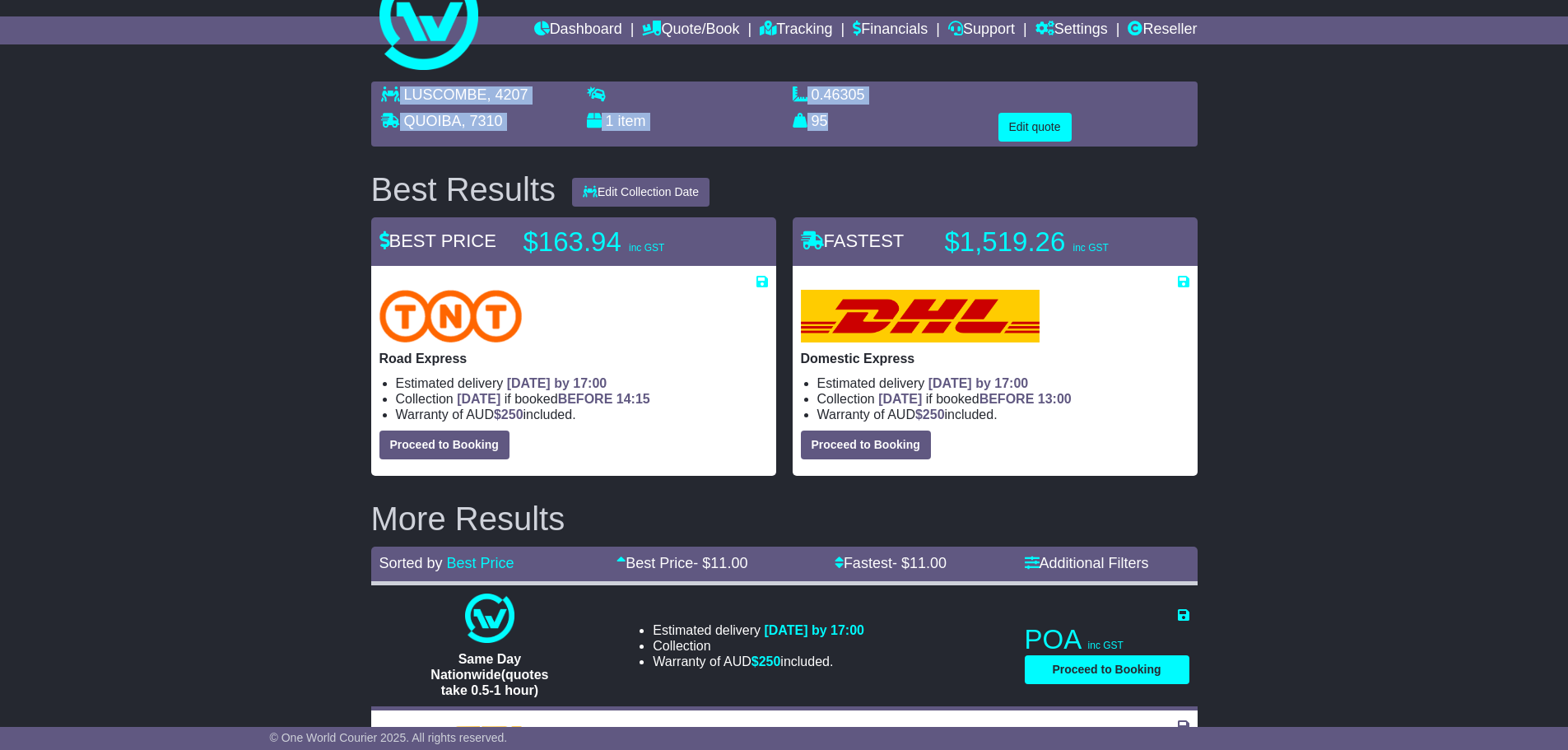
click at [382, 111] on div "LUSCOMBE , 4207 QUOIBA , 7310 1 item 0.46305 m 3 in 3 95 kg(s) lb(s)" at bounding box center [784, 113] width 823 height 55
click at [324, 137] on div "LUSCOMBE , 4207 QUOIBA , 7310 1 item 0.46305 m 3 in 3 95" at bounding box center [784, 601] width 1568 height 1055
drag, startPoint x: 941, startPoint y: 137, endPoint x: 391, endPoint y: 97, distance: 551.5
click at [391, 97] on div "LUSCOMBE , 4207 QUOIBA , 7310 1 item 0.46305 m 3 in 3 95 kg(s) lb(s)" at bounding box center [784, 113] width 823 height 55
drag, startPoint x: 144, startPoint y: 172, endPoint x: 111, endPoint y: 162, distance: 34.5
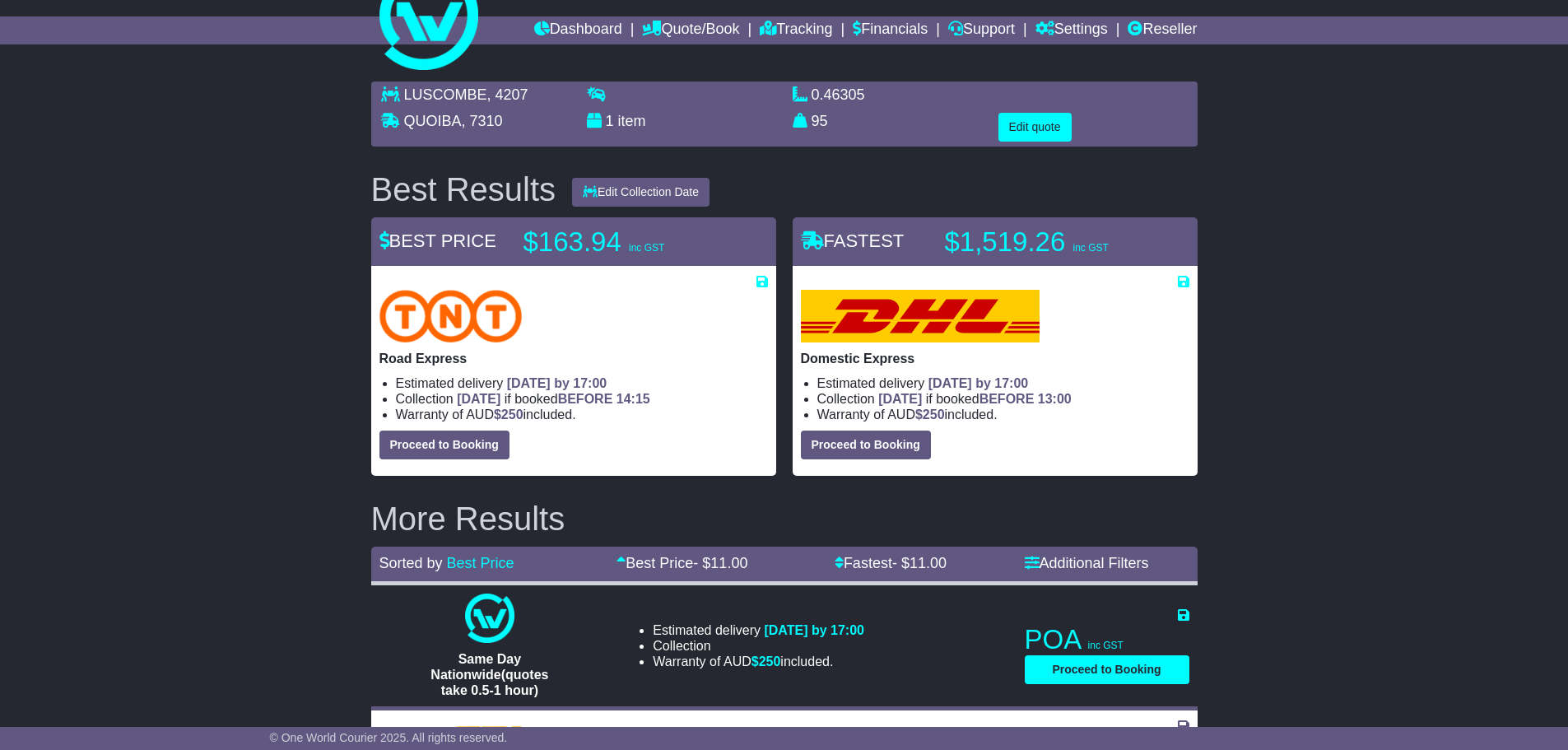
click at [142, 173] on div "LUSCOMBE , 4207 QUOIBA , 7310 1 item 0.46305 m 3 in 3 95" at bounding box center [784, 601] width 1568 height 1055
